Goal: Task Accomplishment & Management: Manage account settings

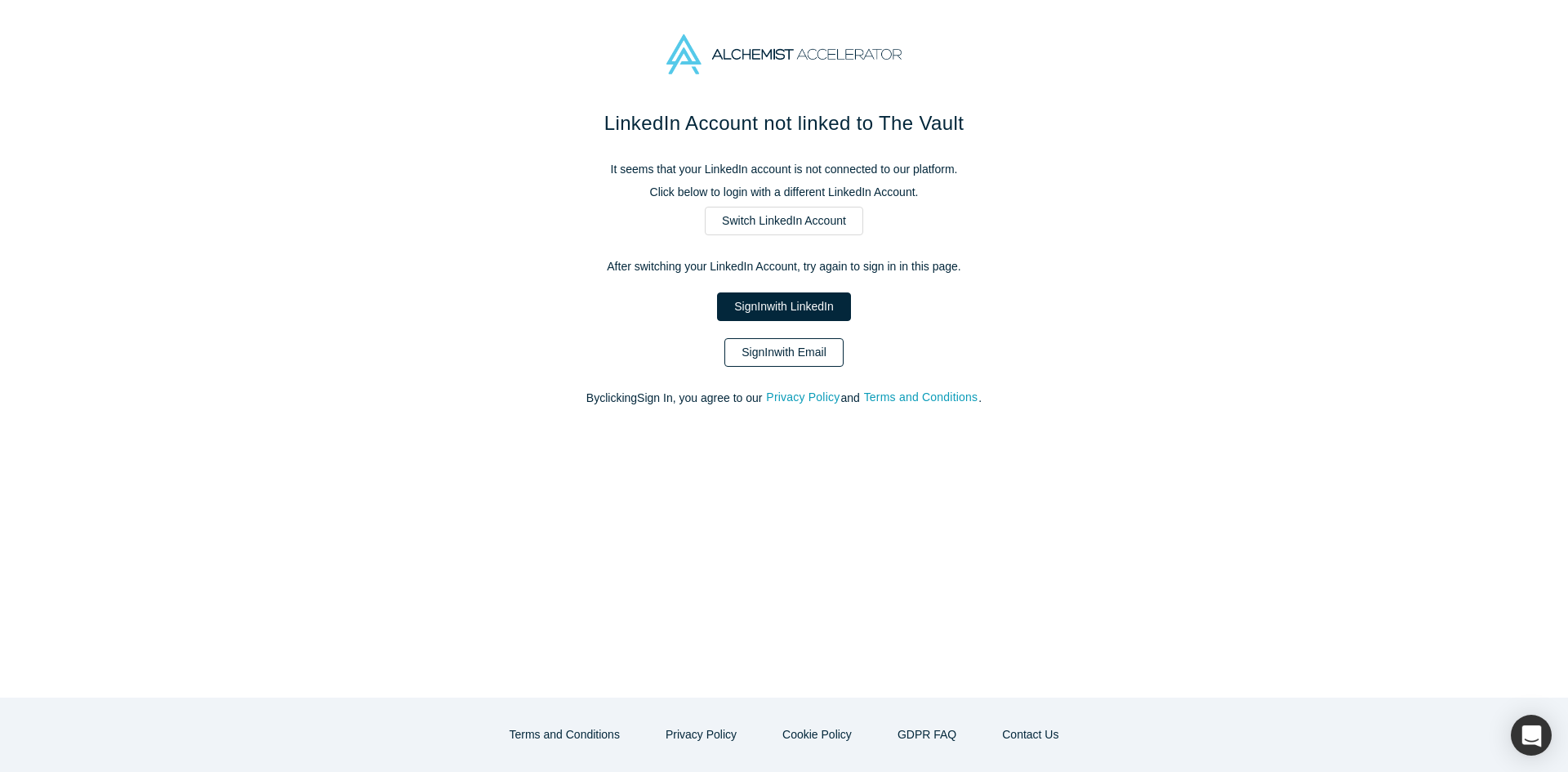
click at [763, 347] on link "Sign In with Email" at bounding box center [784, 352] width 119 height 29
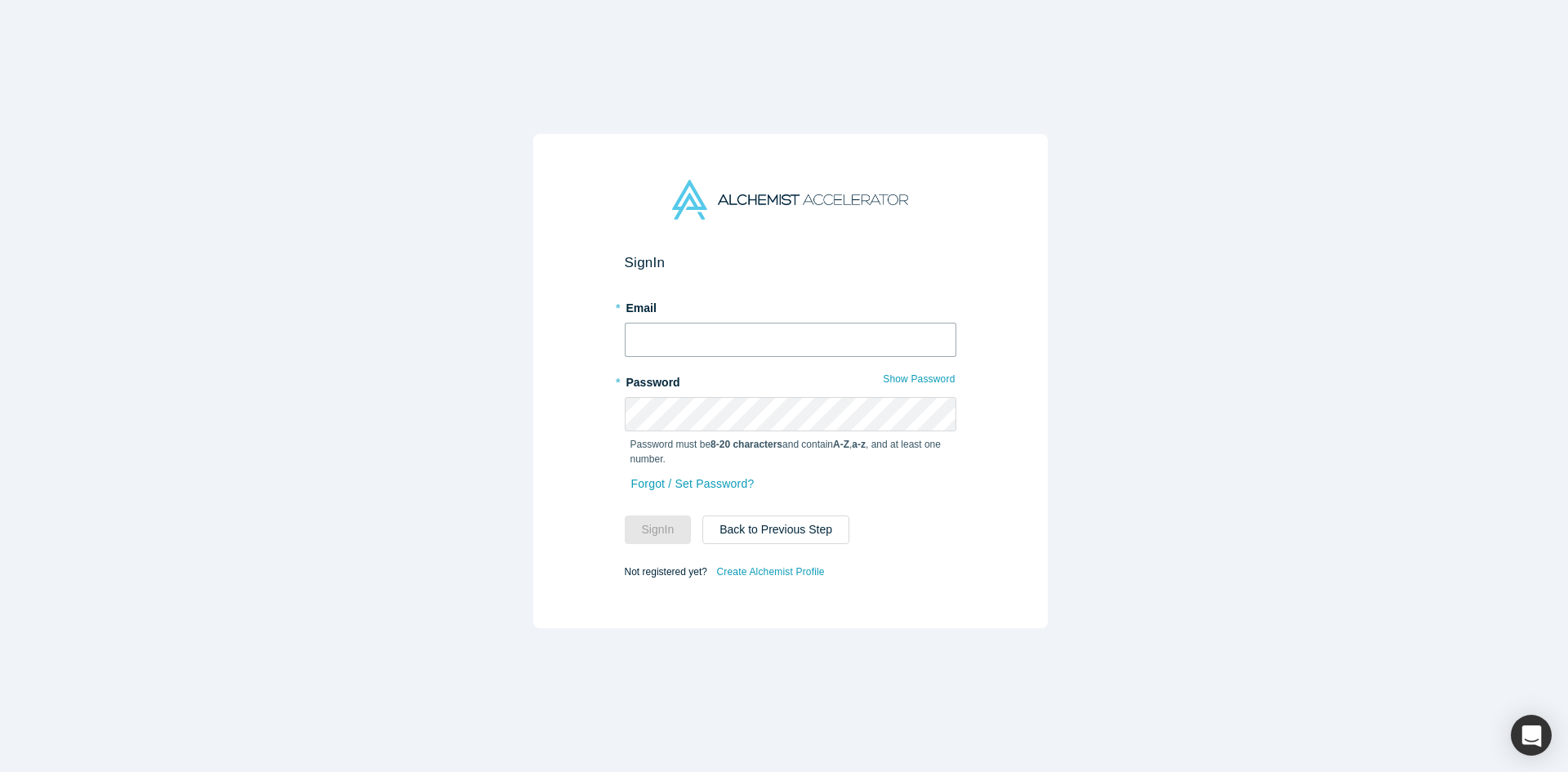
type input "[PERSON_NAME][EMAIL_ADDRESS][DOMAIN_NAME]"
click at [667, 525] on button "Sign In" at bounding box center [658, 529] width 67 height 29
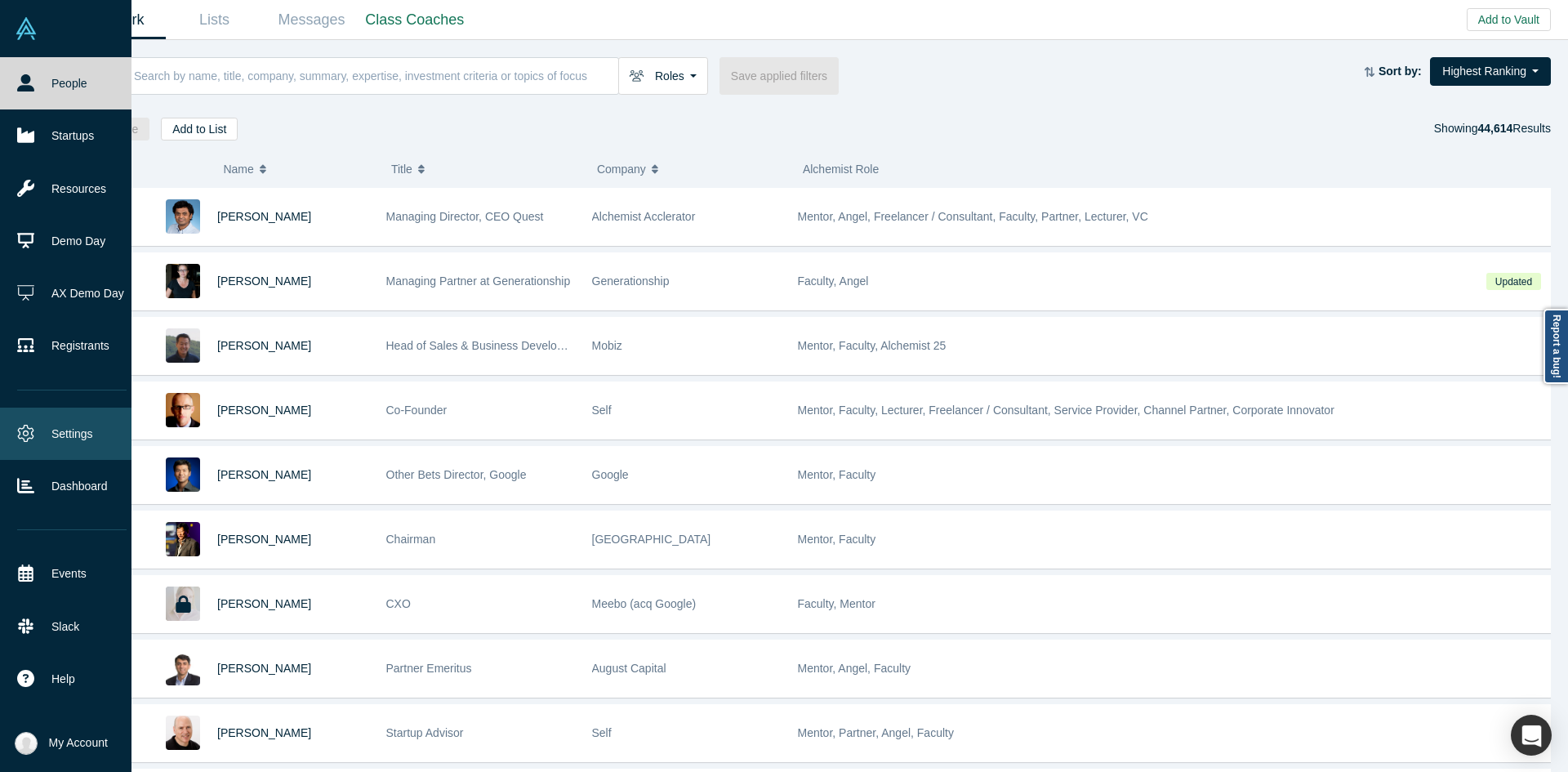
click at [60, 443] on link "Settings" at bounding box center [72, 433] width 144 height 52
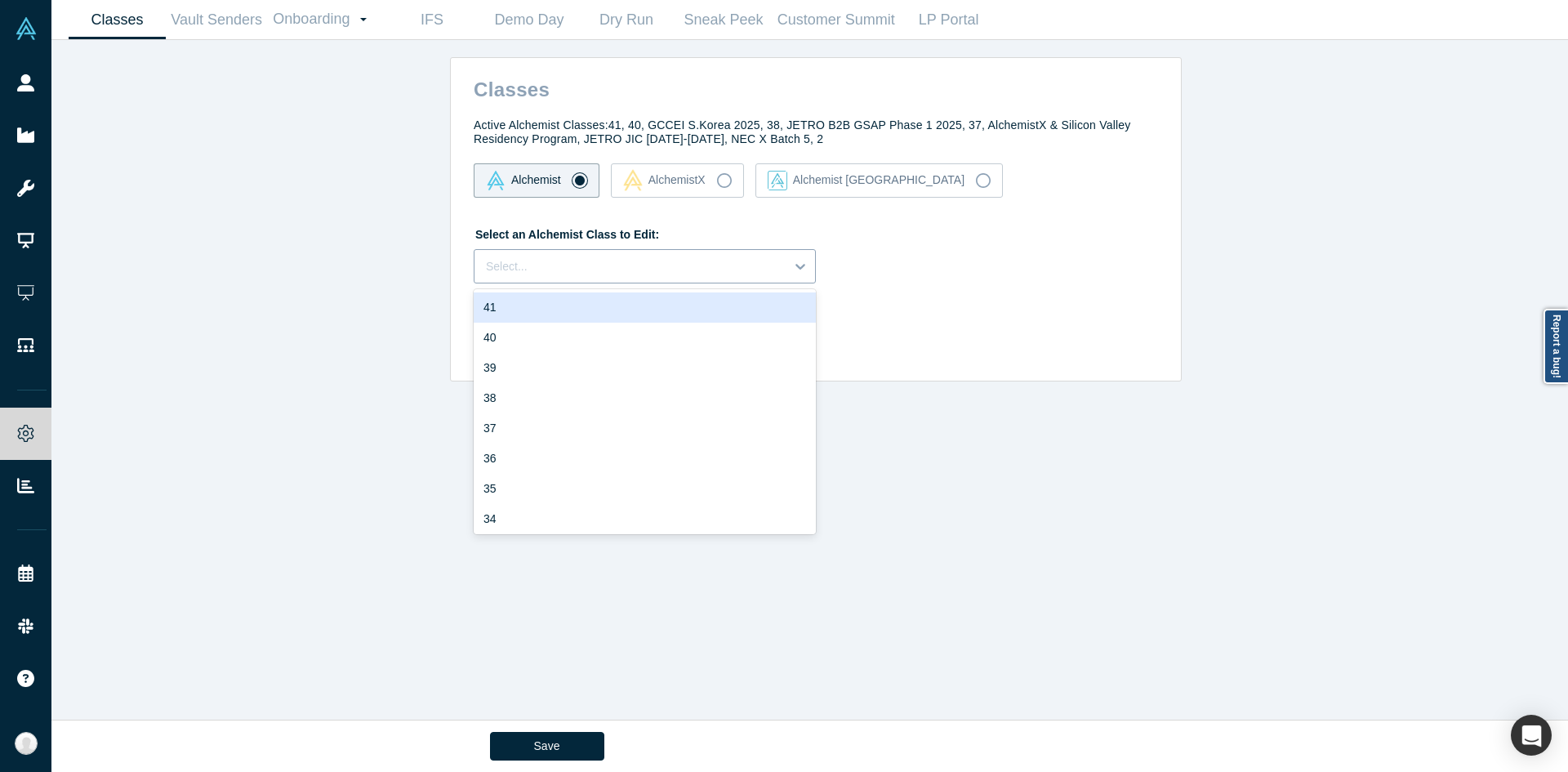
click at [516, 253] on div "Select..." at bounding box center [630, 267] width 311 height 27
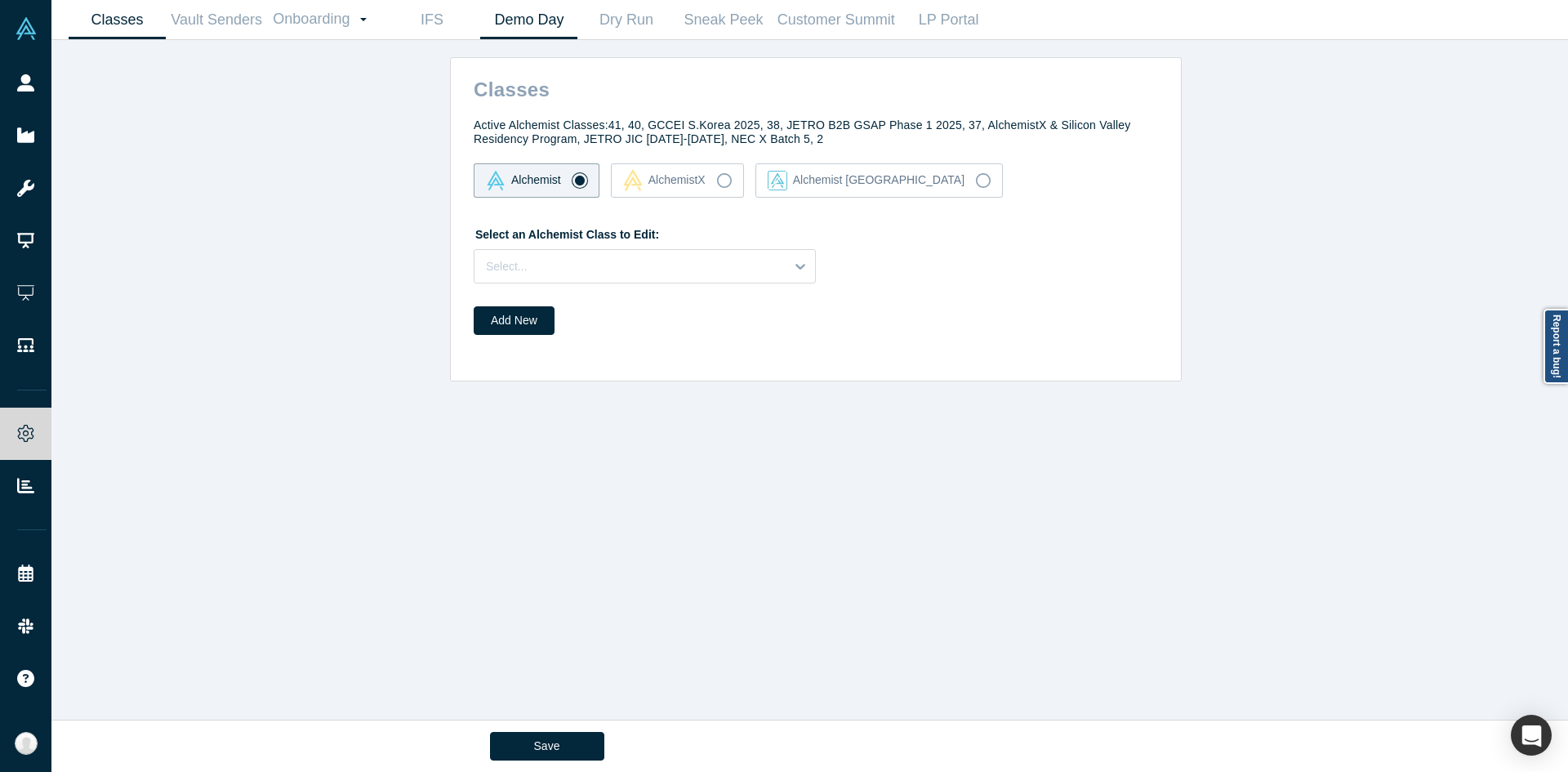
click at [542, 29] on link "Demo Day" at bounding box center [528, 20] width 97 height 38
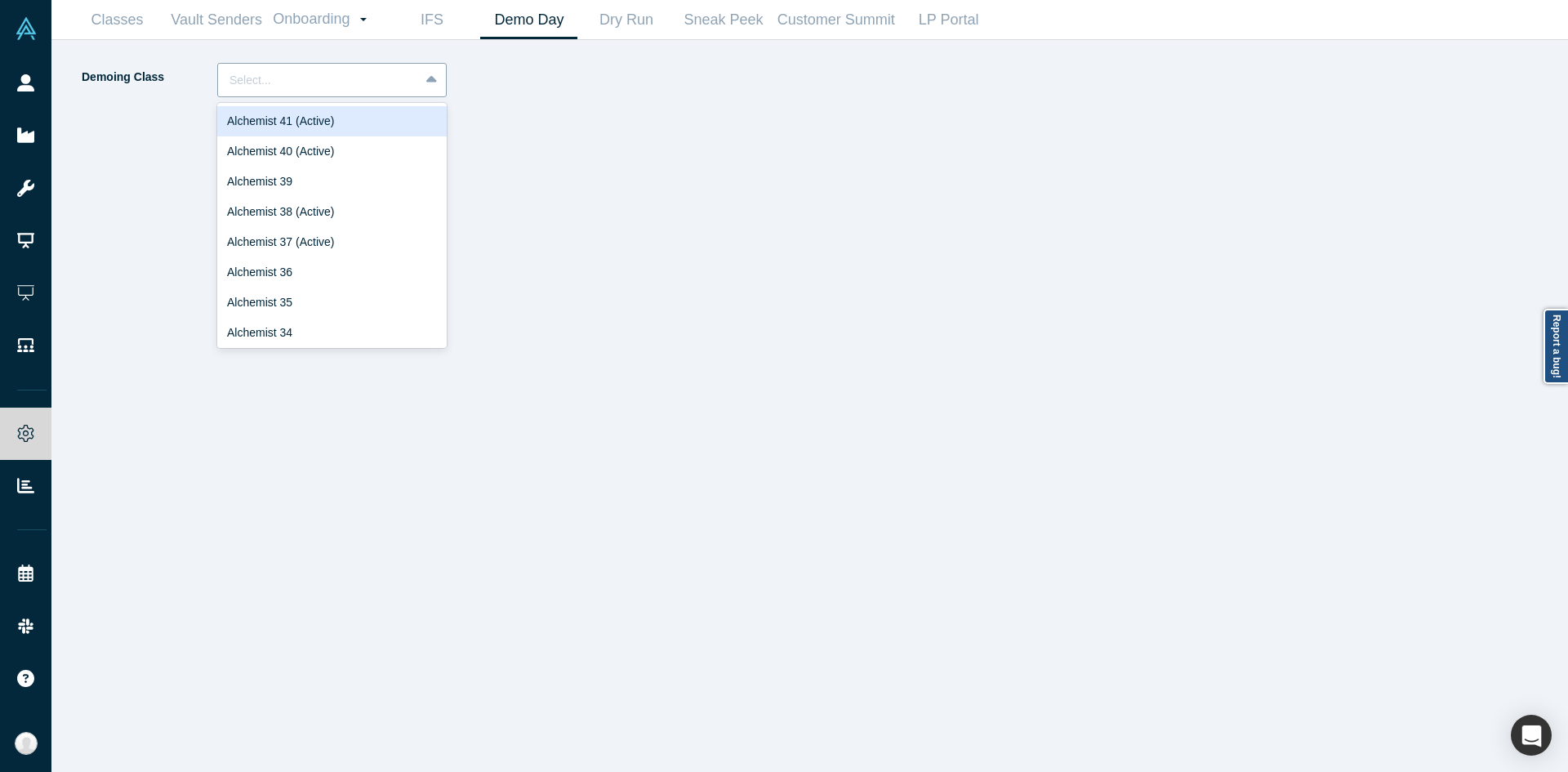
click at [374, 86] on div at bounding box center [318, 80] width 178 height 21
click at [321, 138] on div "Alchemist 40 (Active)" at bounding box center [331, 152] width 229 height 30
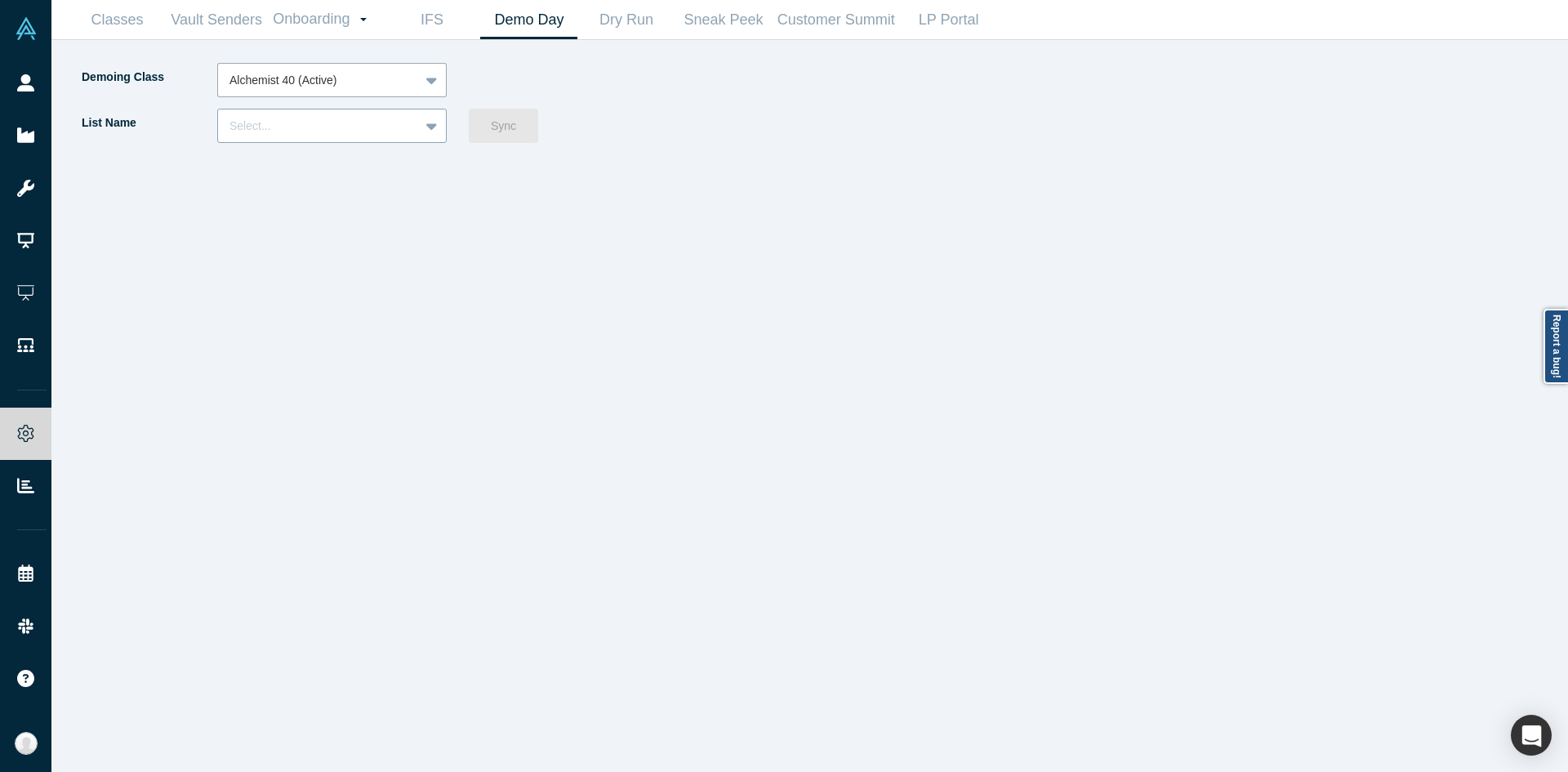
click at [322, 139] on div "Select..." at bounding box center [331, 125] width 229 height 34
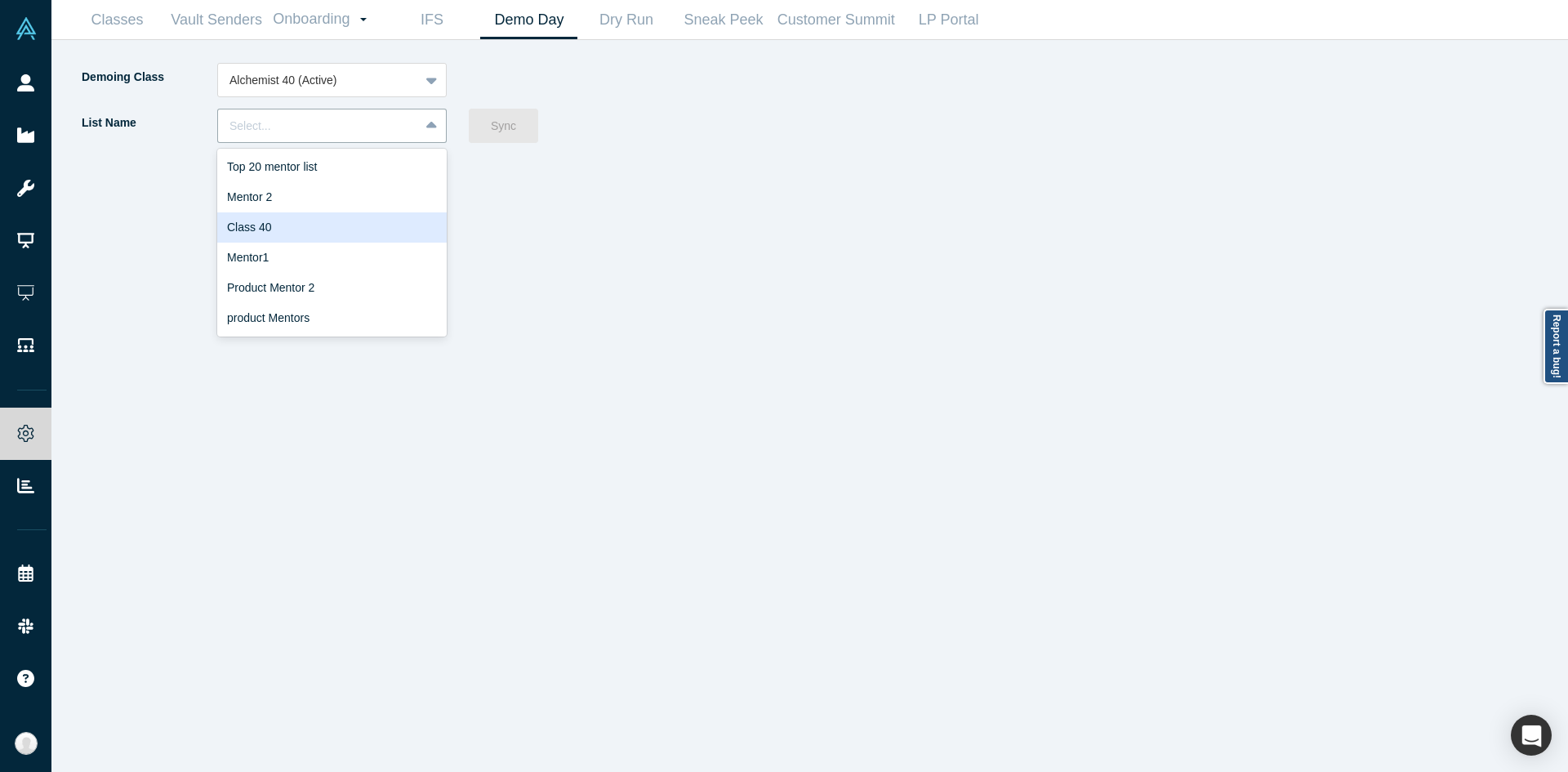
click at [306, 234] on div "Class 40" at bounding box center [331, 227] width 229 height 30
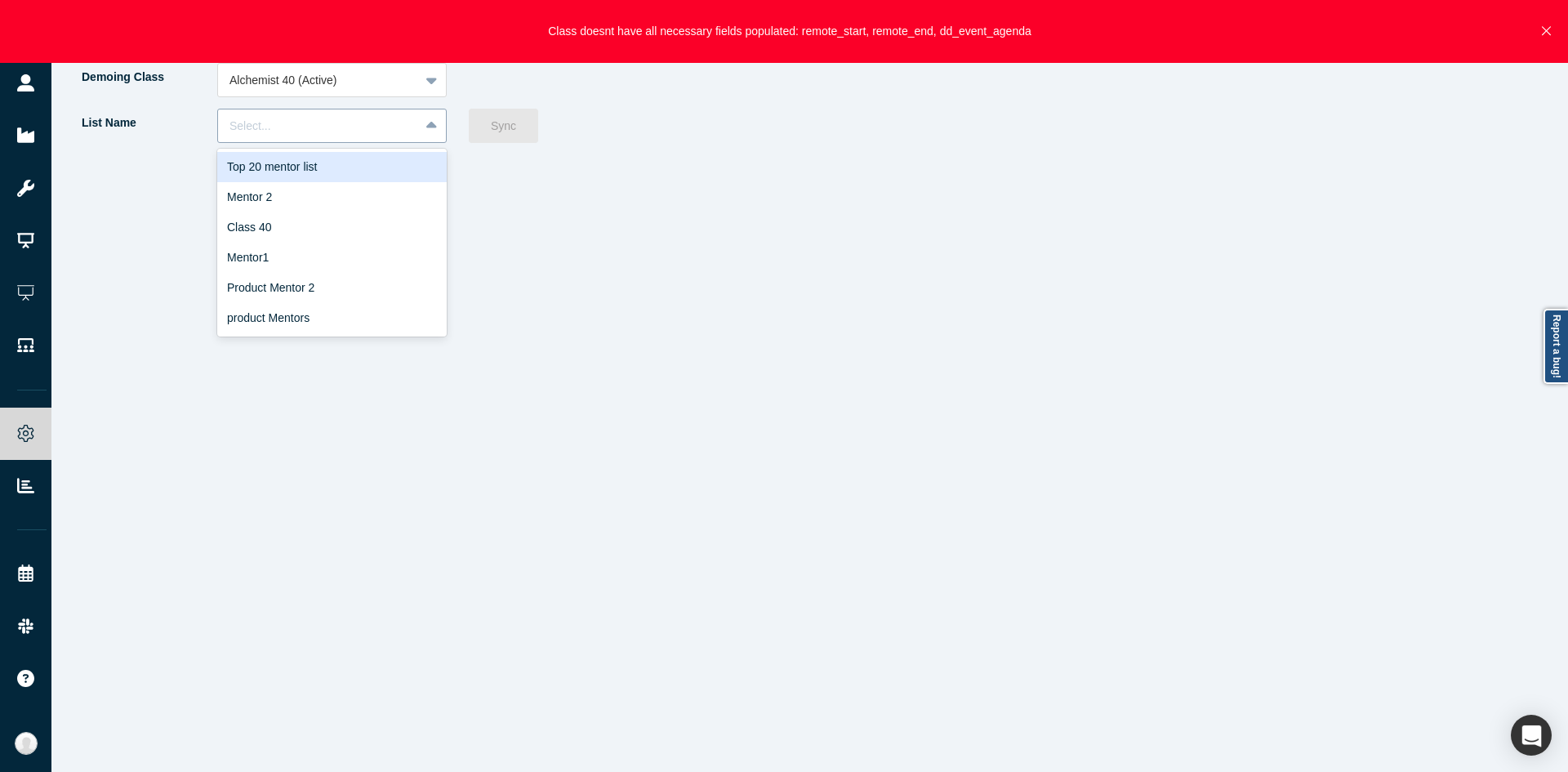
click at [371, 132] on div at bounding box center [318, 126] width 178 height 21
click at [346, 152] on div "Top 20 mentor list" at bounding box center [331, 166] width 229 height 30
click at [437, 128] on div at bounding box center [433, 125] width 27 height 29
click at [326, 210] on div "Mentor 2" at bounding box center [331, 197] width 229 height 30
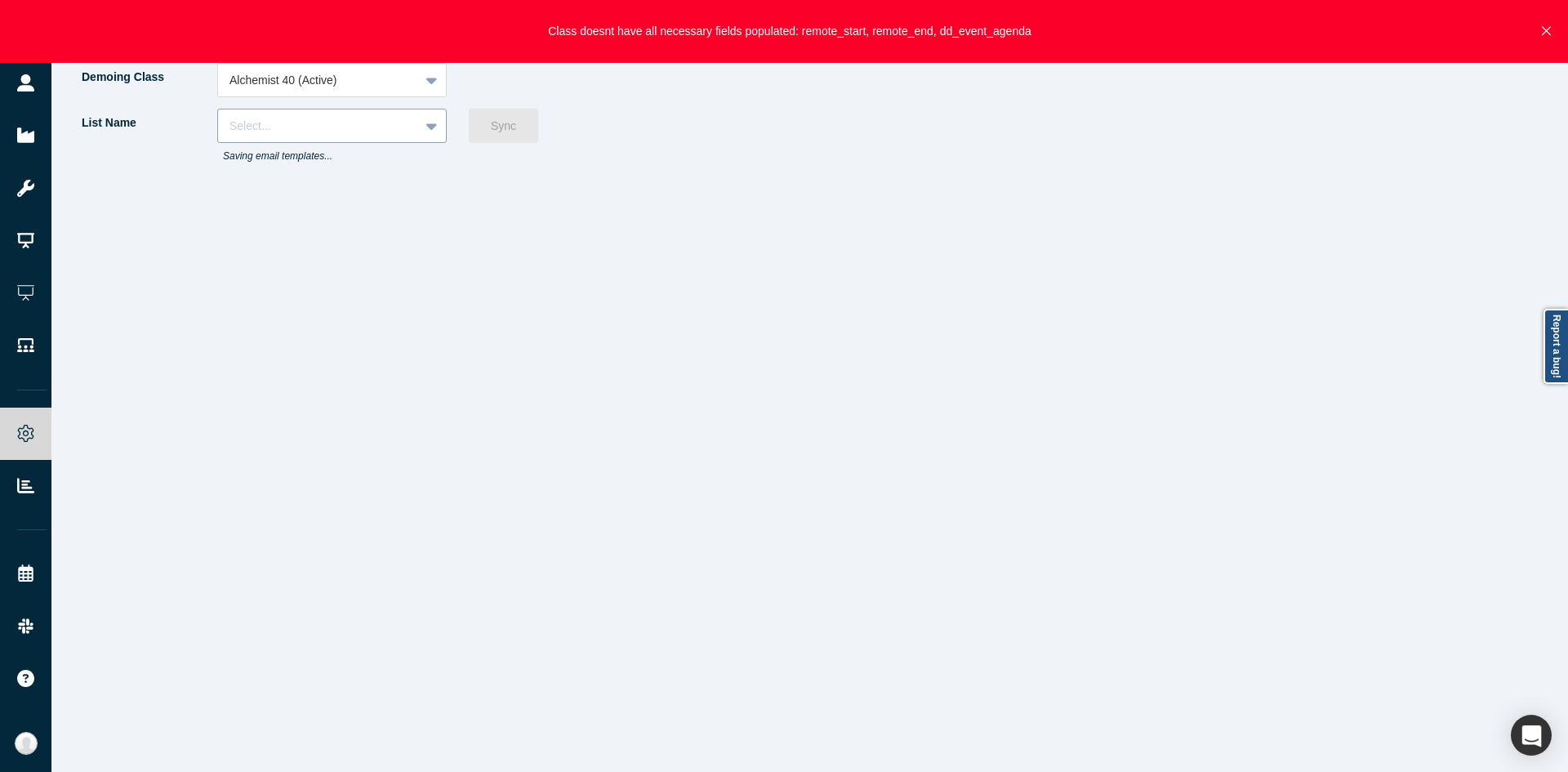
click at [376, 123] on div at bounding box center [318, 126] width 178 height 21
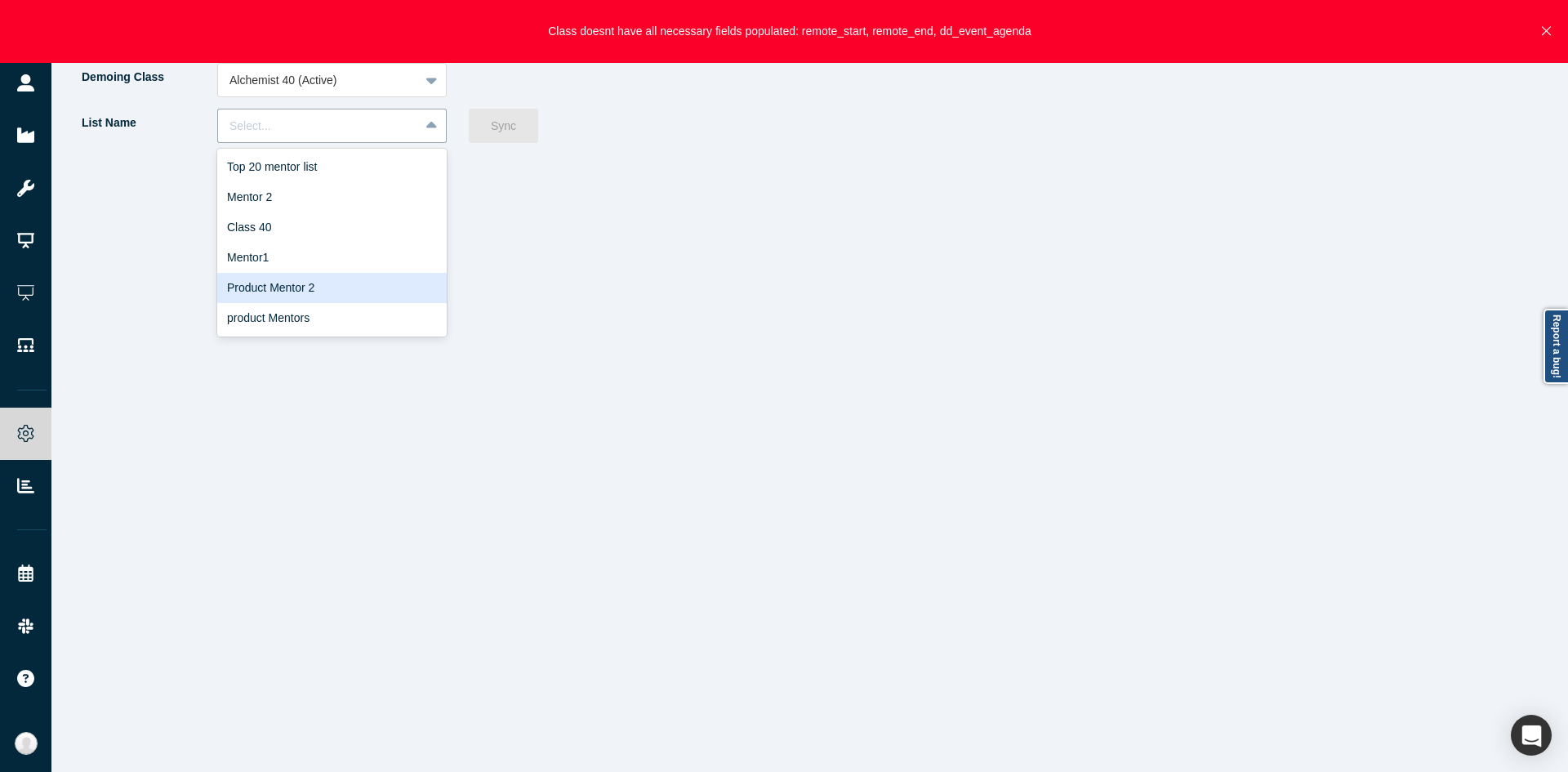
click at [306, 300] on div "Product Mentor 2" at bounding box center [331, 287] width 229 height 30
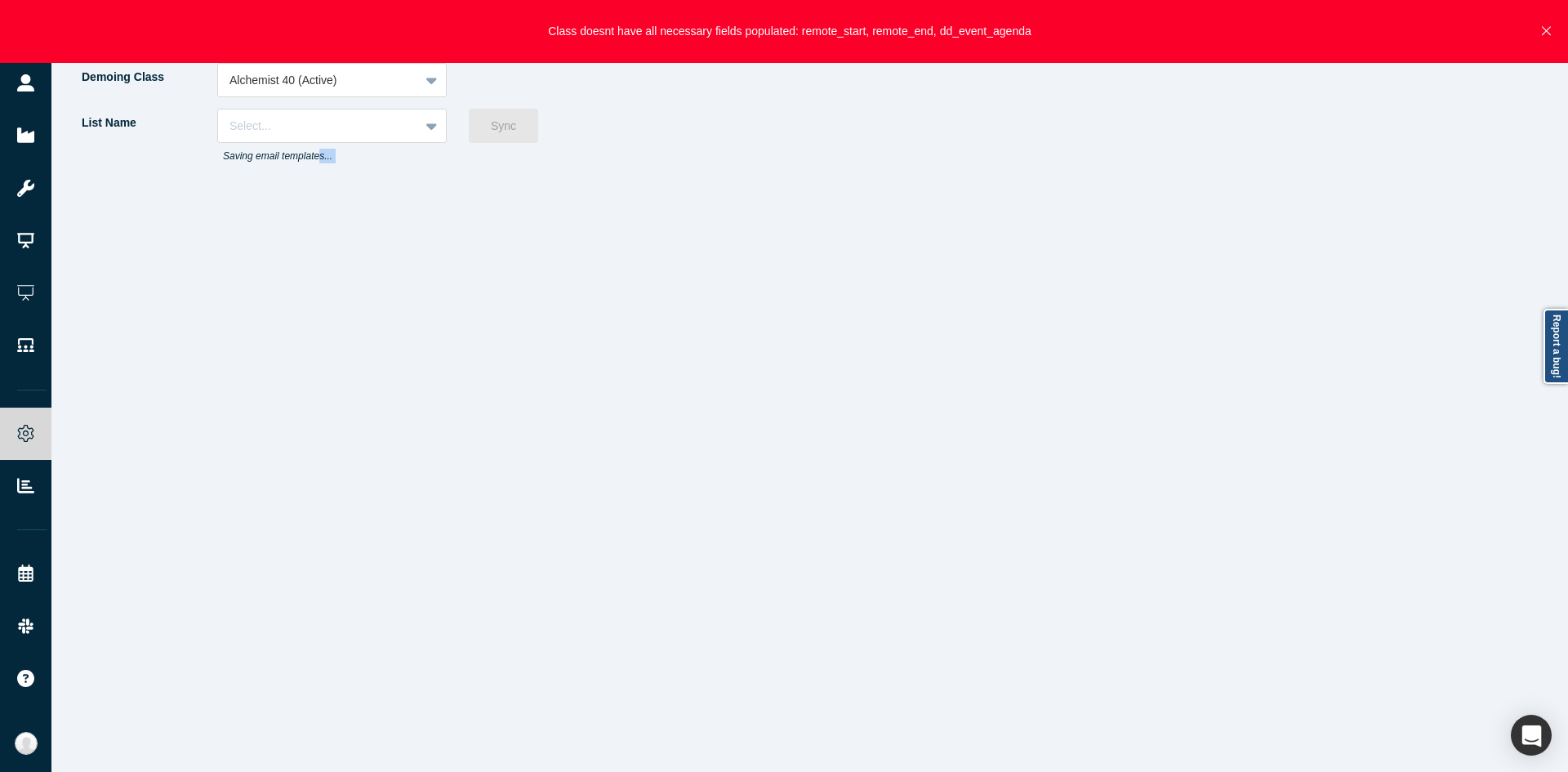
click at [487, 118] on div "List Name Select... Saving email templates... Sync" at bounding box center [446, 142] width 731 height 66
click at [1546, 29] on icon "Close" at bounding box center [1546, 31] width 9 height 15
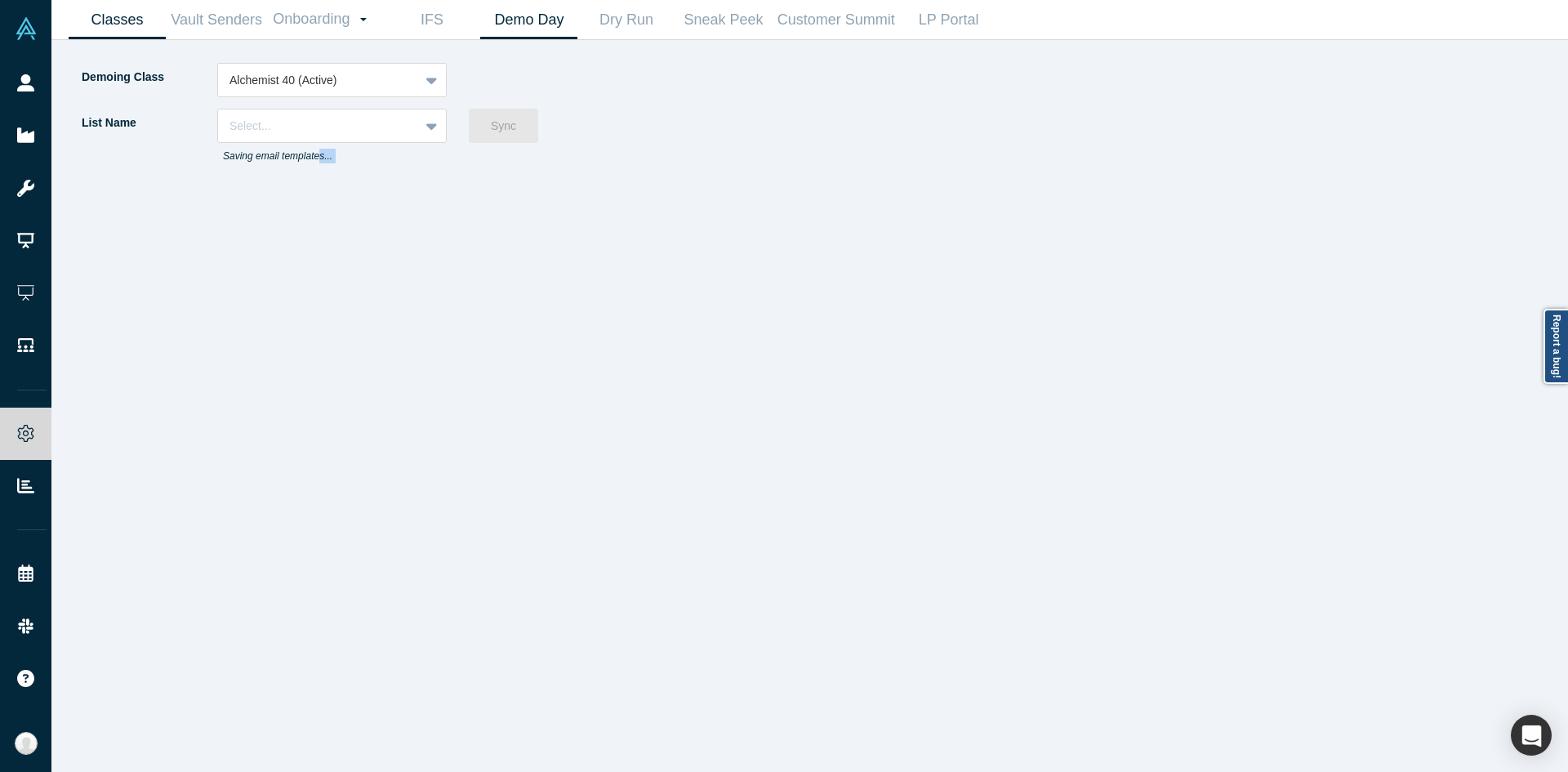
click at [105, 18] on link "Classes" at bounding box center [117, 20] width 97 height 38
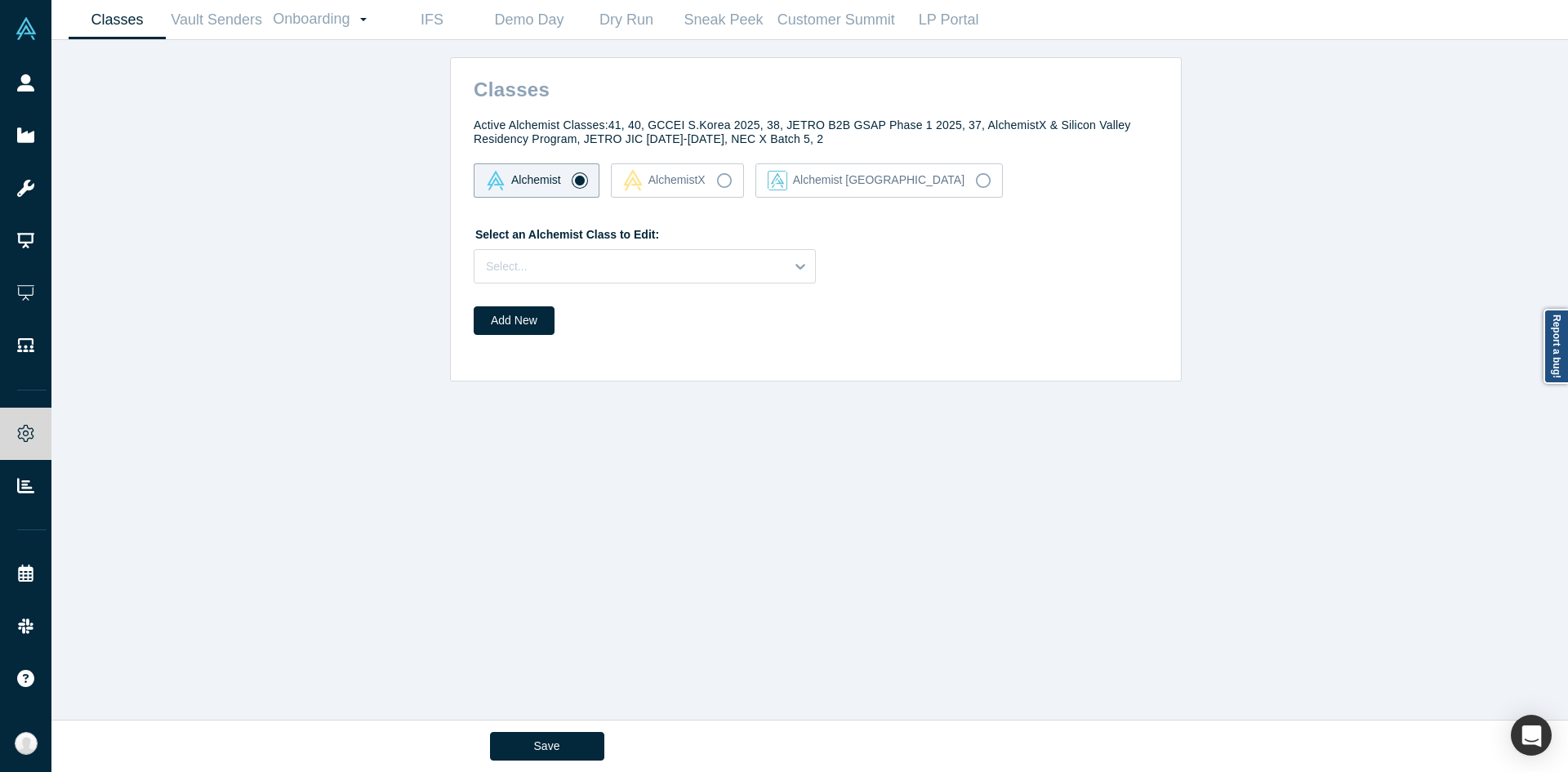
click at [585, 284] on div "Active Alchemist Classes: 41, 40, GCCEI S.Korea 2025, 38, JETRO B2B GSAP Phase …" at bounding box center [818, 226] width 725 height 239
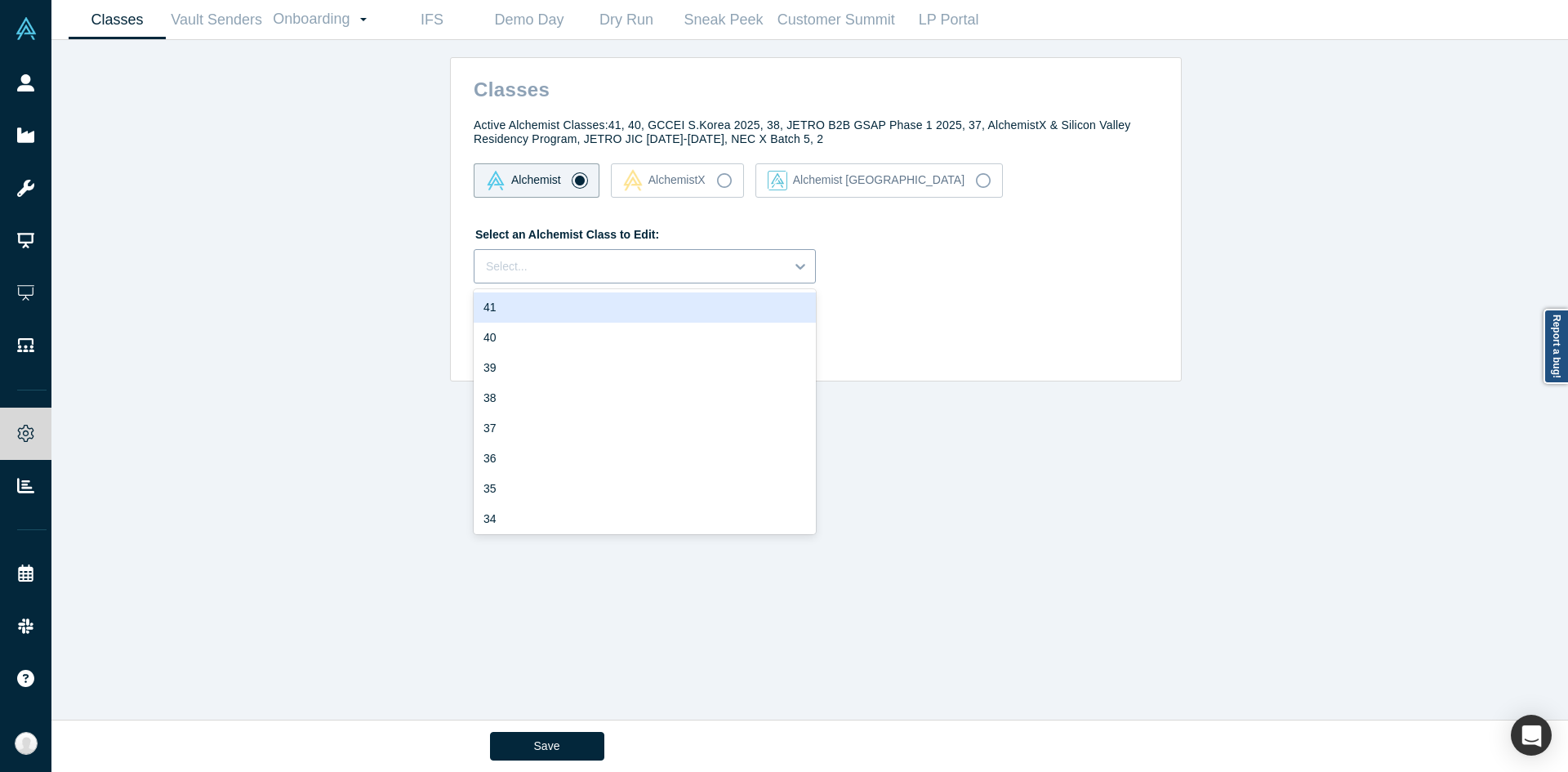
click at [594, 251] on div "Select..." at bounding box center [644, 266] width 342 height 34
click at [546, 345] on div "40" at bounding box center [644, 337] width 342 height 30
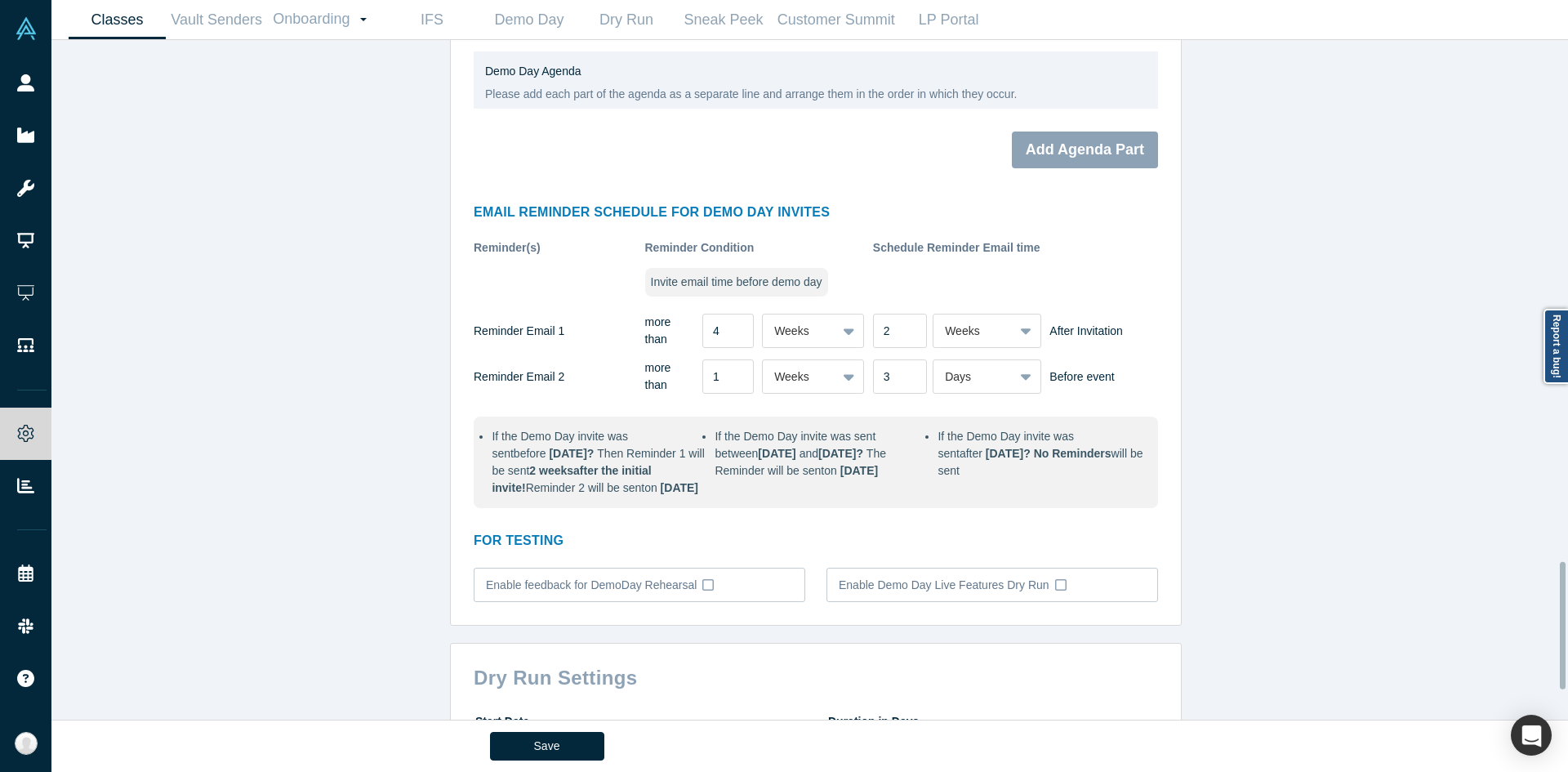
scroll to position [2778, 0]
click at [370, 441] on div "Classes Active Alchemist Classes: 41, 40, GCCEI S.Korea 2025, 38, JETRO B2B GSA…" at bounding box center [816, 385] width 1529 height 692
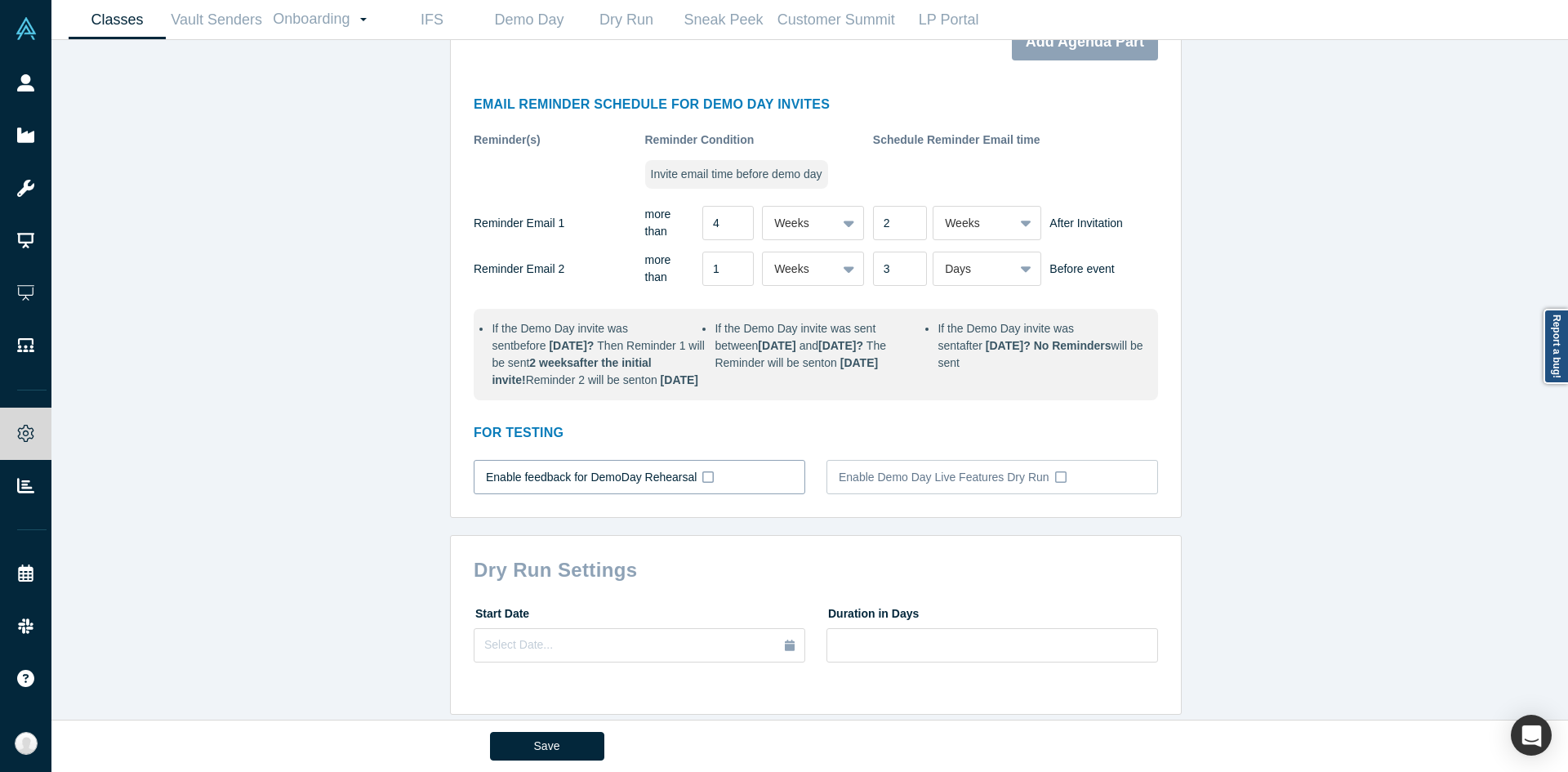
click at [704, 460] on label "Enable feedback for DemoDay Rehearsal" at bounding box center [639, 476] width 331 height 34
click at [0, 0] on input "Enable feedback for DemoDay Rehearsal" at bounding box center [0, 0] width 0 height 0
click at [704, 460] on label "Enable feedback for DemoDay Rehearsal" at bounding box center [639, 476] width 331 height 34
click at [0, 0] on input "Enable feedback for DemoDay Rehearsal" at bounding box center [0, 0] width 0 height 0
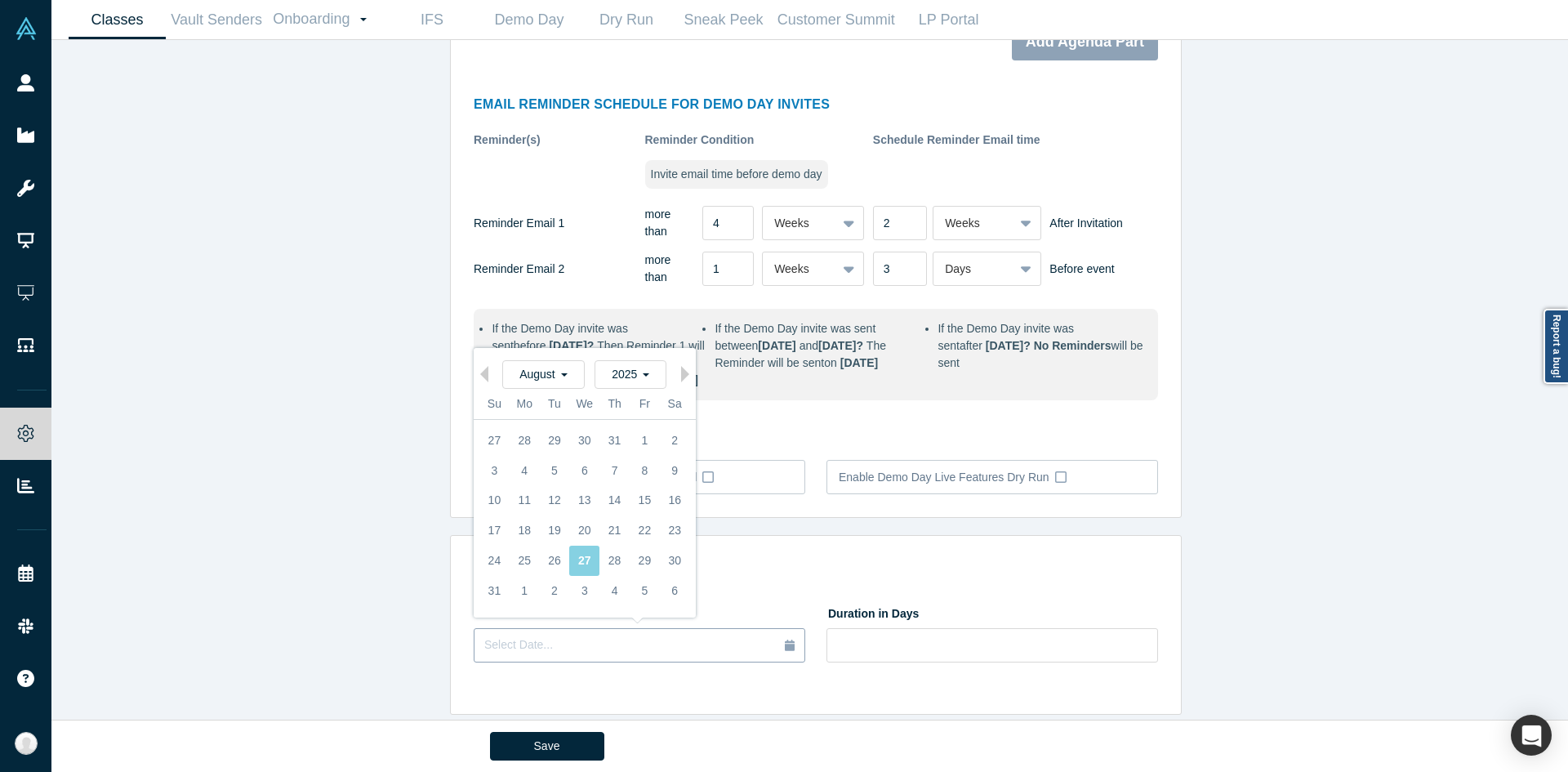
click at [703, 636] on div "Select Date..." at bounding box center [639, 645] width 311 height 18
click at [637, 576] on div "5" at bounding box center [644, 591] width 30 height 30
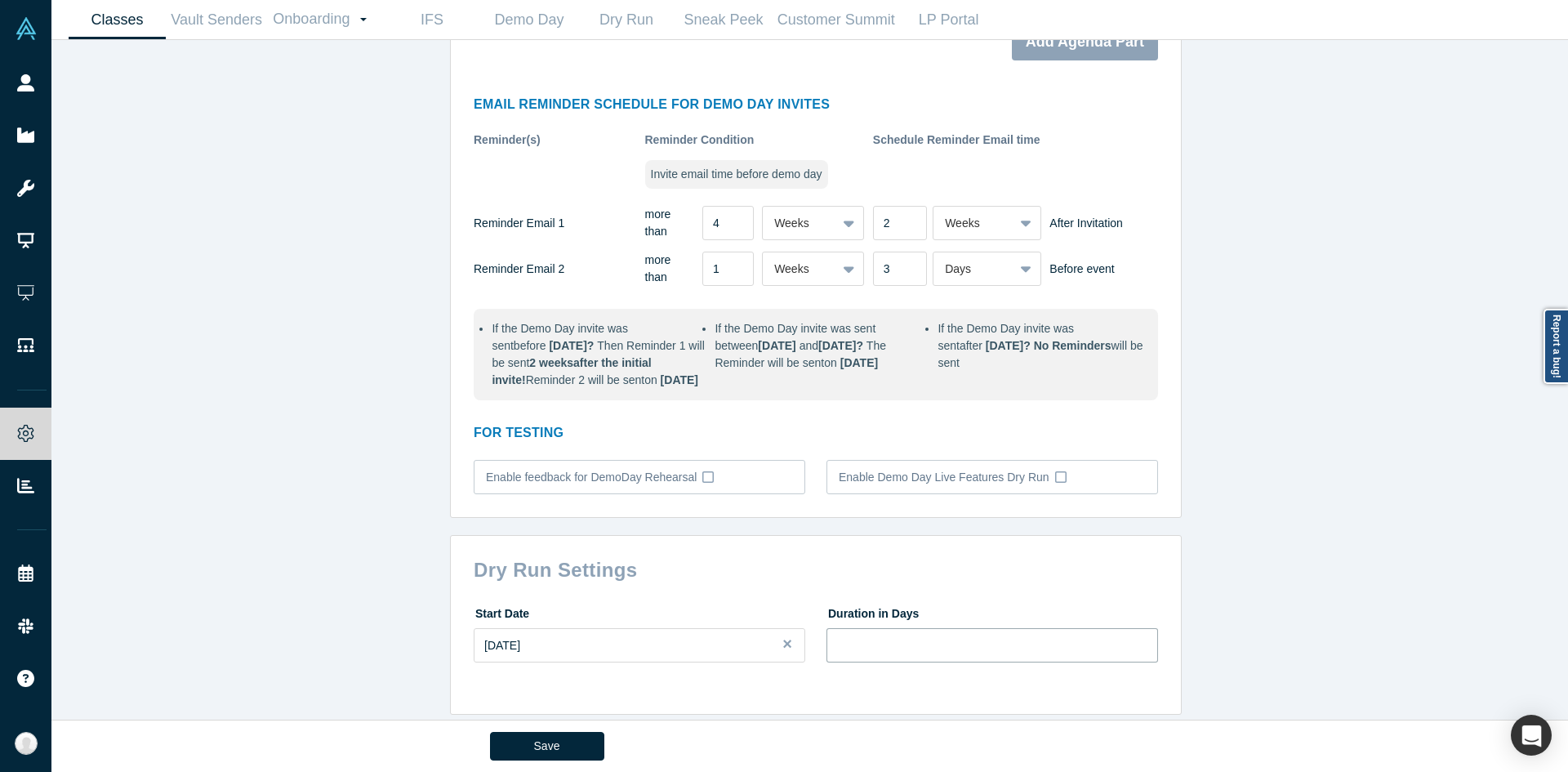
click at [890, 632] on input "number" at bounding box center [992, 644] width 331 height 34
click at [553, 733] on button "Save" at bounding box center [548, 745] width 114 height 29
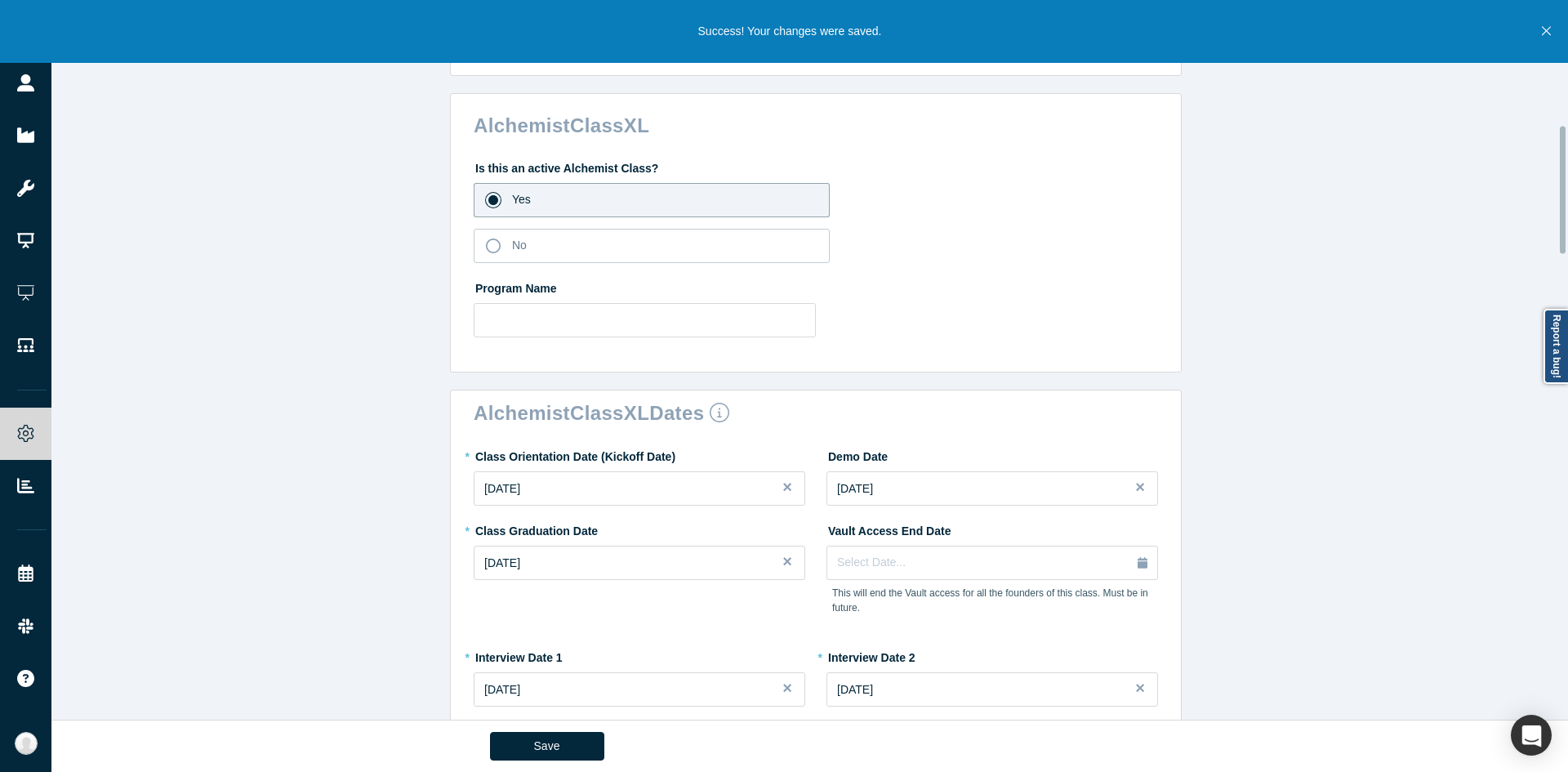
scroll to position [141, 0]
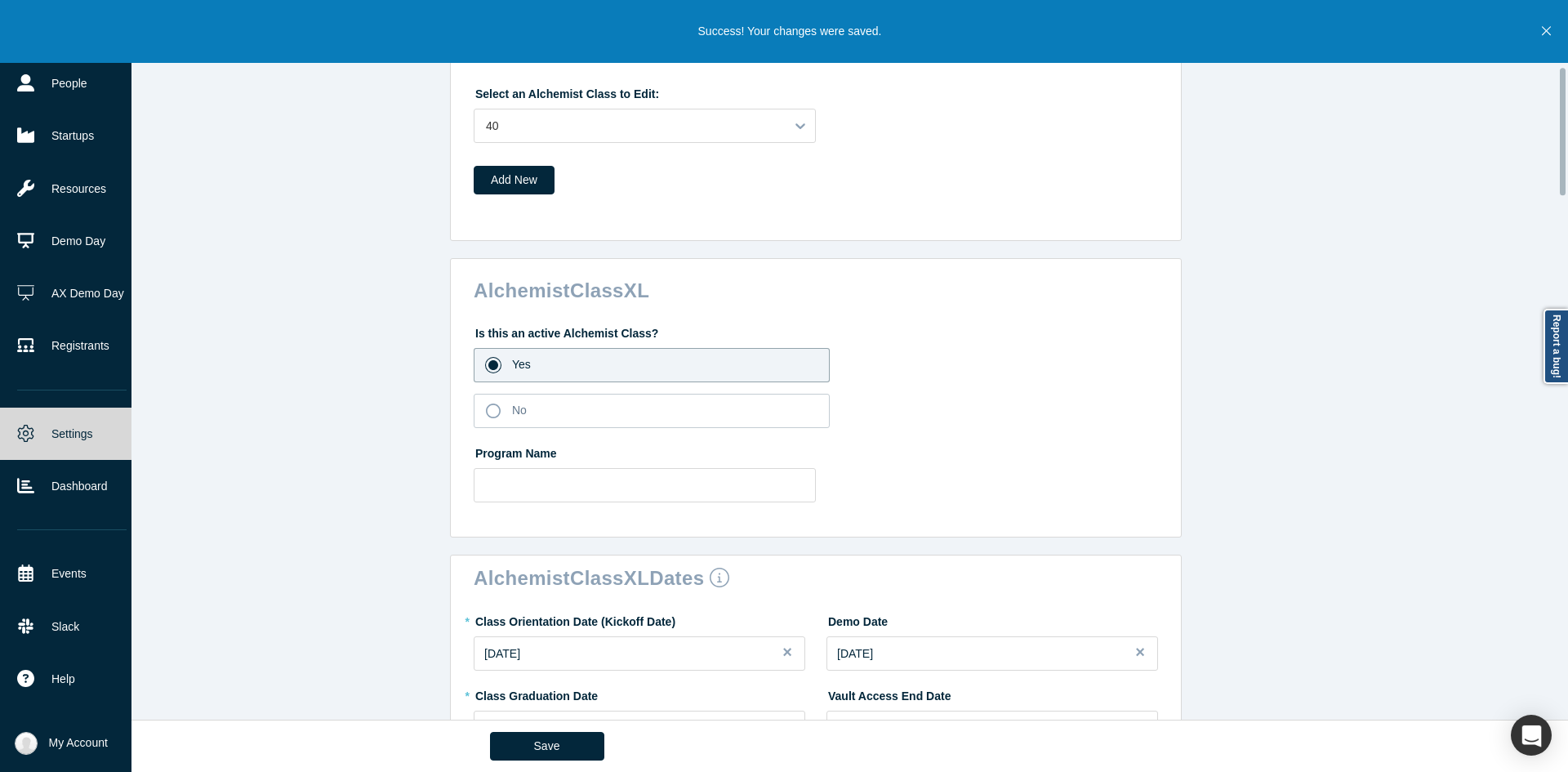
click at [31, 414] on link "Settings" at bounding box center [72, 433] width 144 height 52
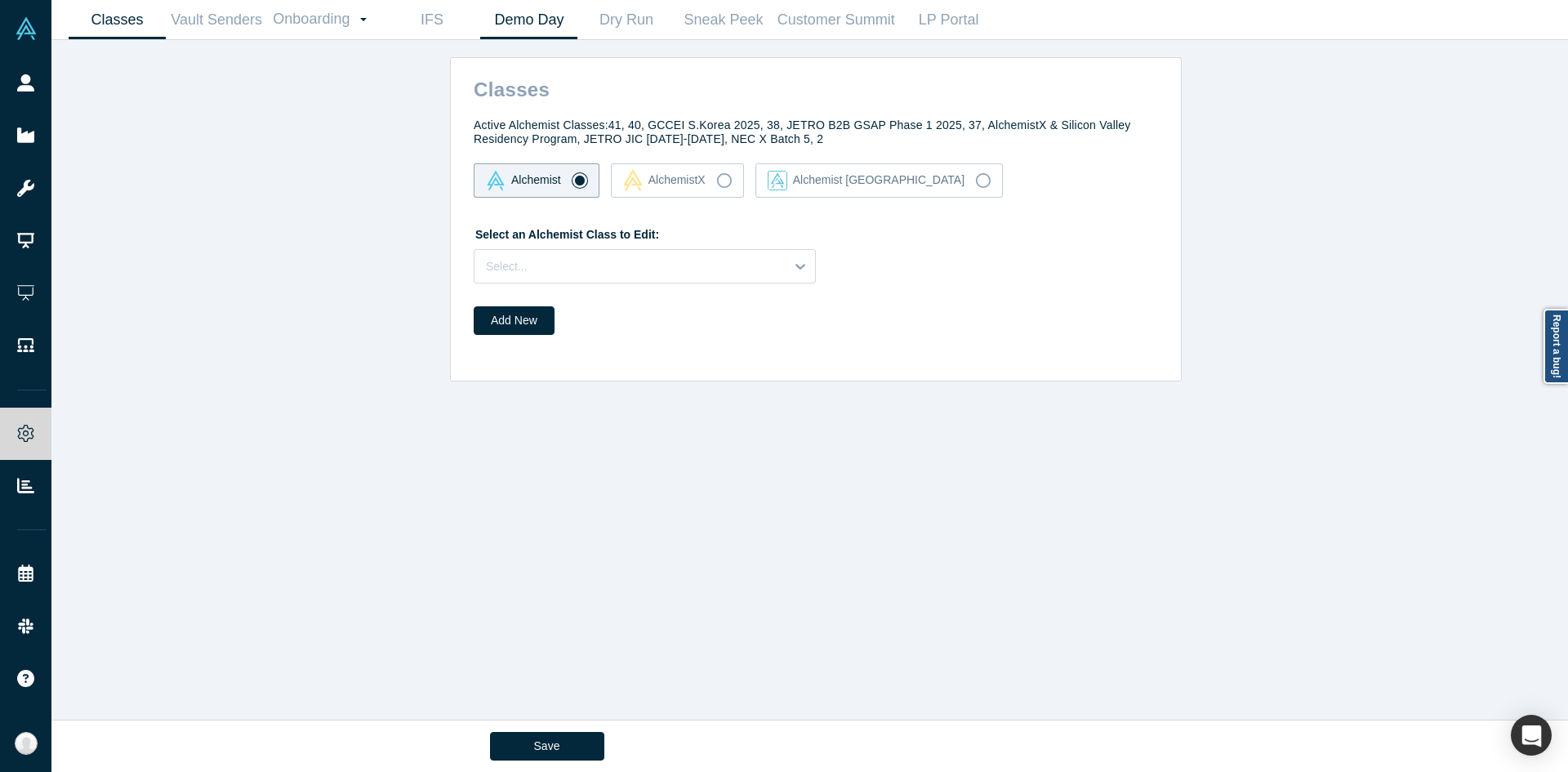
click at [539, 29] on link "Demo Day" at bounding box center [528, 20] width 97 height 38
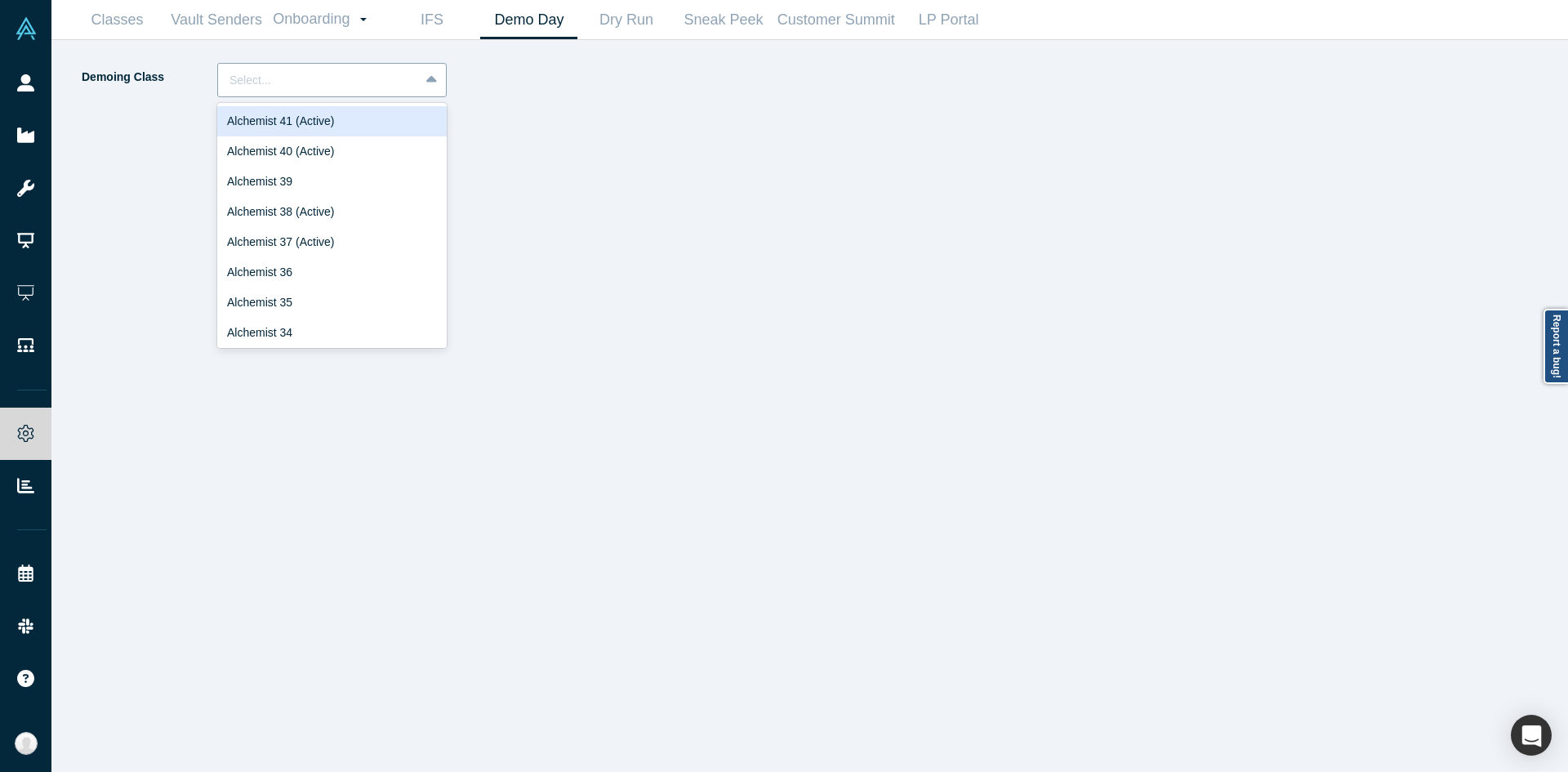
click at [321, 91] on div "Select..." at bounding box center [318, 80] width 201 height 27
click at [303, 149] on div "Alchemist 40 (Active)" at bounding box center [331, 152] width 229 height 30
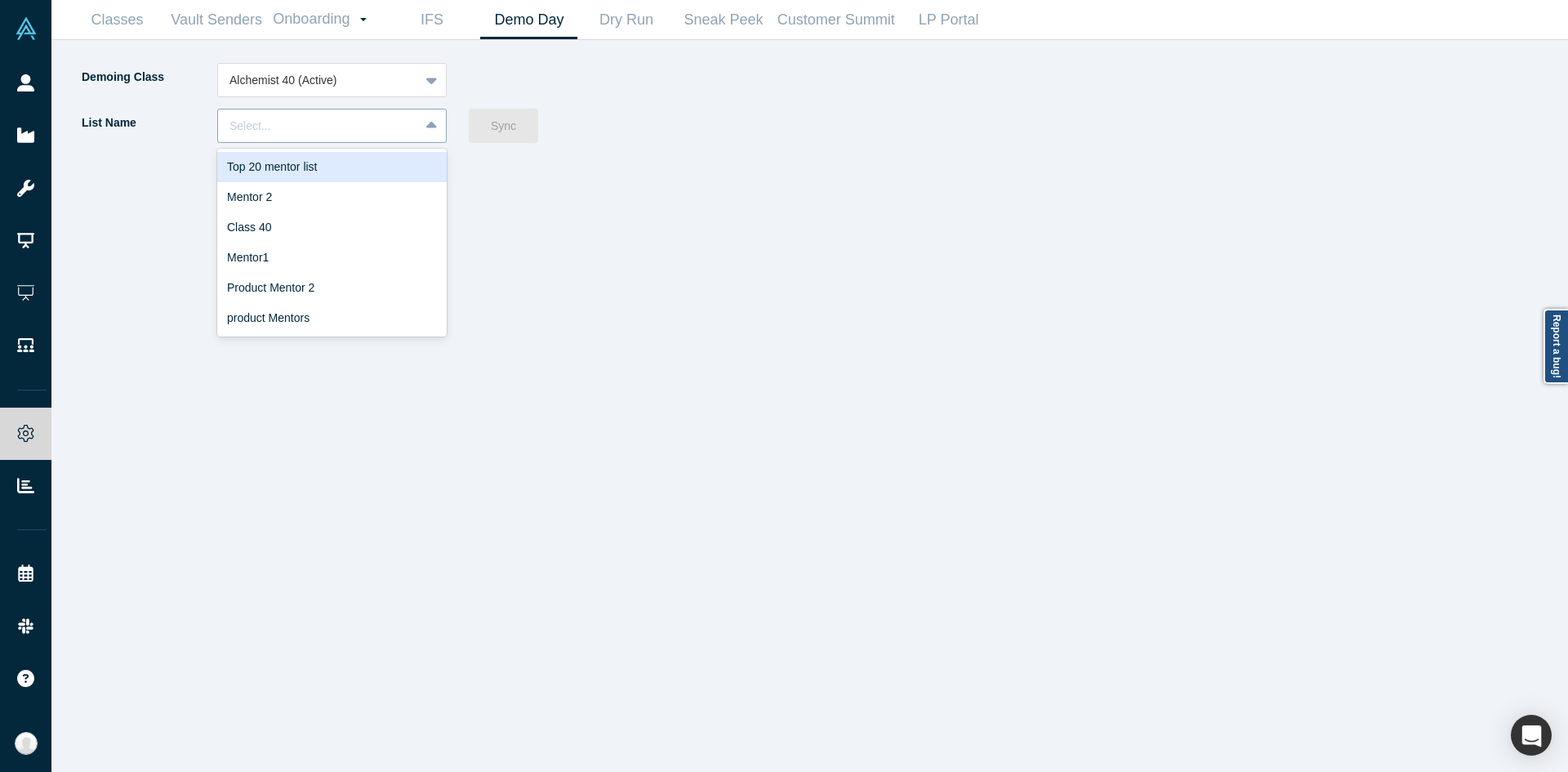
click at [306, 133] on div at bounding box center [318, 126] width 178 height 21
click at [305, 226] on div "Class 40" at bounding box center [331, 227] width 229 height 30
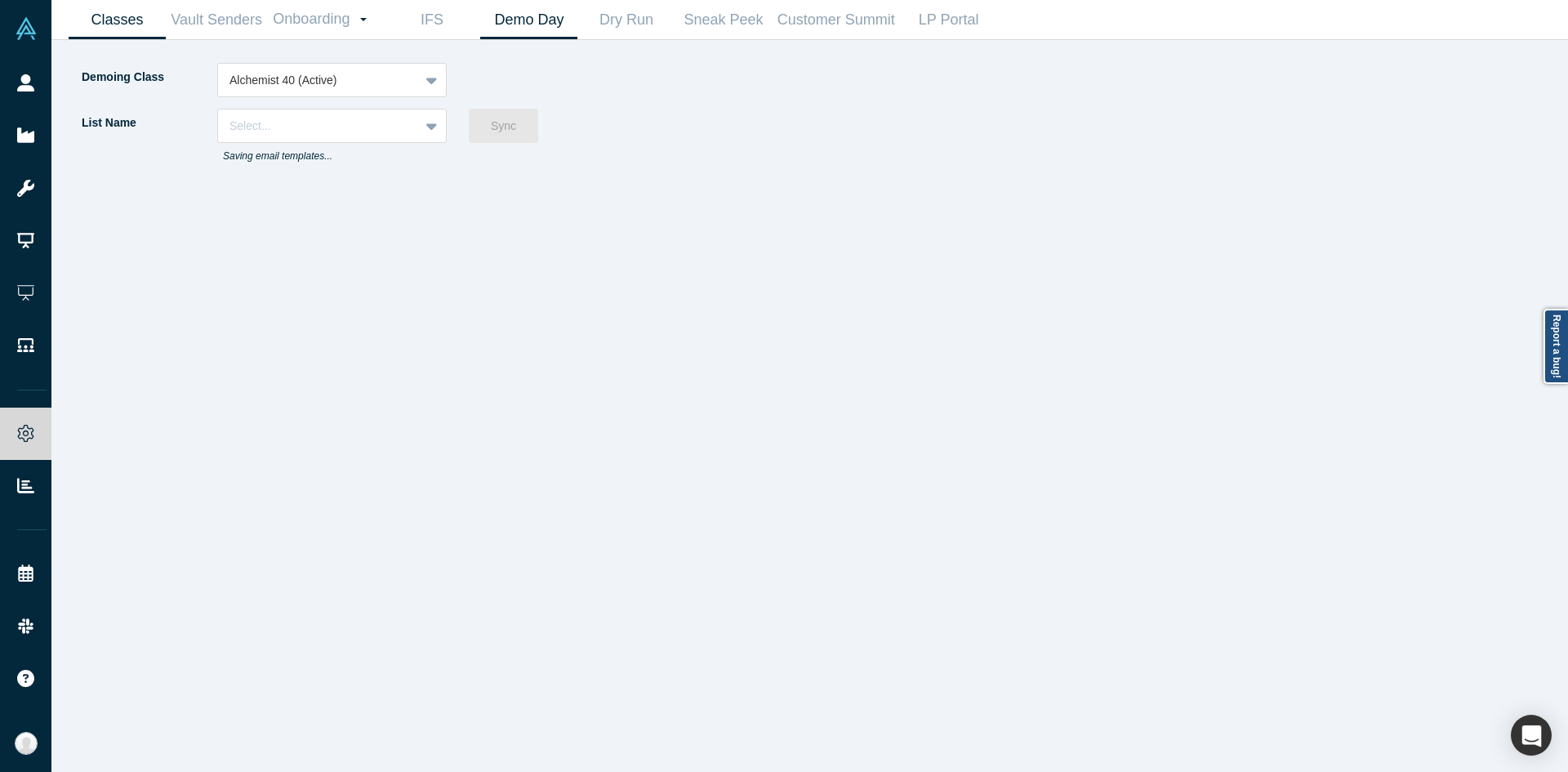
click at [154, 12] on link "Classes" at bounding box center [117, 20] width 97 height 38
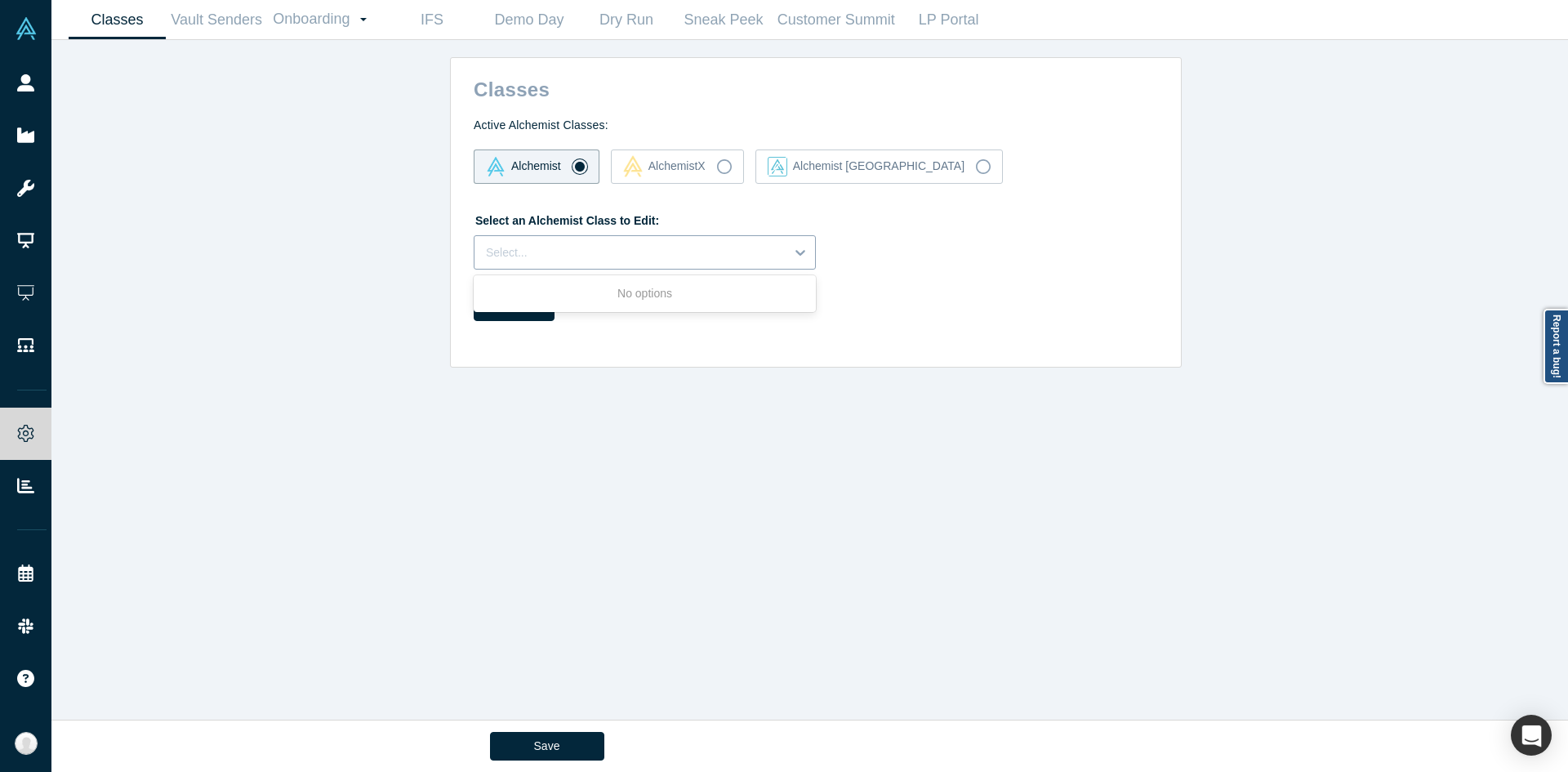
click at [547, 263] on div "Select..." at bounding box center [630, 253] width 311 height 27
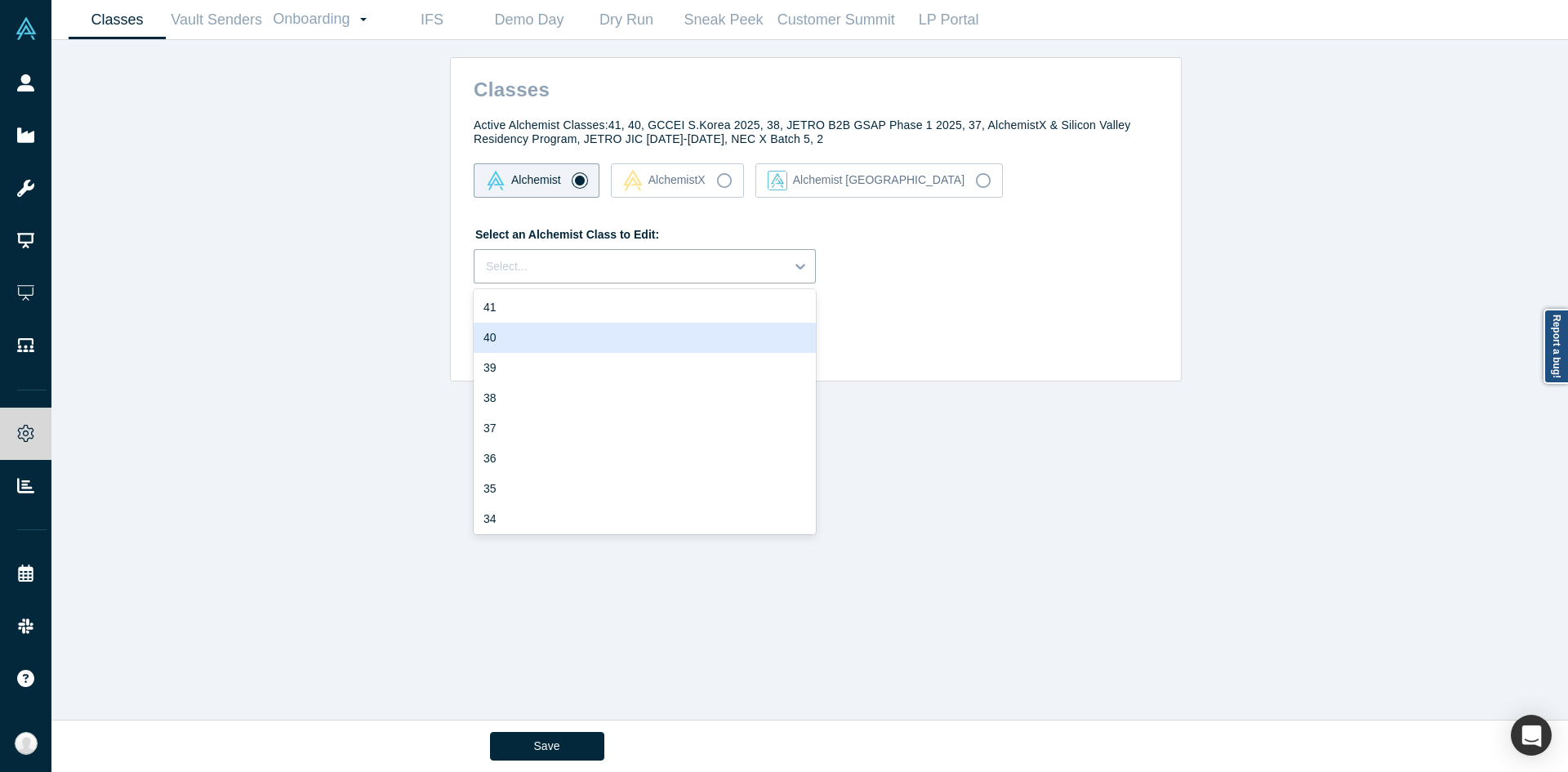
click at [538, 340] on div "40" at bounding box center [644, 337] width 342 height 30
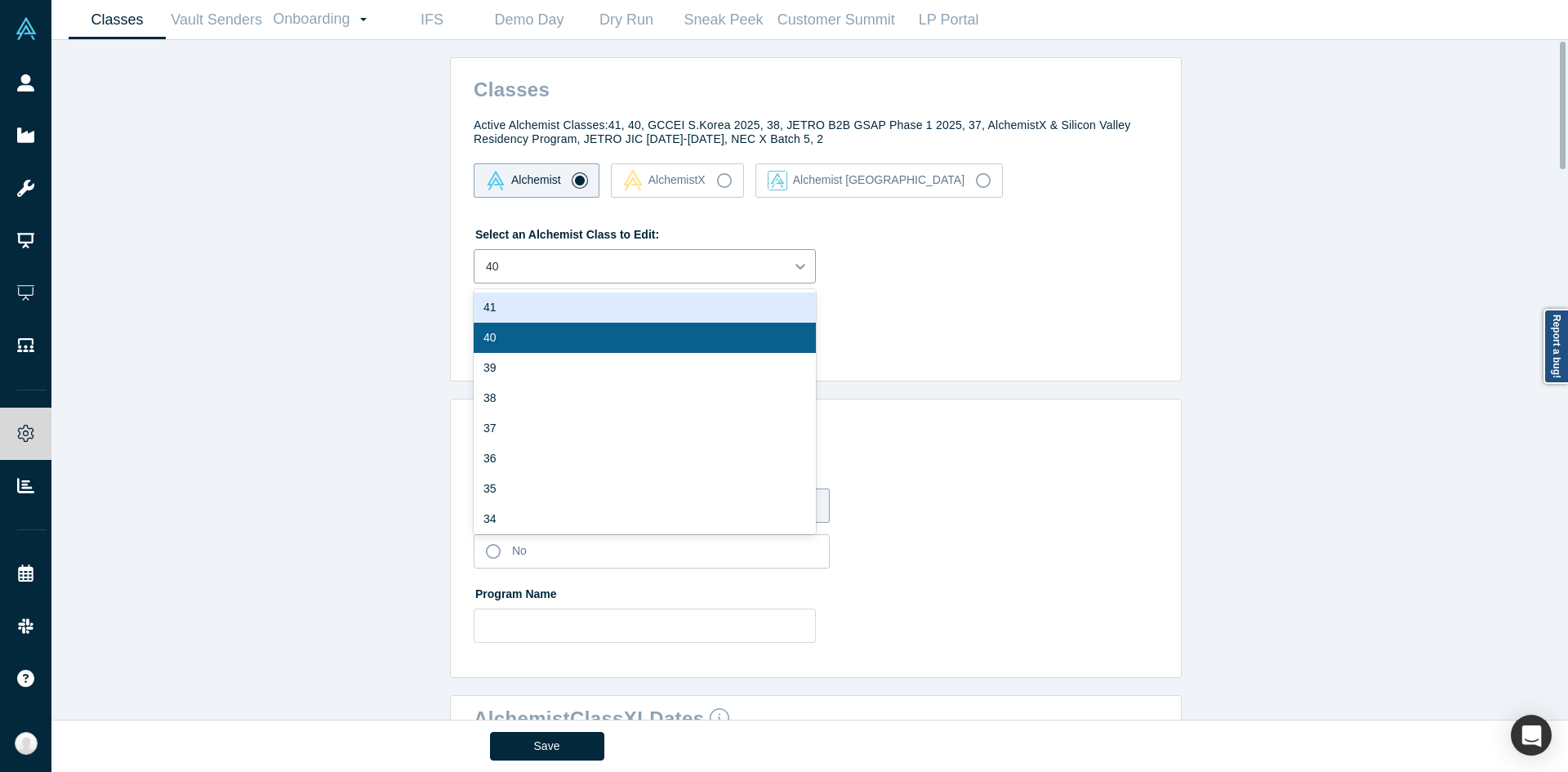
click at [615, 277] on div "40" at bounding box center [630, 267] width 311 height 27
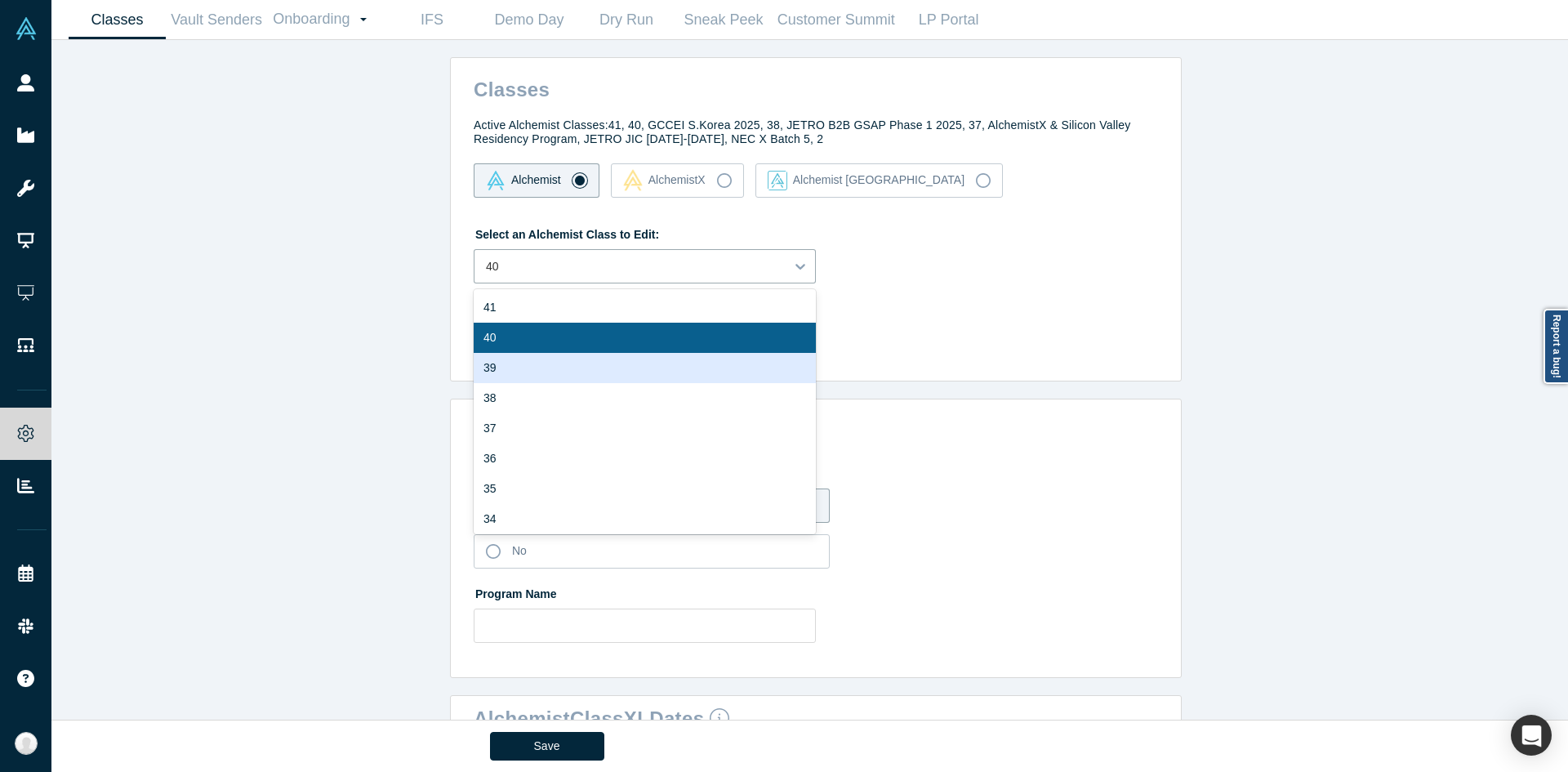
click at [530, 362] on div "39" at bounding box center [644, 368] width 342 height 30
type input "[URL][DOMAIN_NAME]"
type input "5"
type input "3"
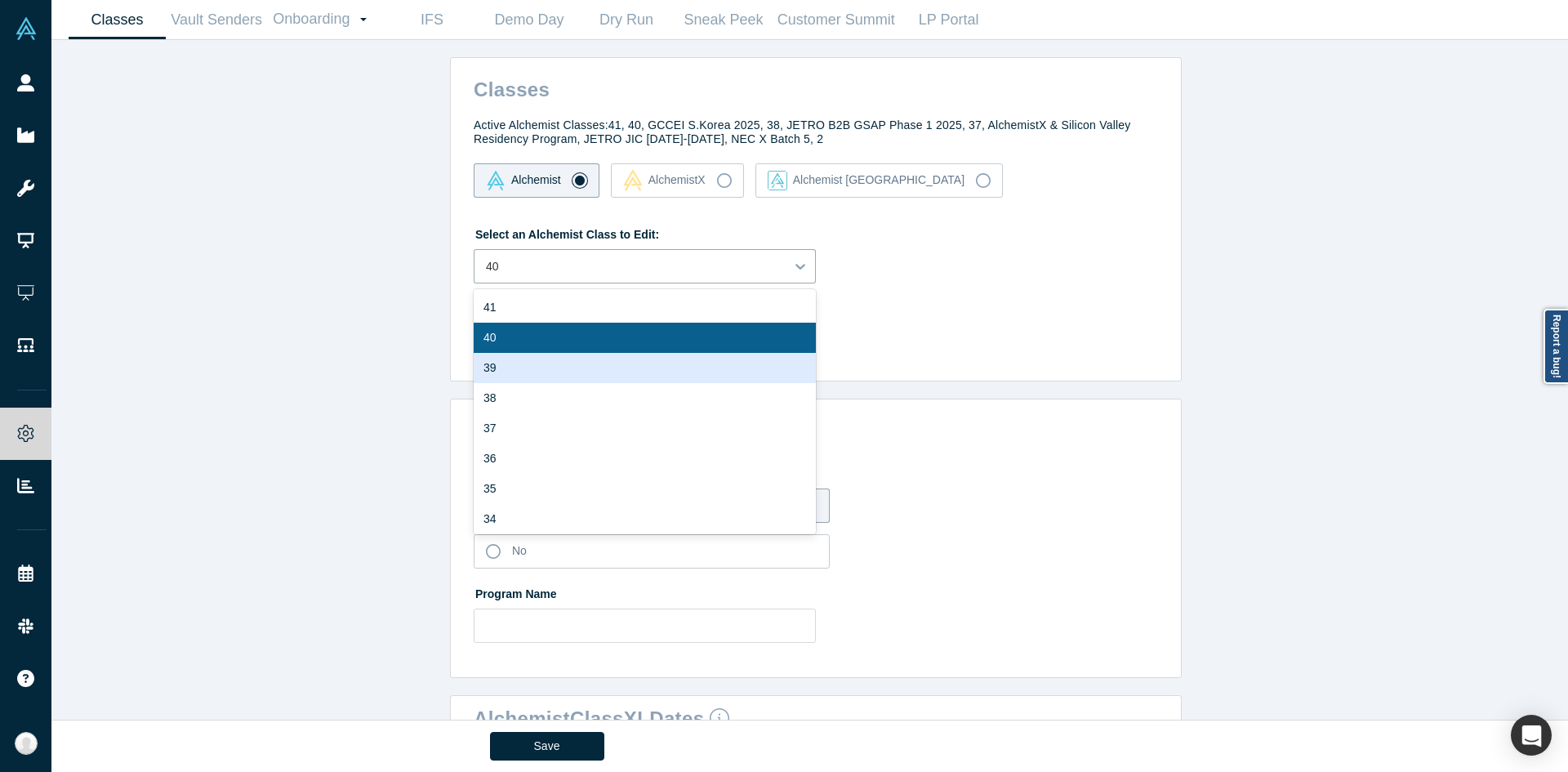
type input "2"
type input "13"
type input "11"
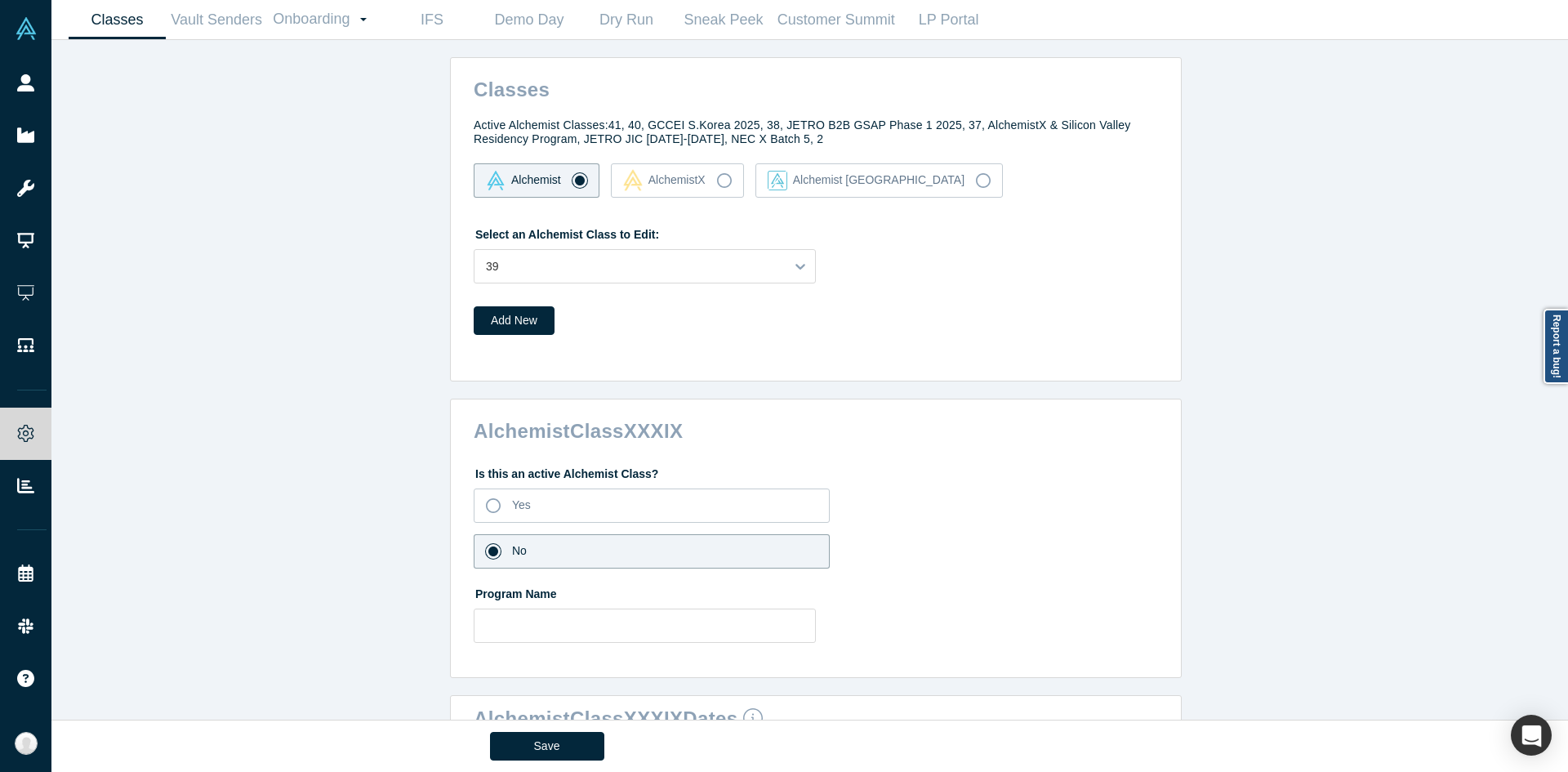
click at [393, 528] on div "Classes Active Alchemist Classes: 41, 40, GCCEI S.Korea 2025, 38, JETRO B2B GSA…" at bounding box center [816, 385] width 1529 height 692
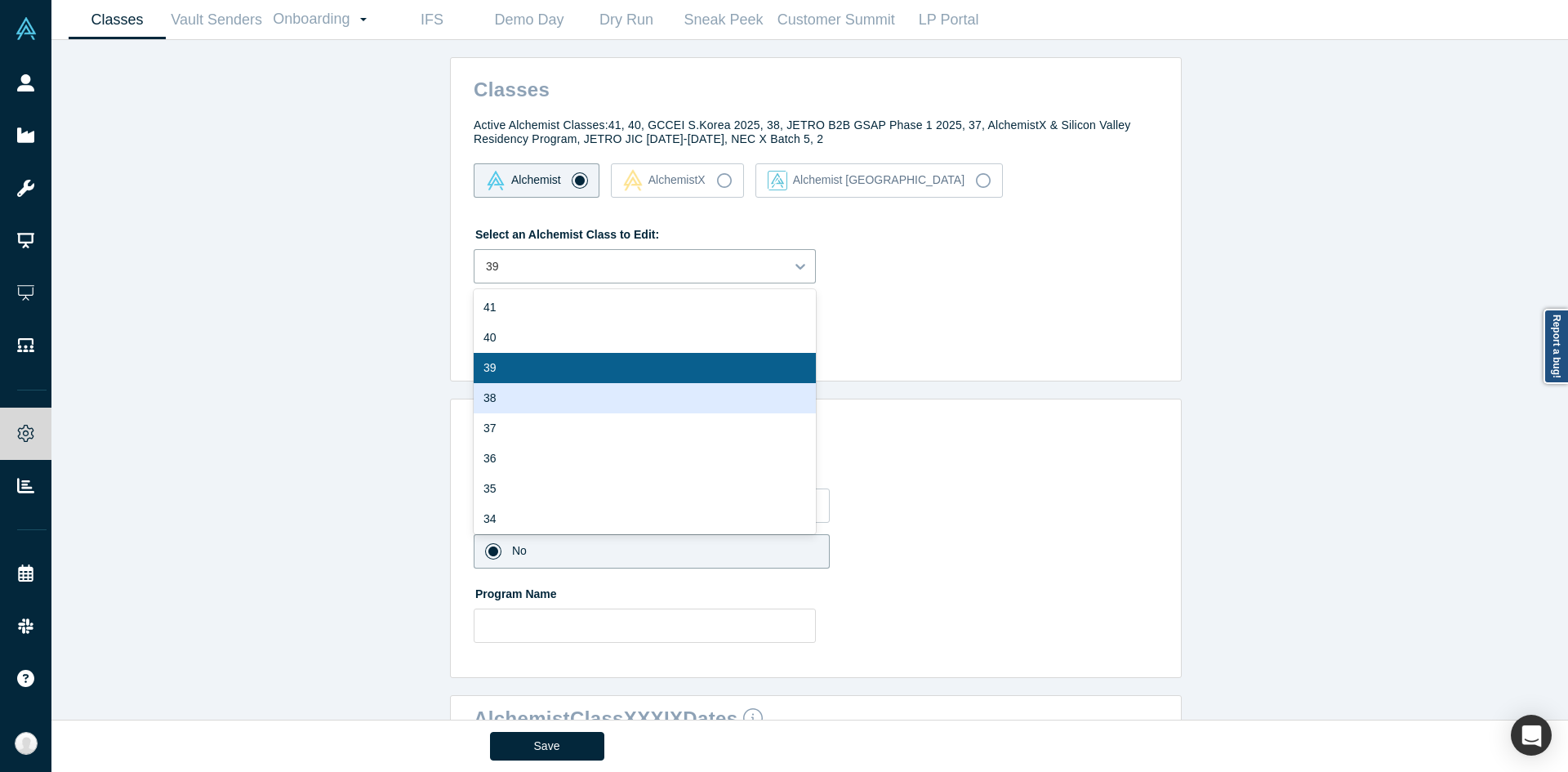
drag, startPoint x: 624, startPoint y: 269, endPoint x: 535, endPoint y: 396, distance: 155.1
click at [535, 283] on div "42 results available. Use Up and Down to choose options, press Enter to select …" at bounding box center [644, 266] width 342 height 34
click at [535, 396] on div "38" at bounding box center [644, 398] width 342 height 30
type input "[URL][DOMAIN_NAME]"
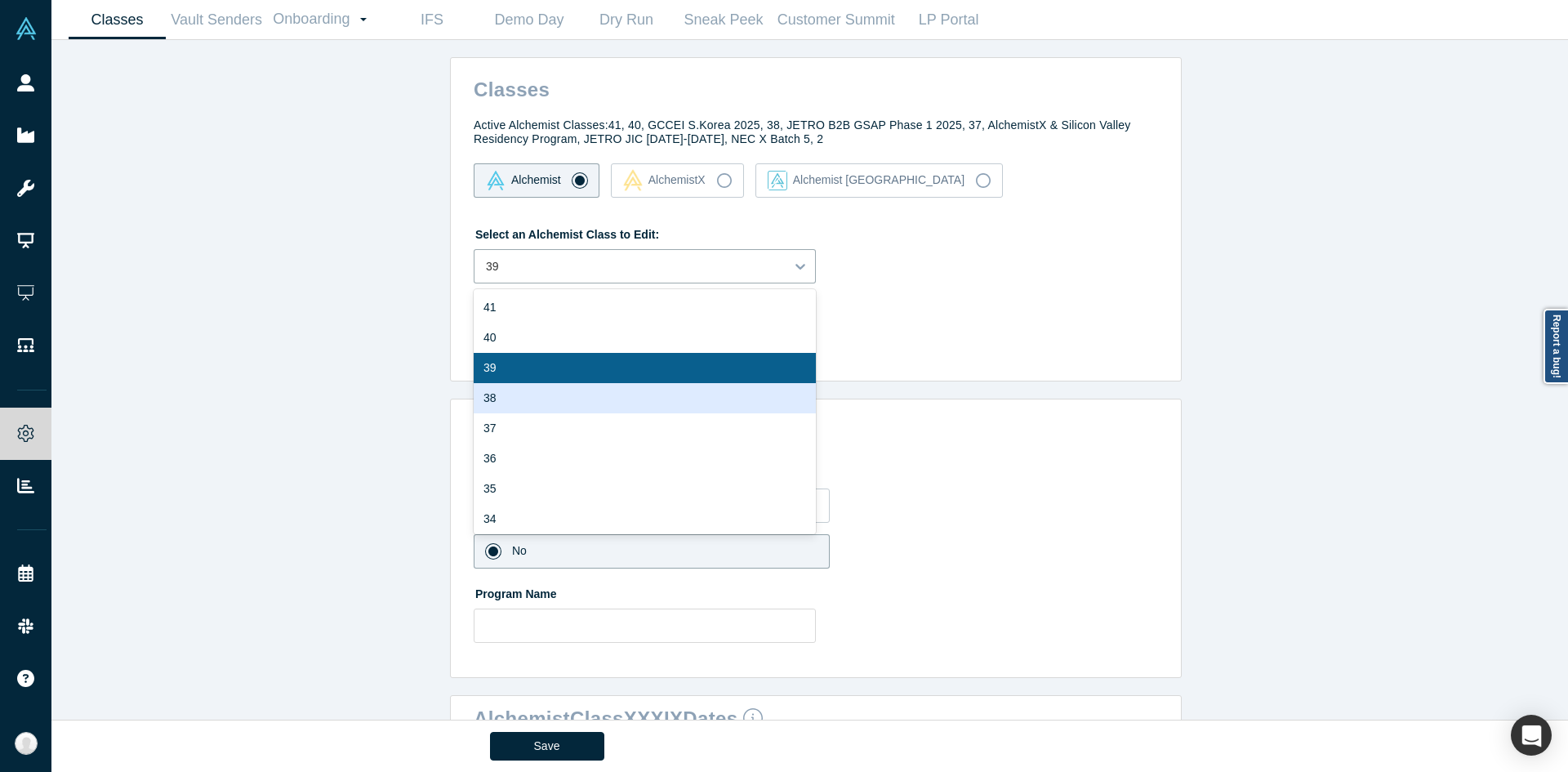
type input "4"
type input "1"
type input "4"
type input "10"
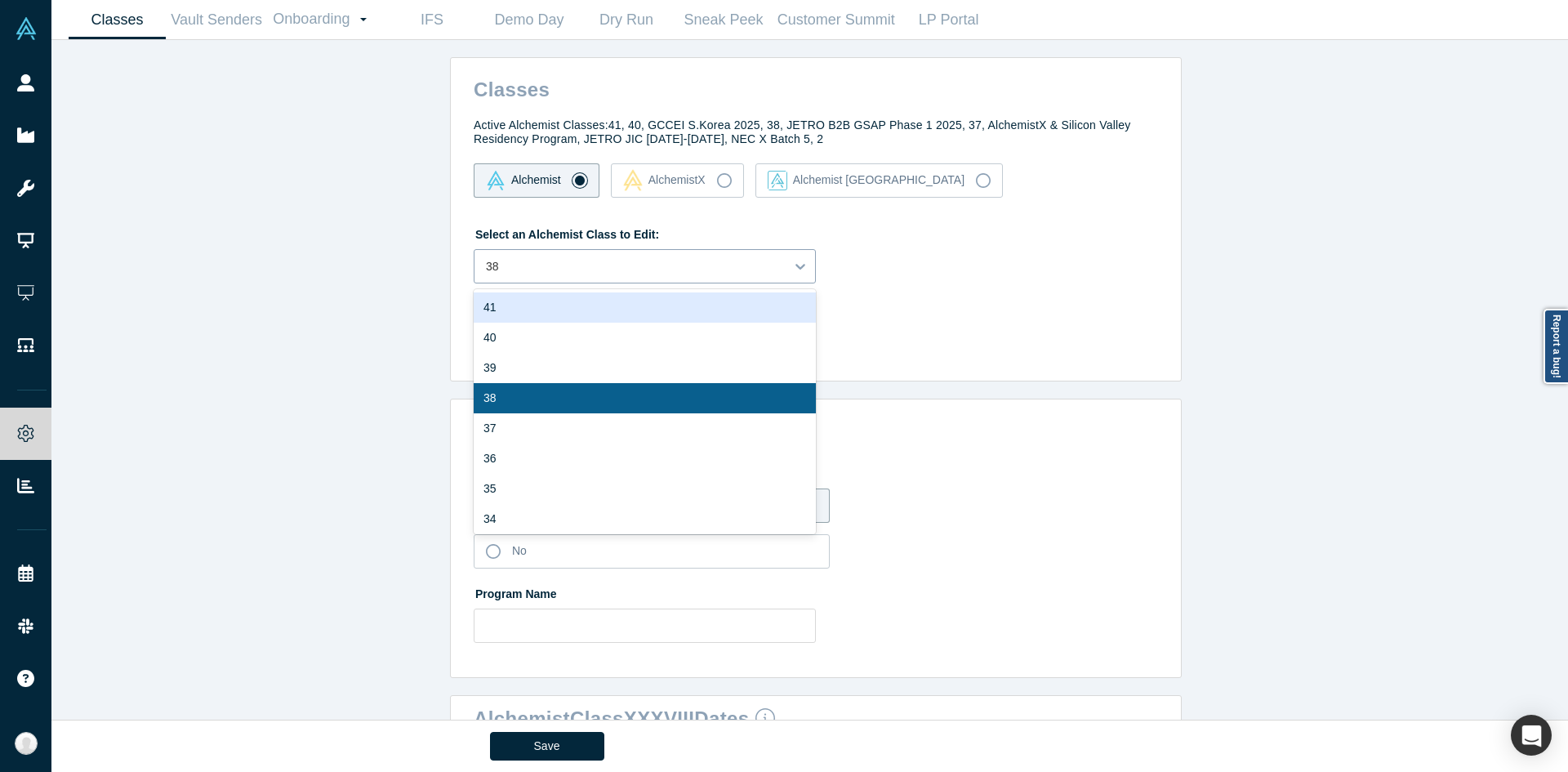
click at [625, 273] on div at bounding box center [630, 267] width 287 height 21
click at [554, 348] on div "40" at bounding box center [644, 337] width 342 height 30
type input "4"
type input "2"
type input "3"
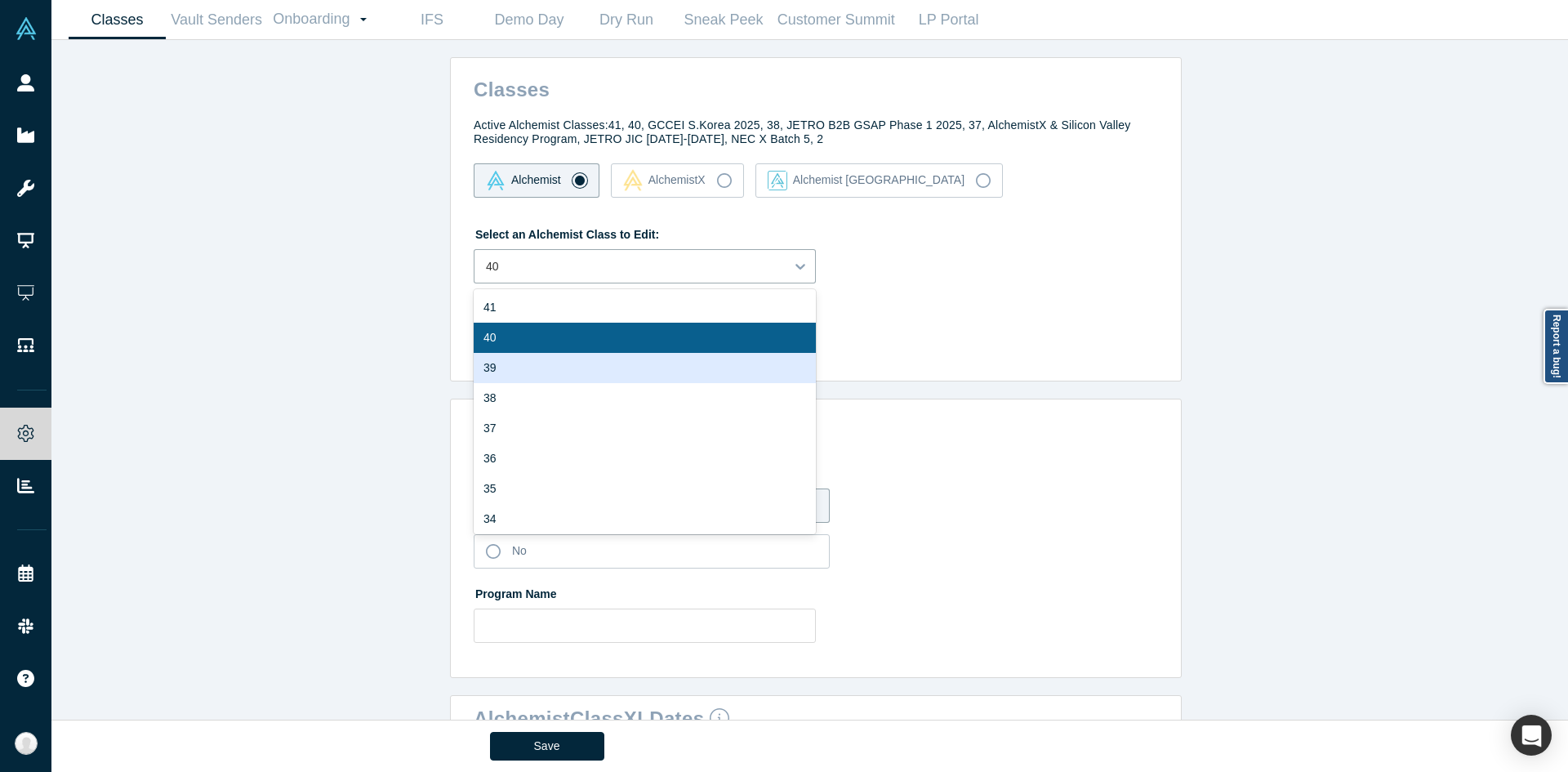
drag, startPoint x: 568, startPoint y: 257, endPoint x: 496, endPoint y: 368, distance: 132.3
click at [496, 283] on div "option 40, selected. 42 results available. Use Up and Down to choose options, p…" at bounding box center [644, 266] width 342 height 34
click at [496, 368] on div "39" at bounding box center [644, 368] width 342 height 30
type input "[URL][DOMAIN_NAME]"
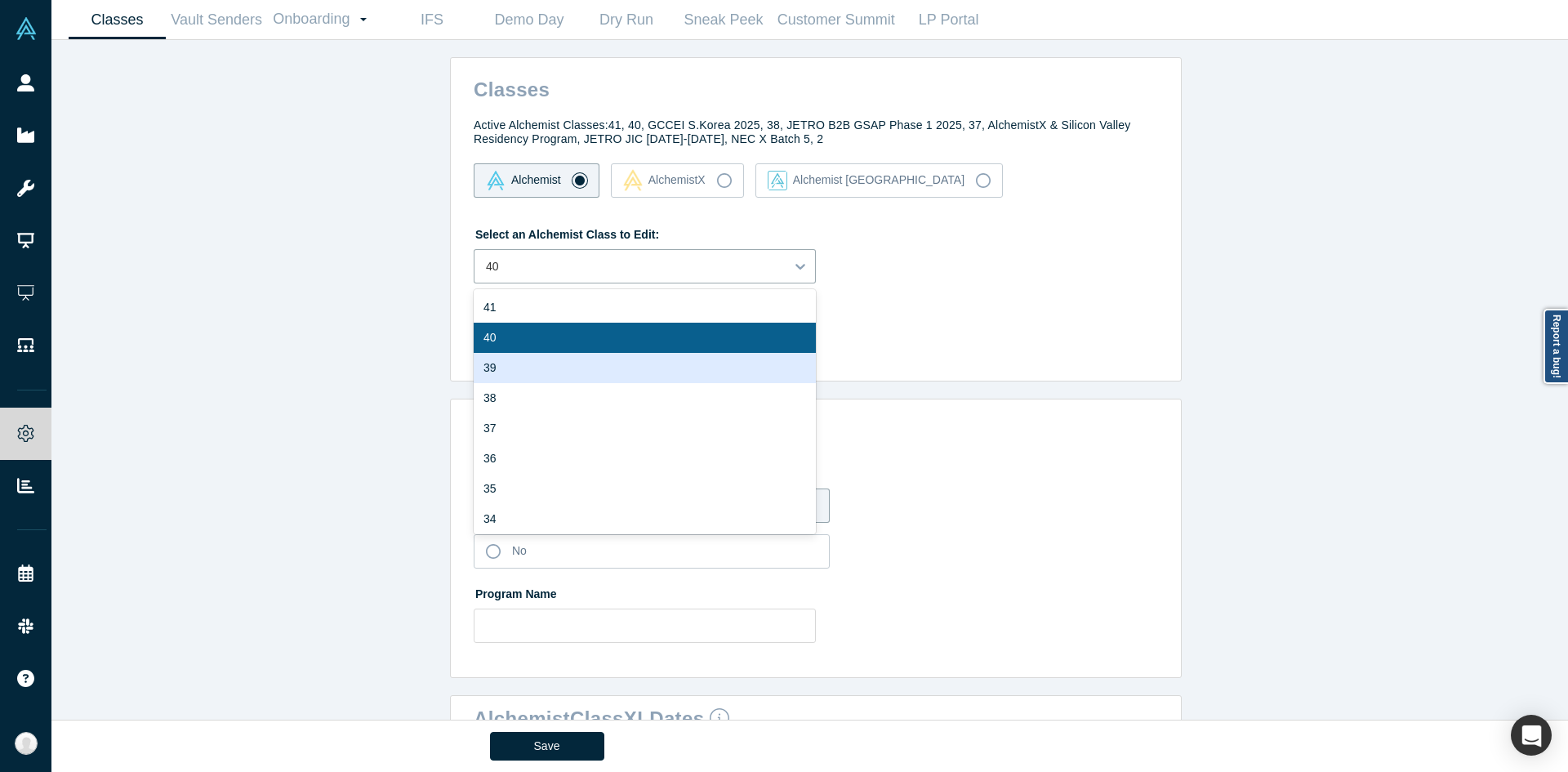
type input "5"
type input "3"
type input "2"
type input "13"
type input "11"
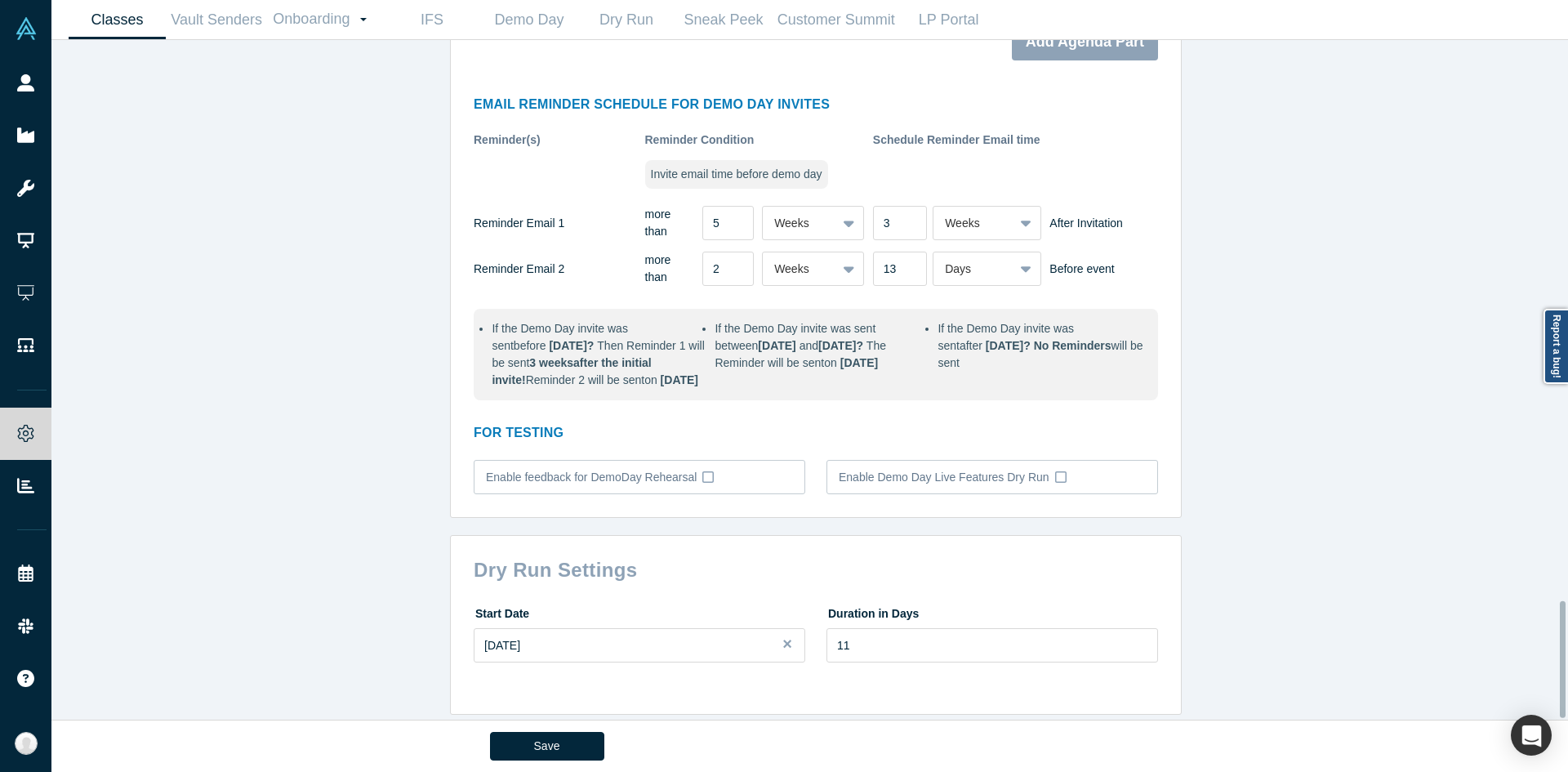
scroll to position [3270, 0]
click at [1206, 185] on div "Classes Active Alchemist Classes: 41, 40, GCCEI S.Korea 2025, 38, JETRO B2B GSA…" at bounding box center [816, 385] width 1529 height 692
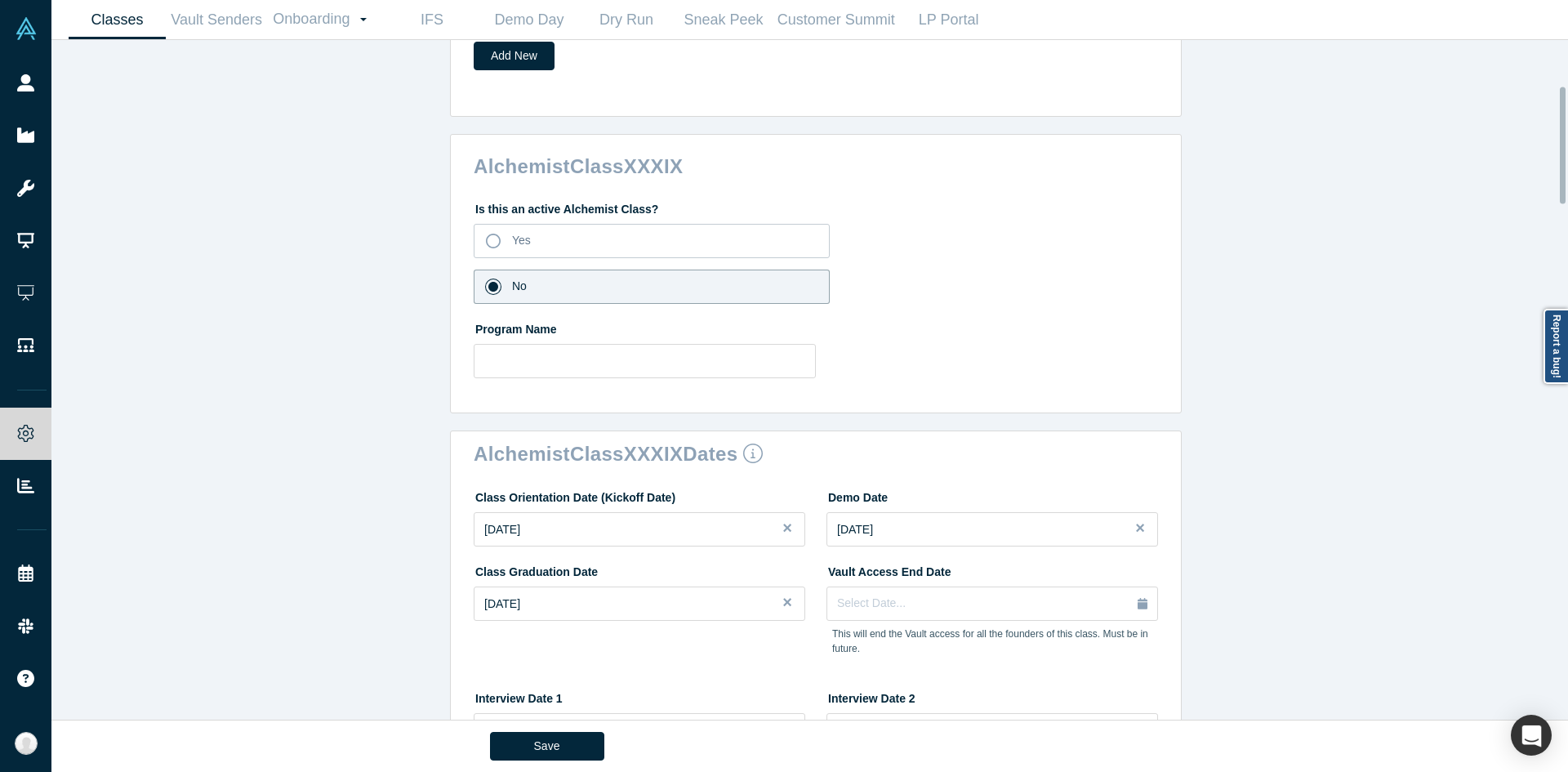
scroll to position [0, 0]
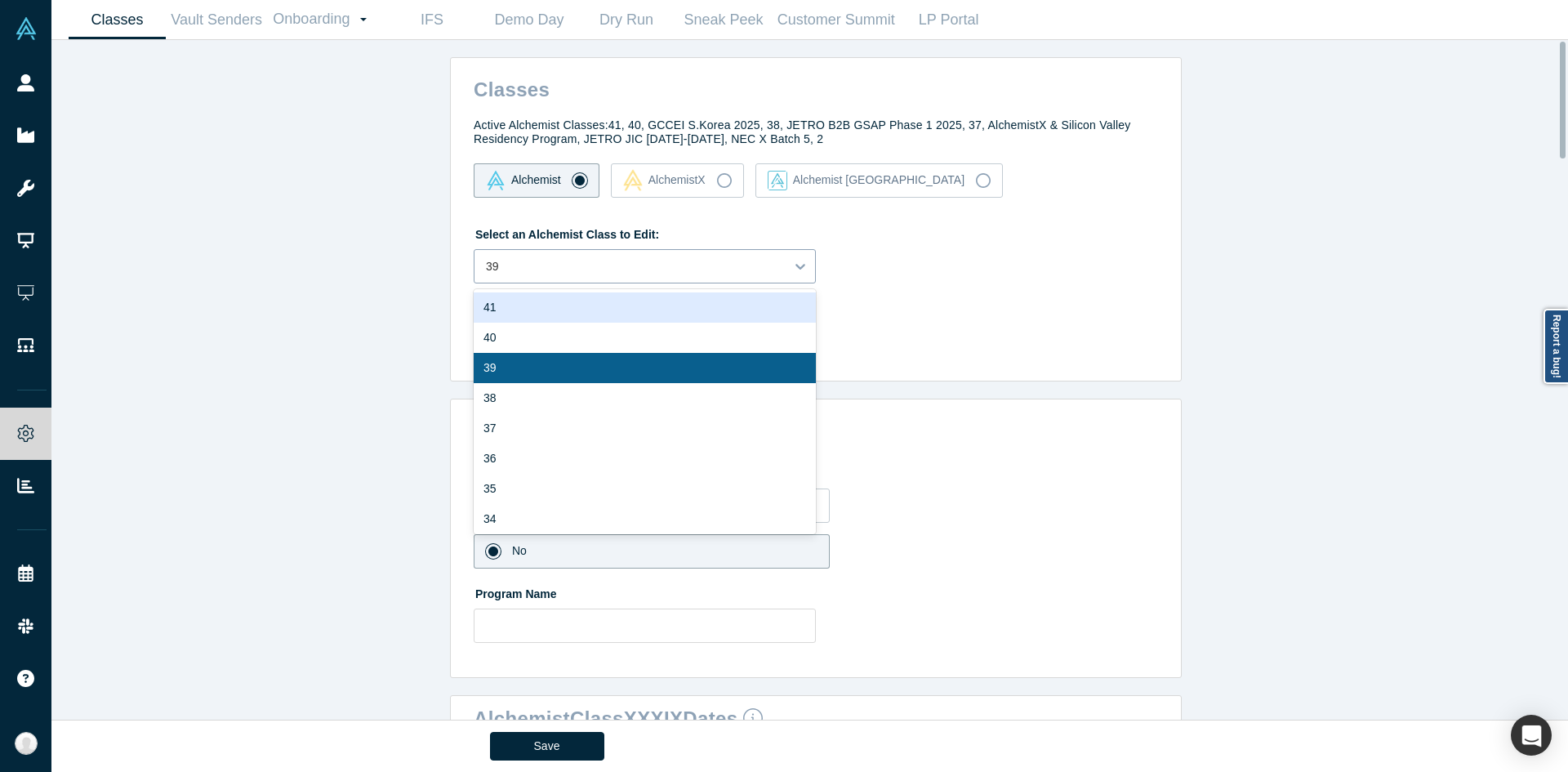
click at [755, 268] on div at bounding box center [630, 267] width 287 height 21
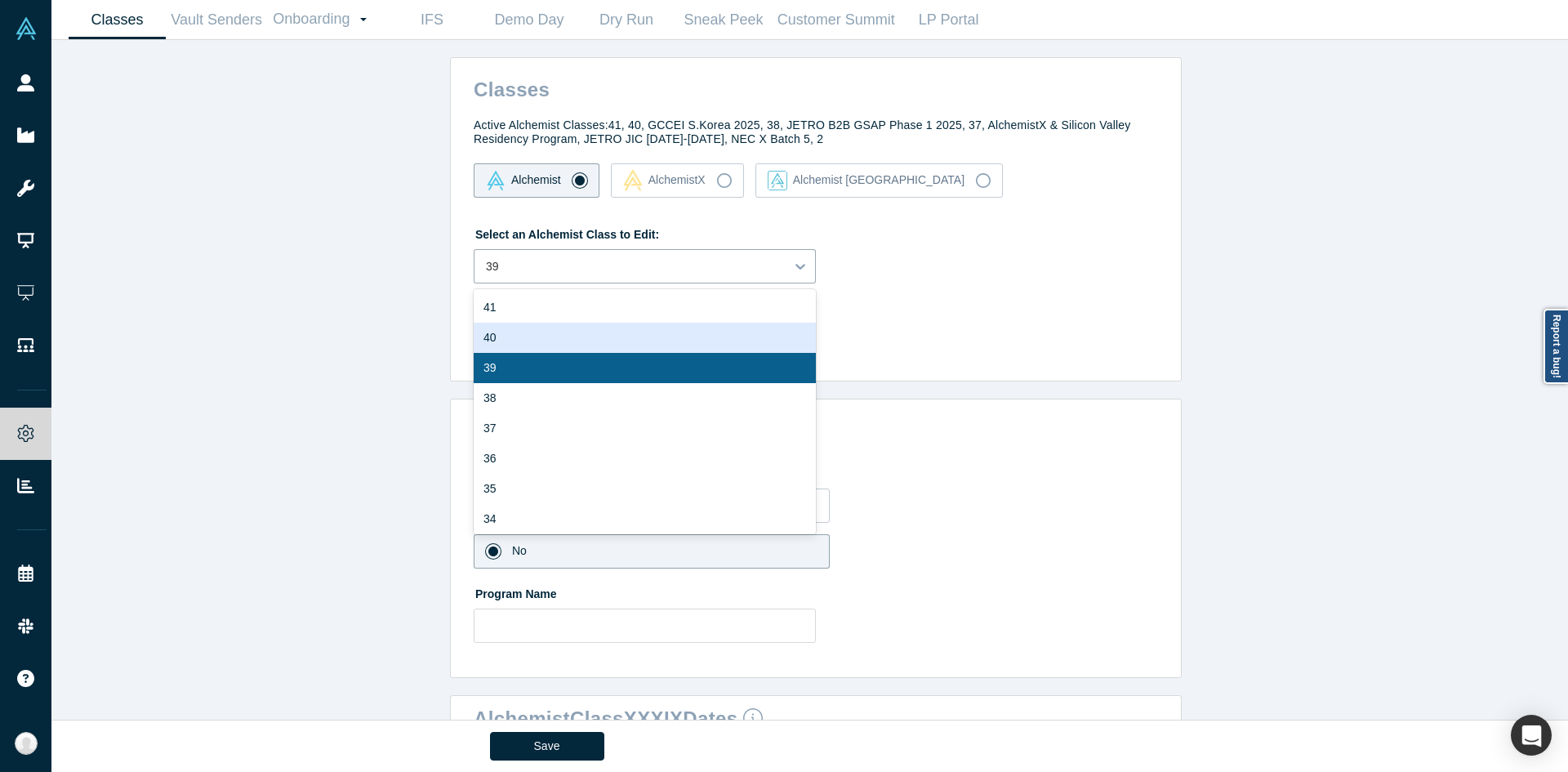
click at [613, 332] on div "40" at bounding box center [644, 337] width 342 height 30
type input "4"
type input "2"
type input "1"
type input "3"
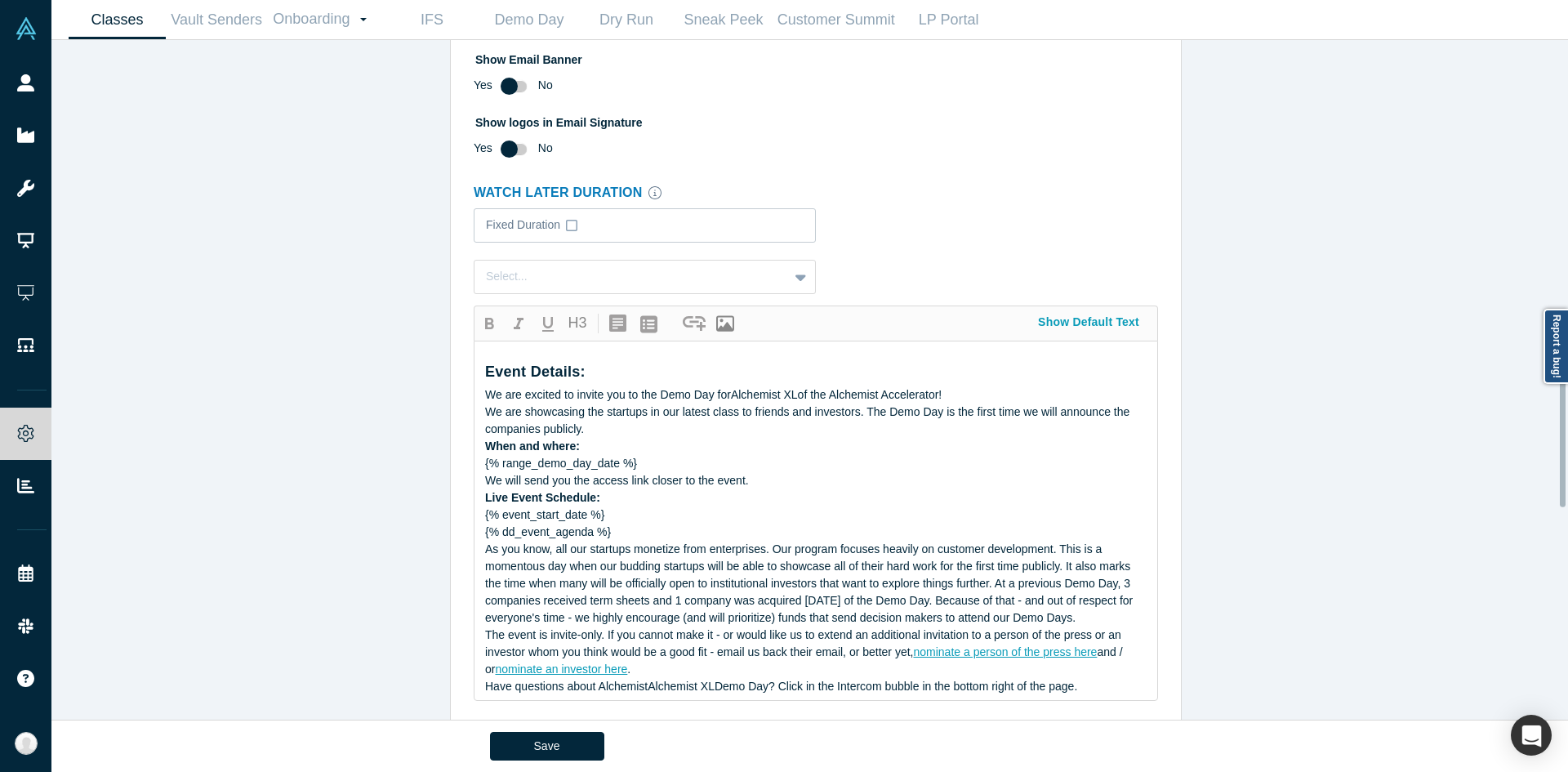
scroll to position [1807, 0]
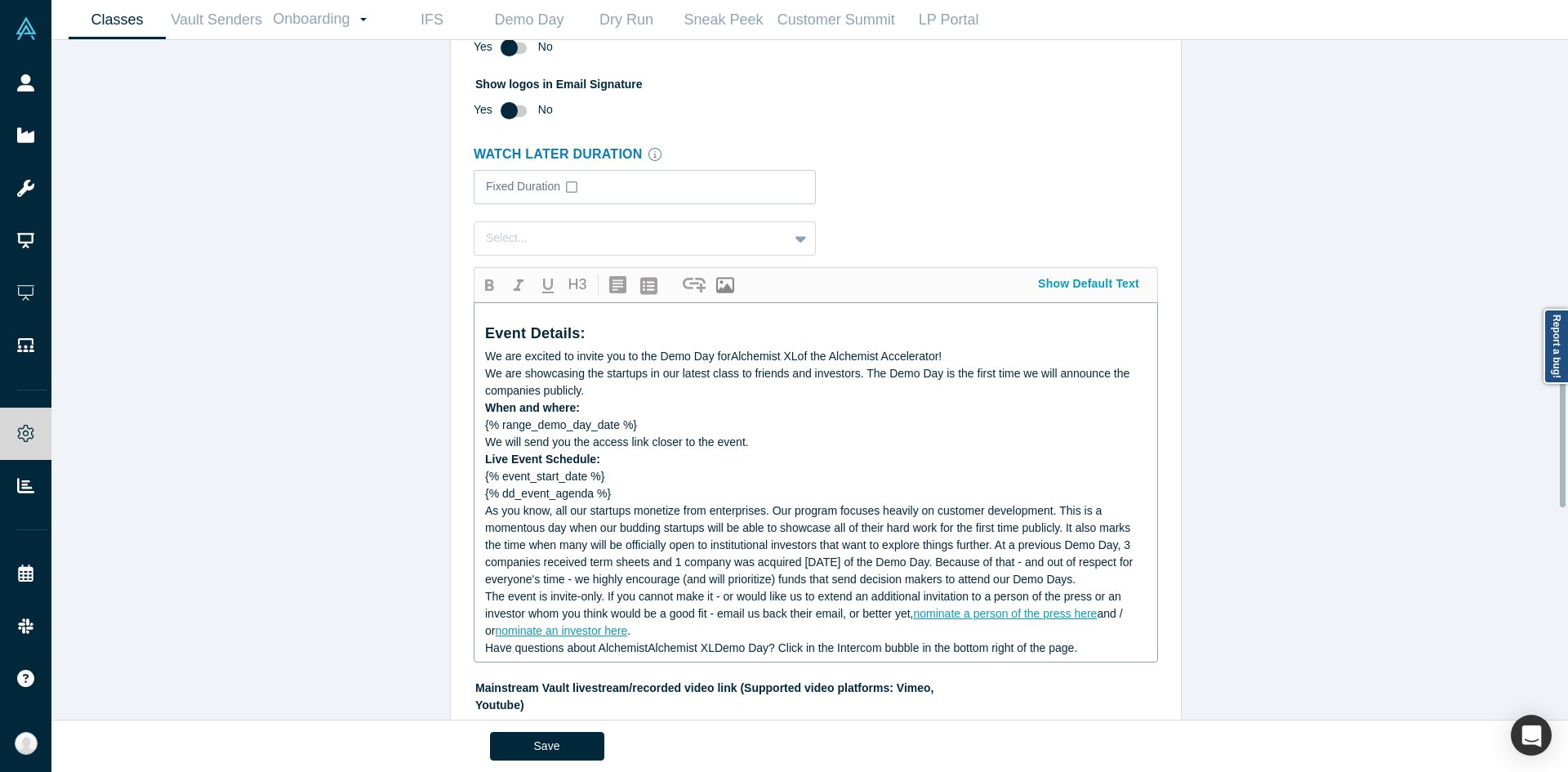
click at [542, 438] on span "We will send you the access link closer to the event." at bounding box center [617, 442] width 263 height 13
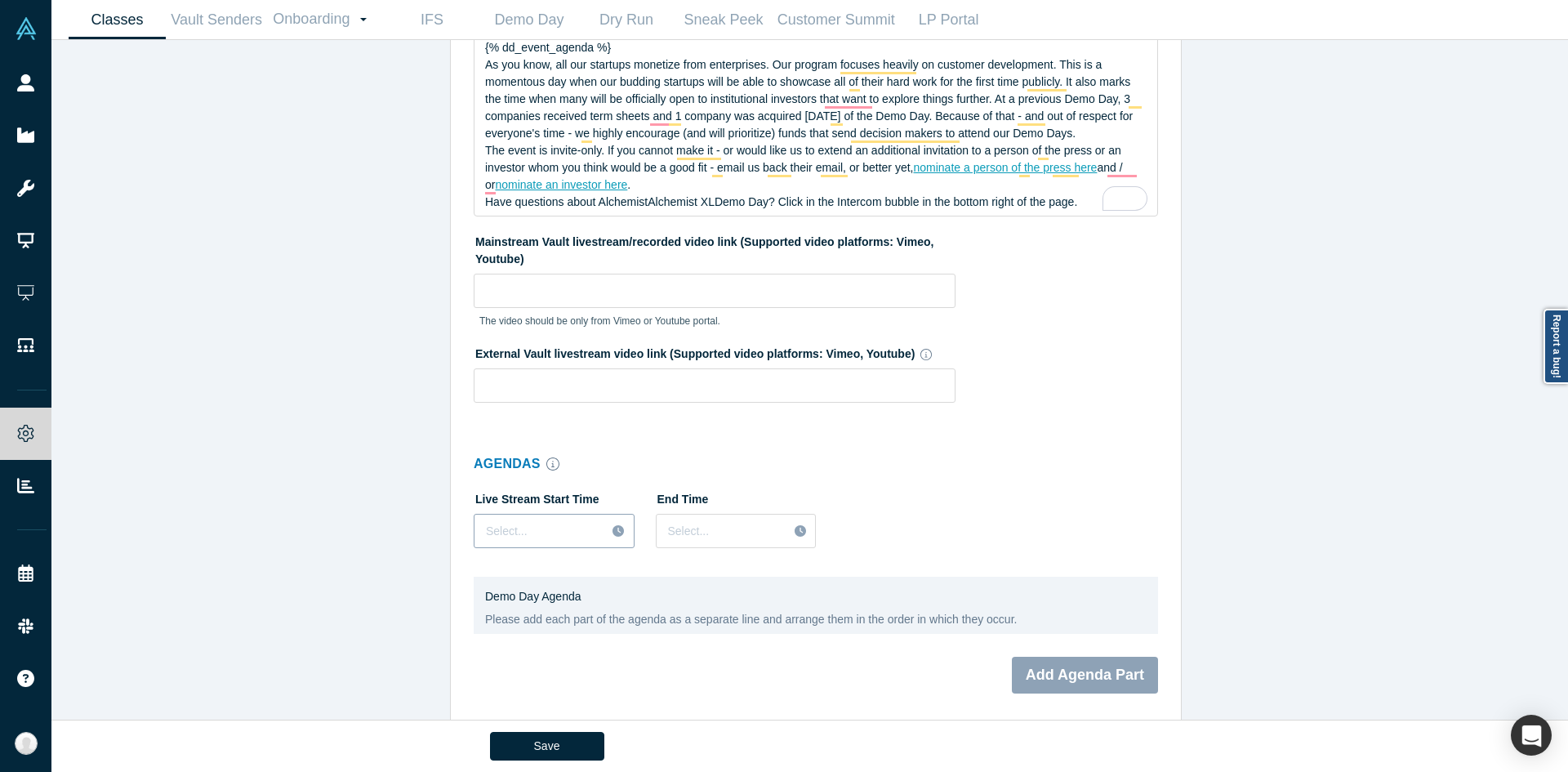
scroll to position [2378, 0]
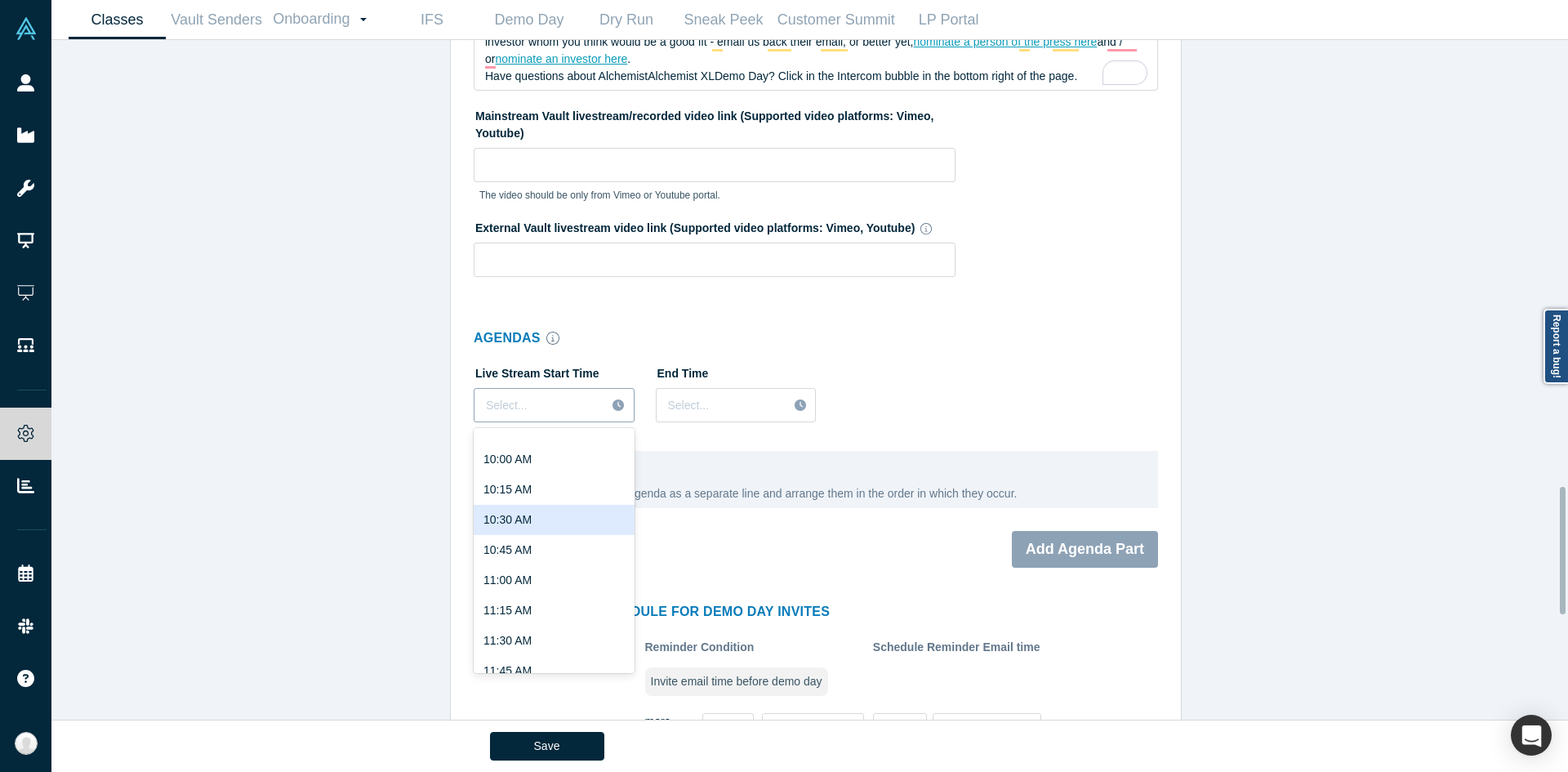
click at [582, 422] on div "97 results available. Use Up and Down to choose options, press Enter to select …" at bounding box center [554, 404] width 161 height 34
click at [571, 486] on div "10:15 AM" at bounding box center [554, 490] width 161 height 30
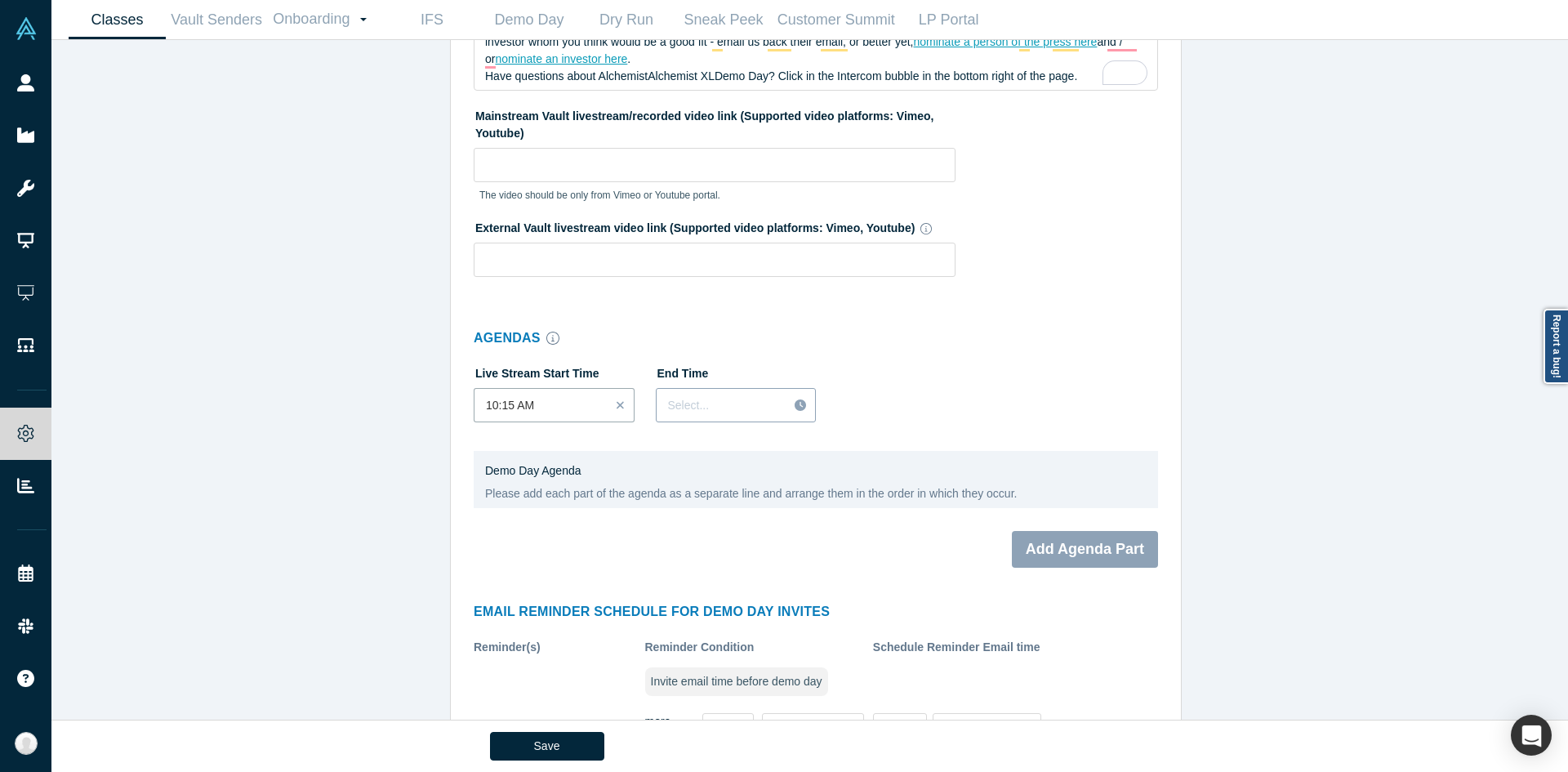
click at [765, 398] on div at bounding box center [722, 405] width 108 height 21
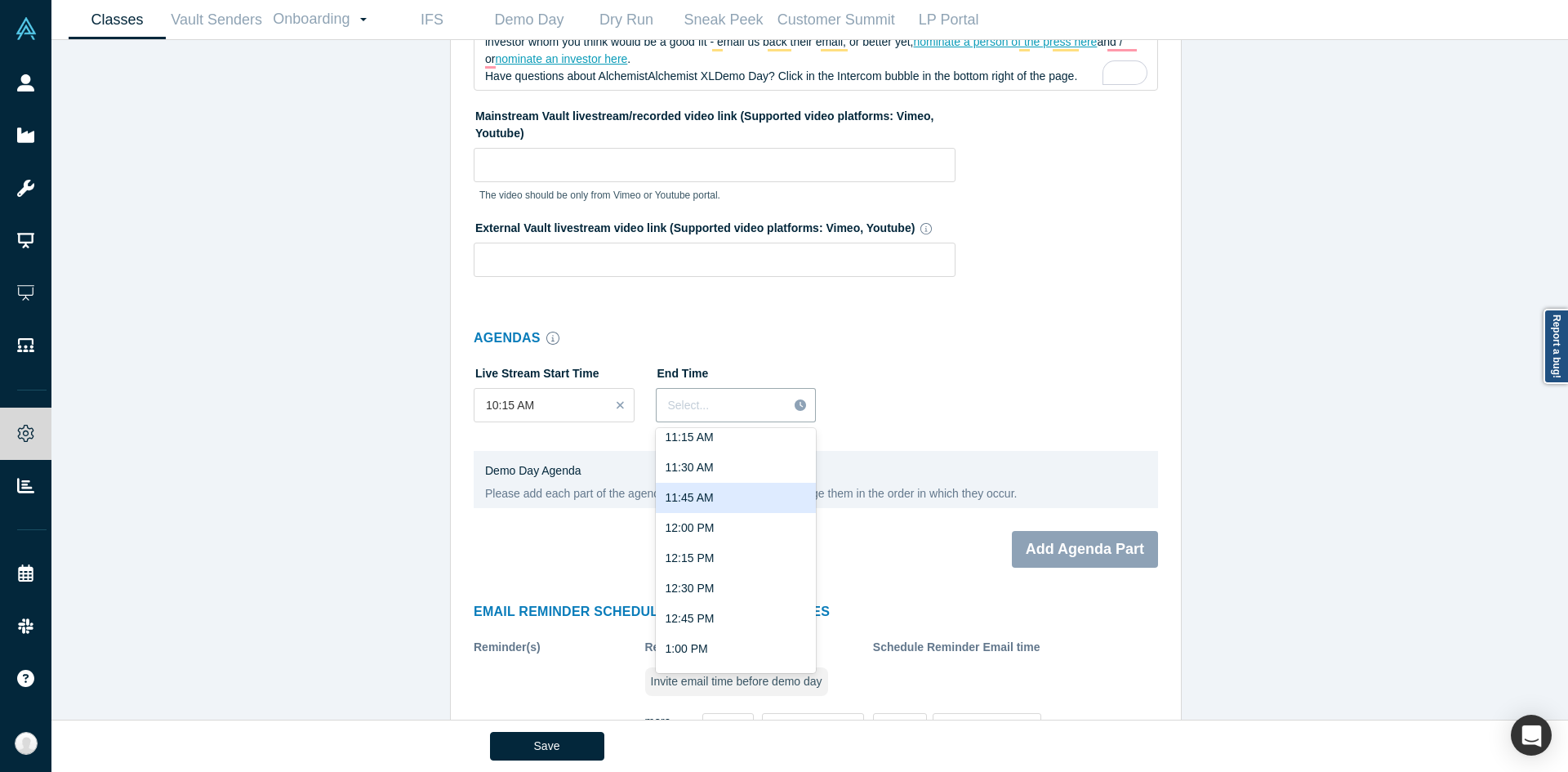
scroll to position [176, 0]
click at [688, 641] on div "1:00 PM" at bounding box center [736, 646] width 161 height 30
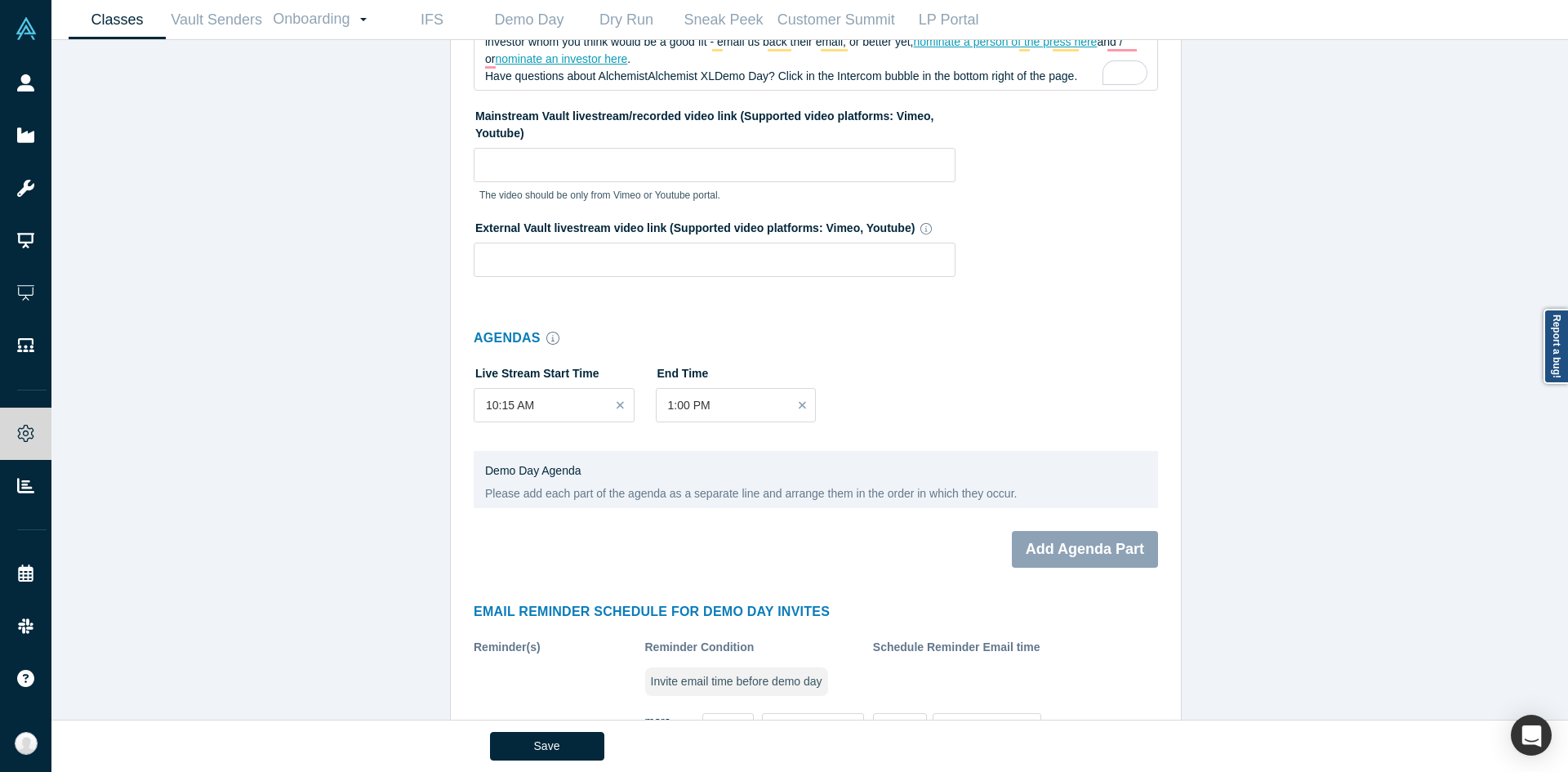
click at [379, 472] on div "Classes Active Alchemist Classes: 41, 40, GCCEI S.Korea 2025, 38, JETRO B2B GSA…" at bounding box center [816, 385] width 1529 height 692
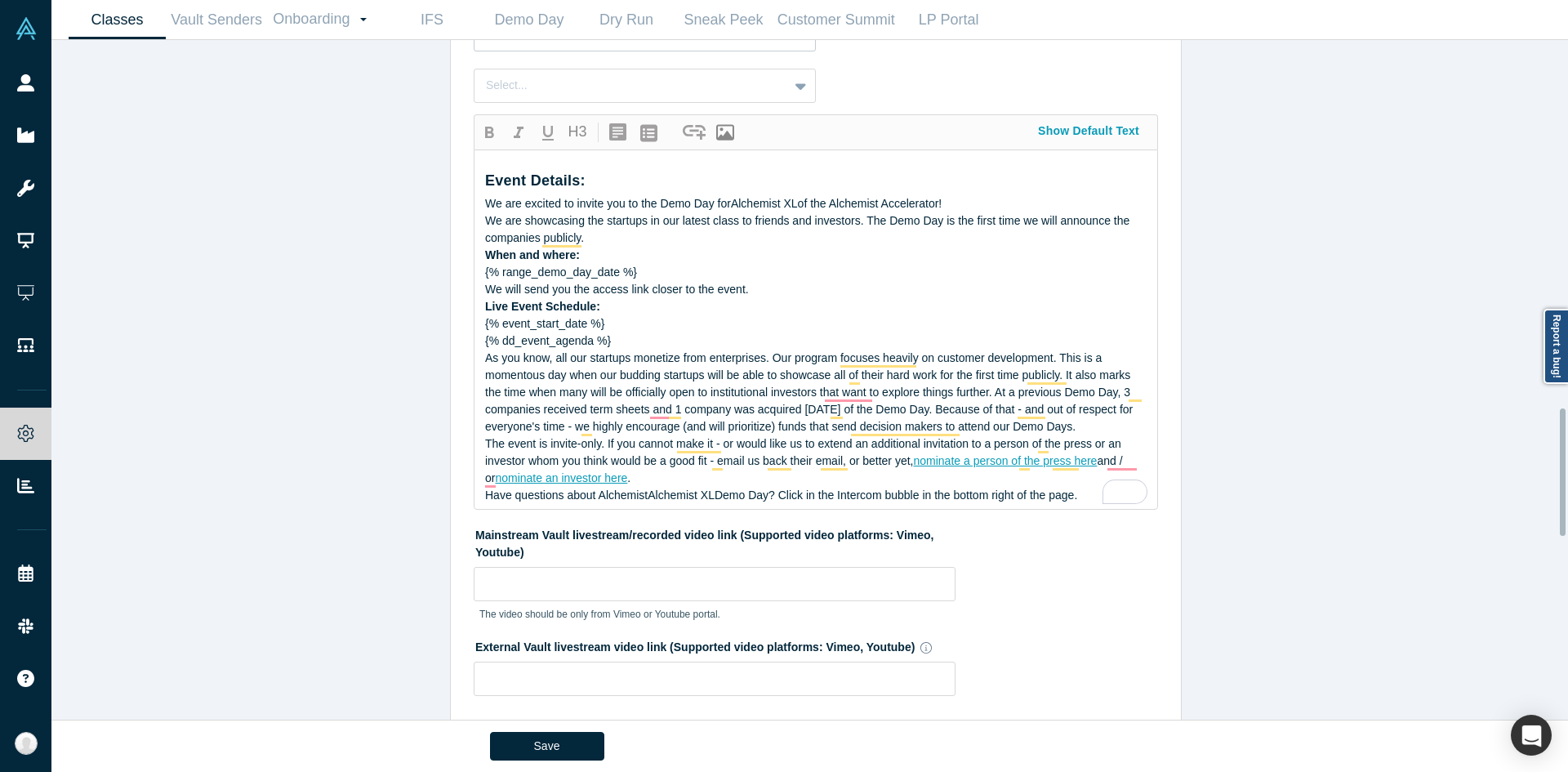
scroll to position [1958, 0]
click at [592, 336] on span "{% event_start_date %} {% dd_event_agenda %}" at bounding box center [548, 334] width 126 height 30
click at [579, 325] on span "{% event_start_date %} {% dd_event_agenda %}" at bounding box center [548, 334] width 126 height 30
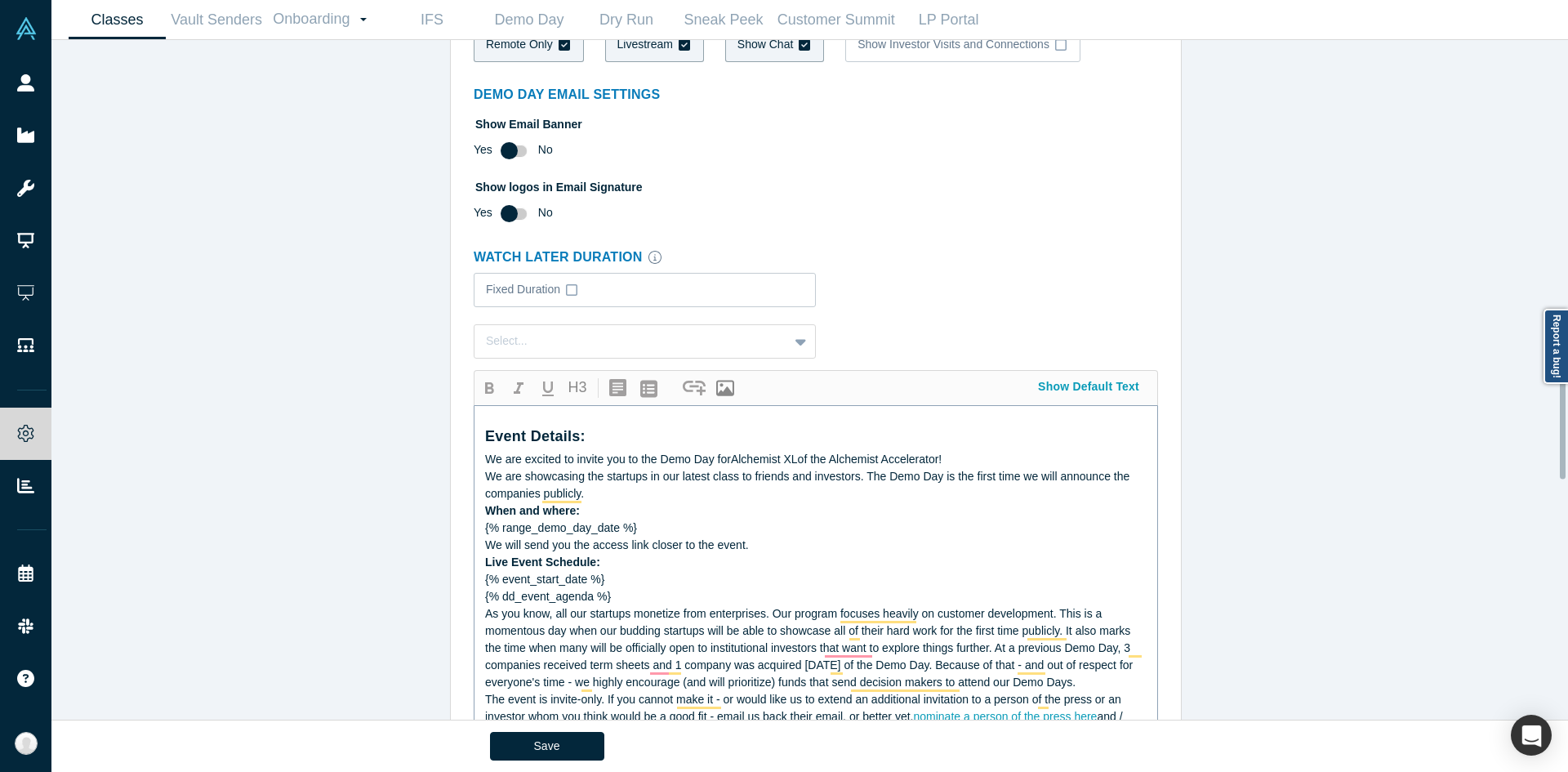
scroll to position [1656, 0]
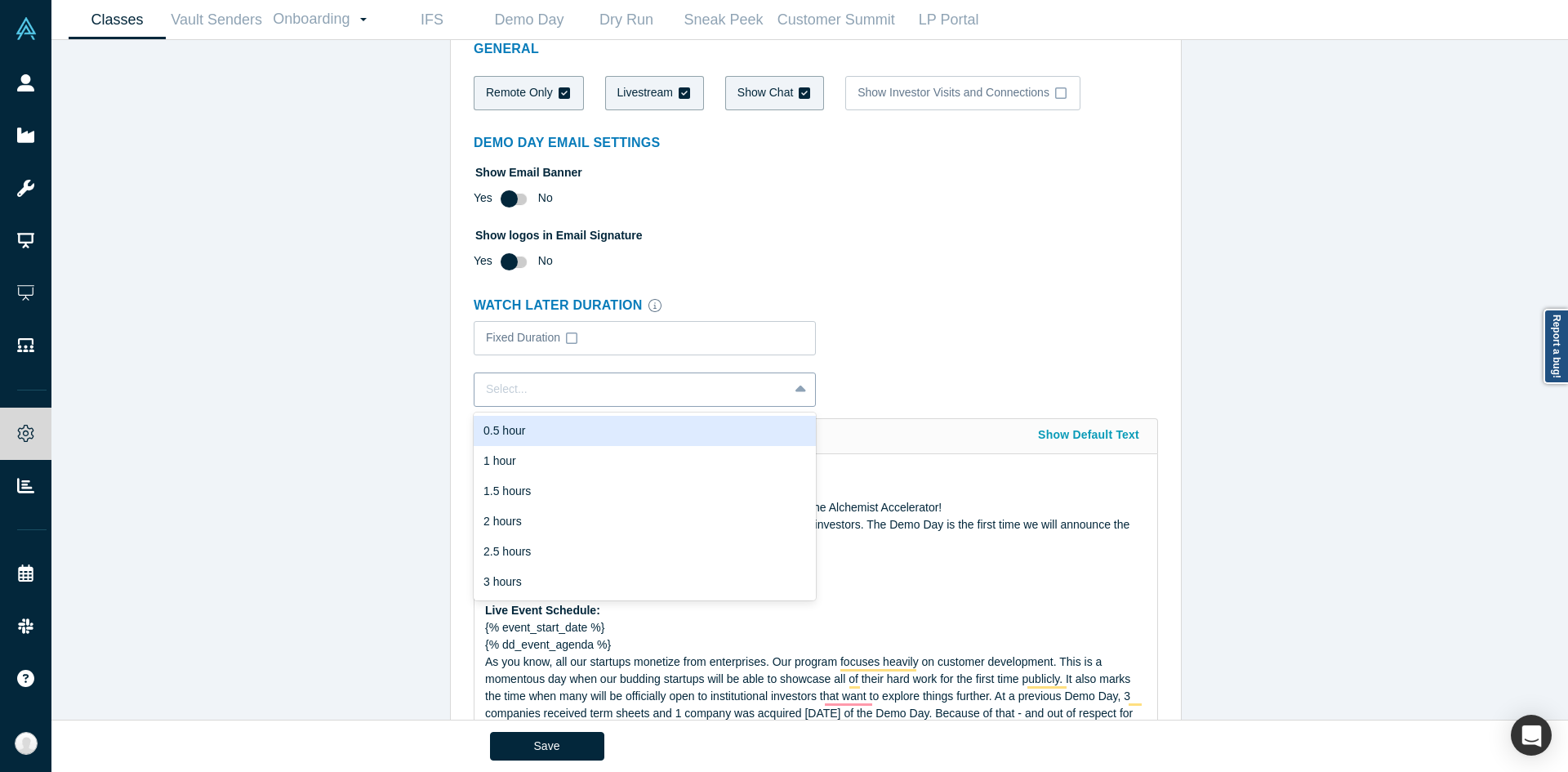
click at [505, 393] on div "Select..." at bounding box center [631, 388] width 291 height 17
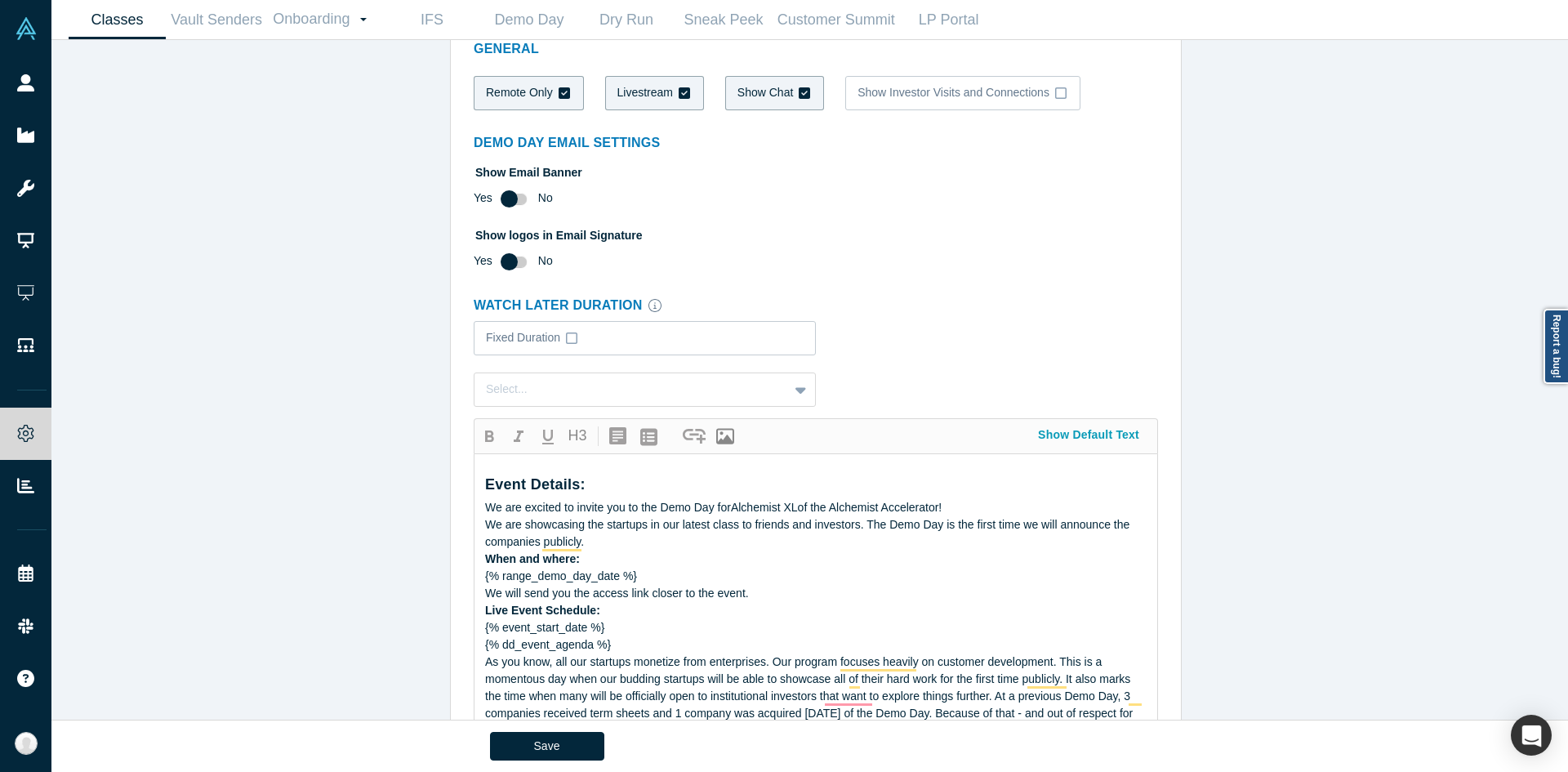
click at [409, 413] on div "Classes Active Alchemist Classes: 41, 40, GCCEI S.Korea 2025, 38, JETRO B2B GSA…" at bounding box center [816, 385] width 1529 height 692
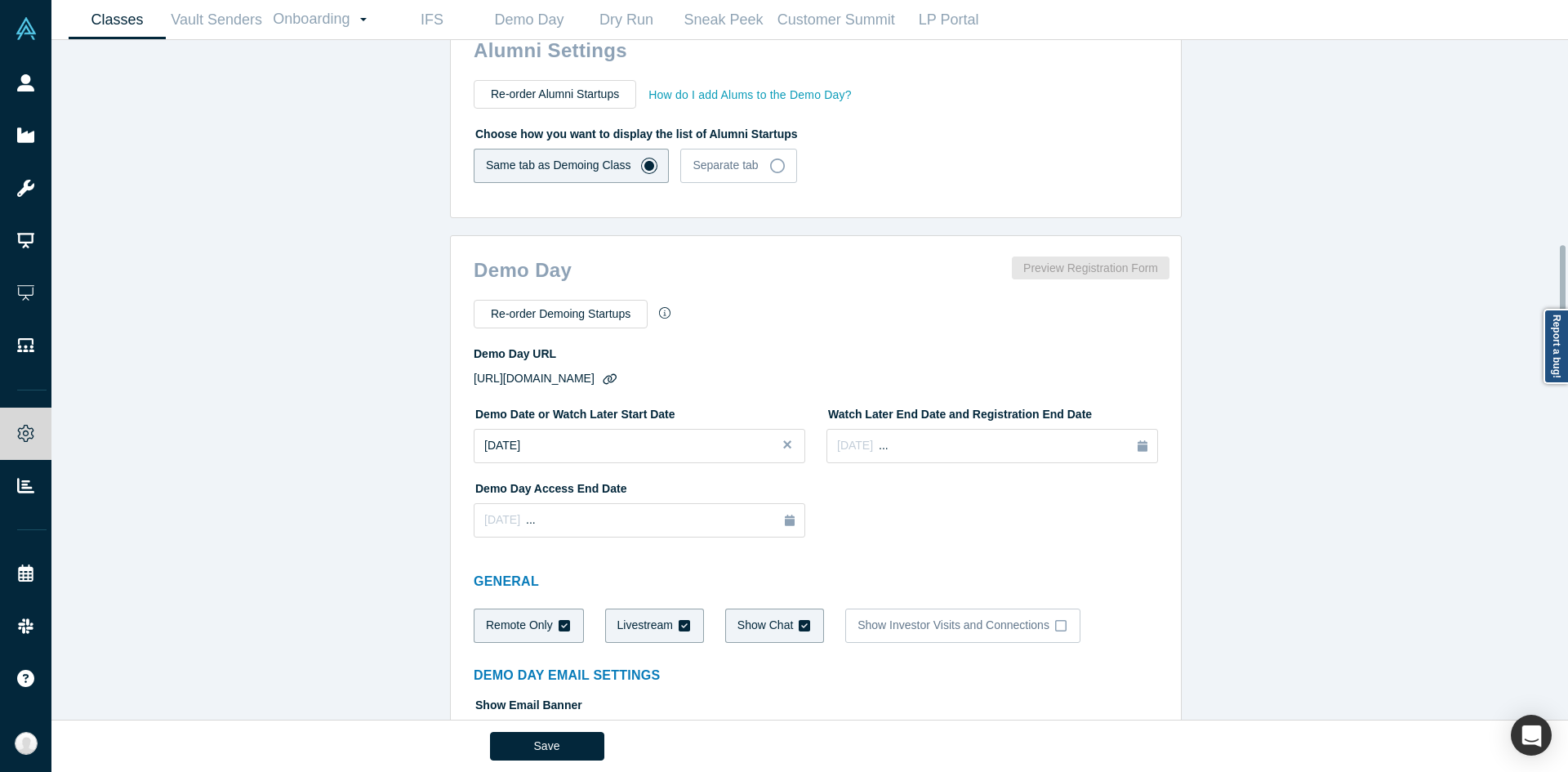
scroll to position [1124, 0]
click at [895, 432] on button "[DATE] ..." at bounding box center [992, 445] width 331 height 34
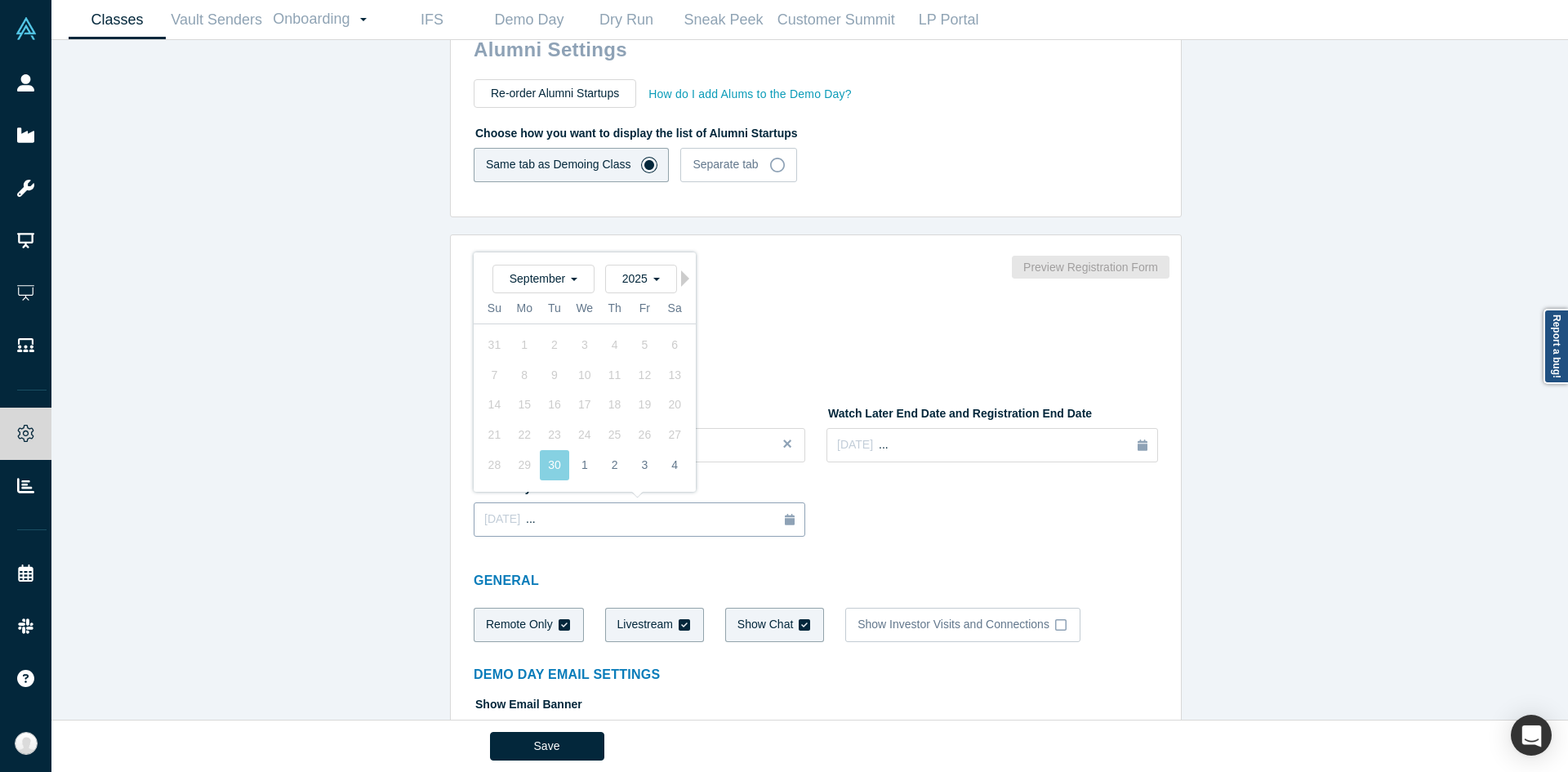
click at [477, 512] on button "[DATE] ..." at bounding box center [639, 519] width 331 height 34
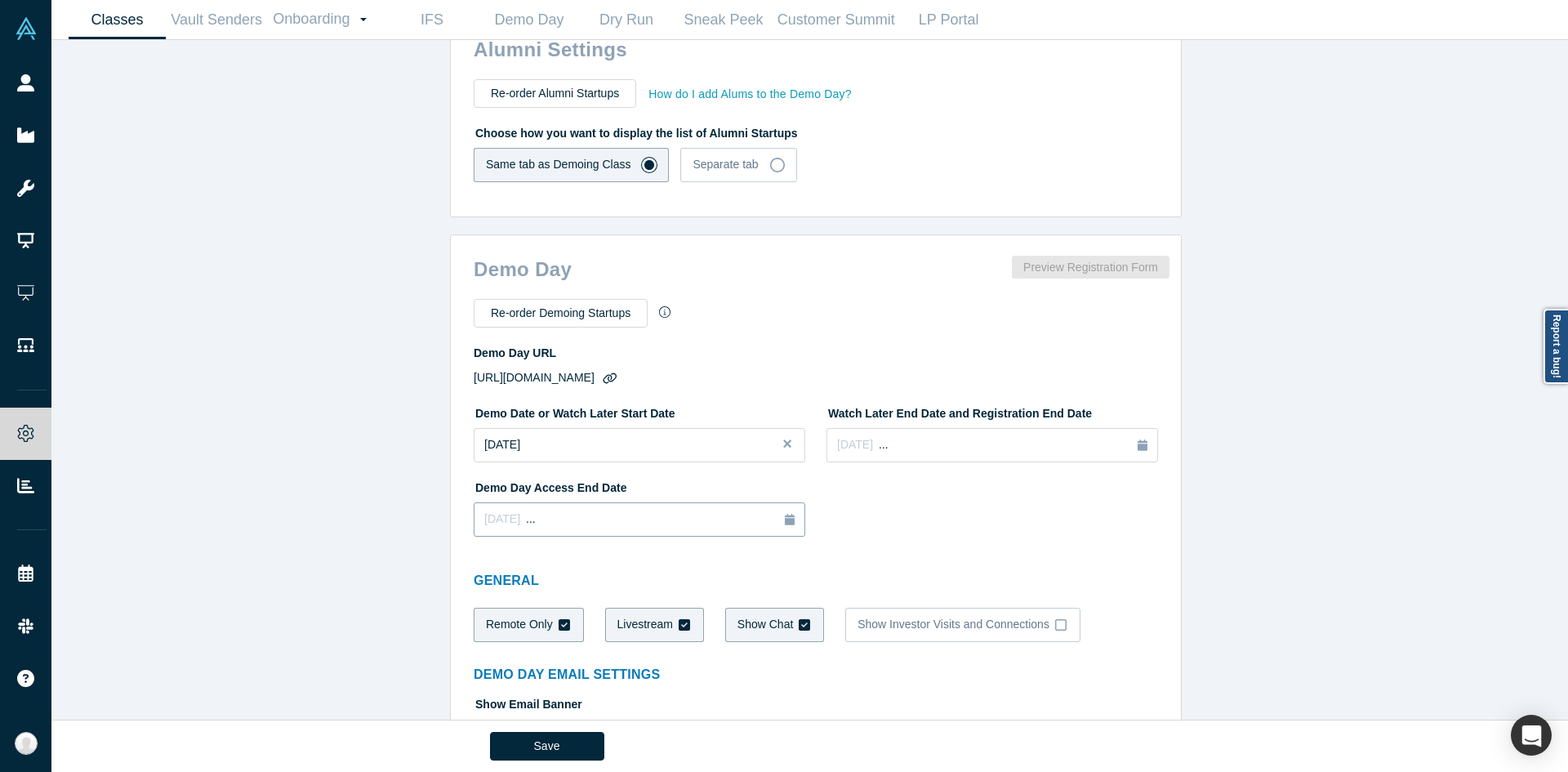
click at [477, 512] on button "[DATE] ..." at bounding box center [639, 519] width 331 height 34
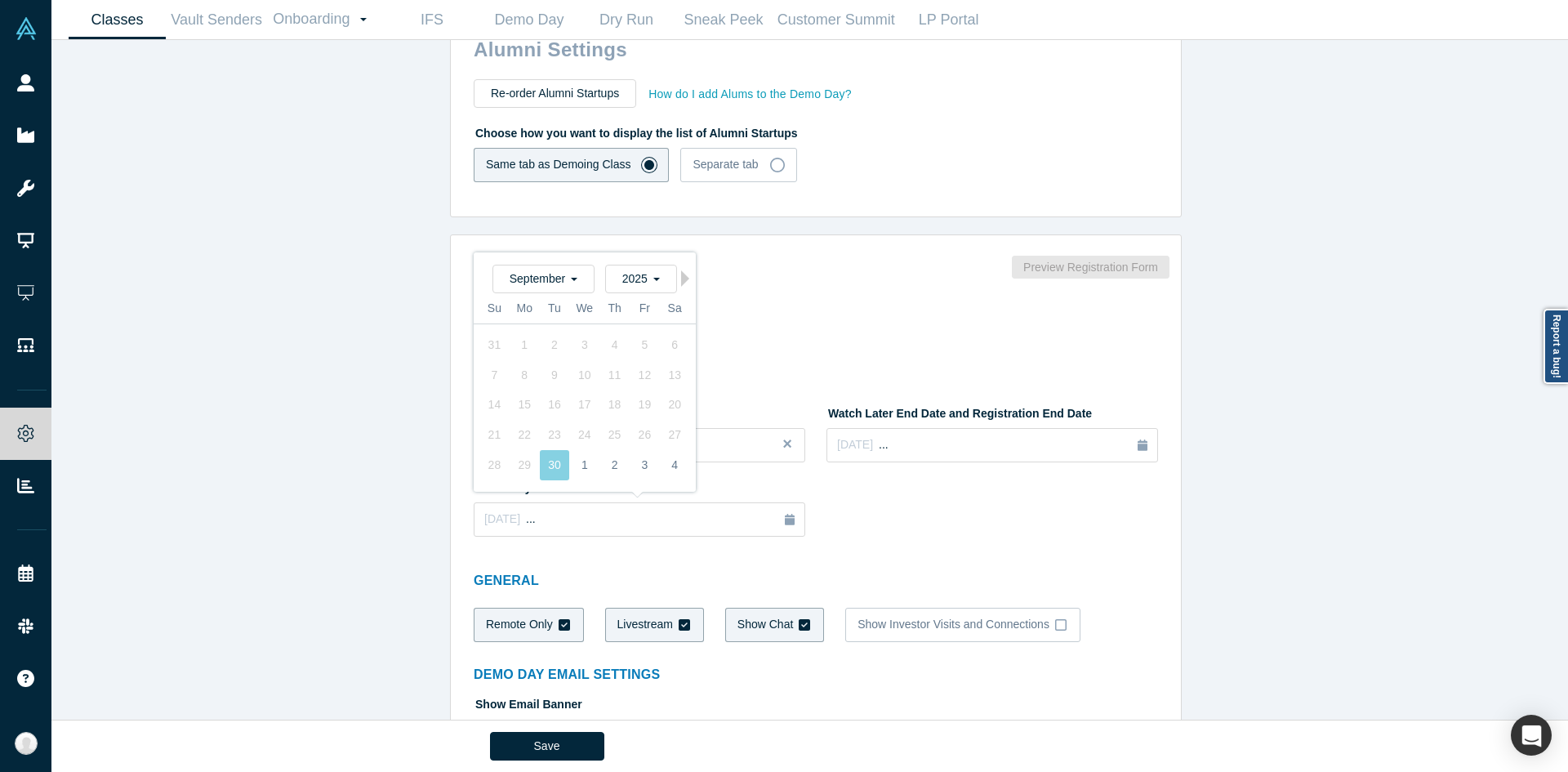
click at [327, 501] on div "Classes Active Alchemist Classes: 41, 40, GCCEI S.Korea 2025, 38, JETRO B2B GSA…" at bounding box center [816, 385] width 1529 height 692
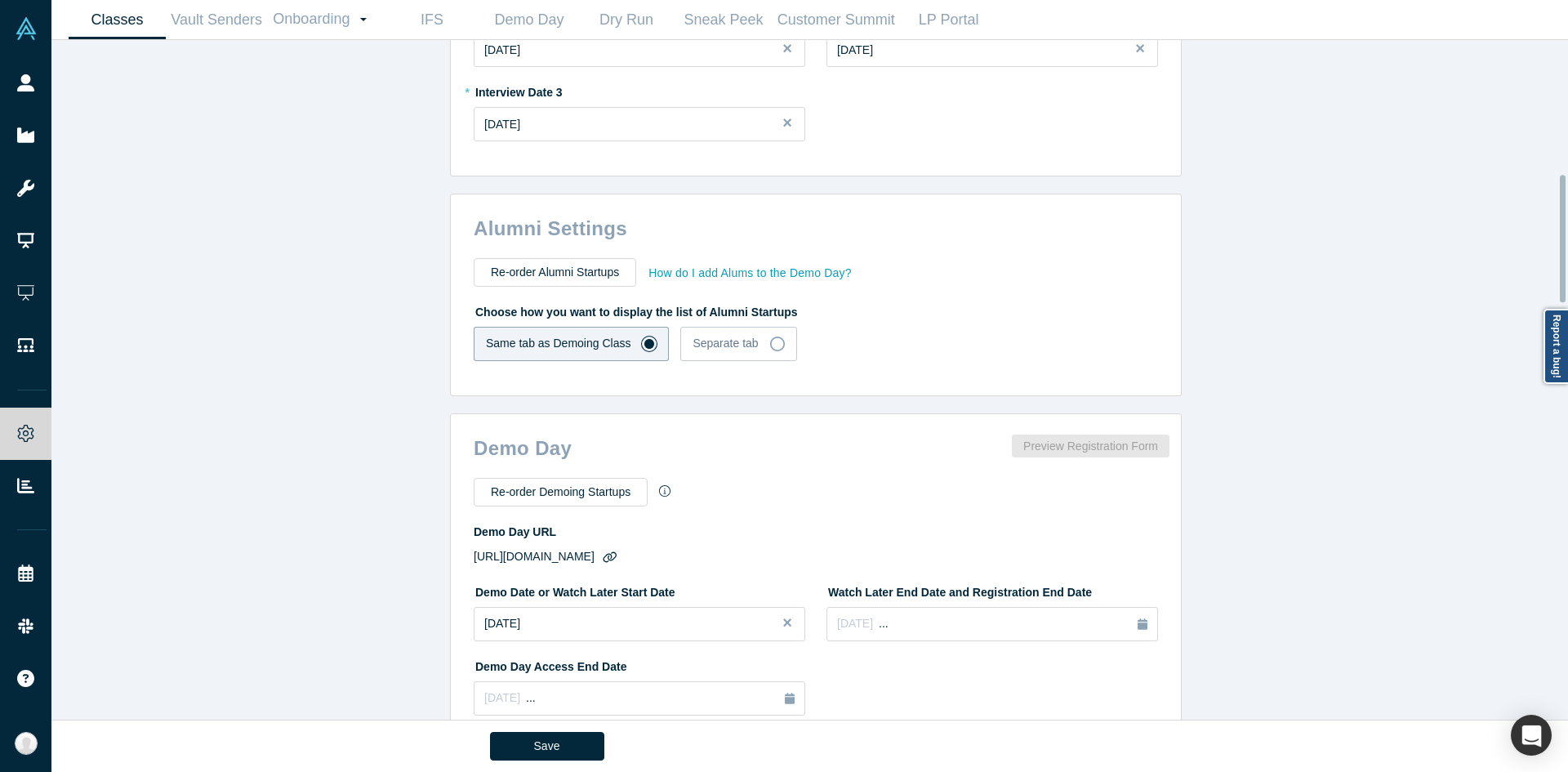
scroll to position [678, 0]
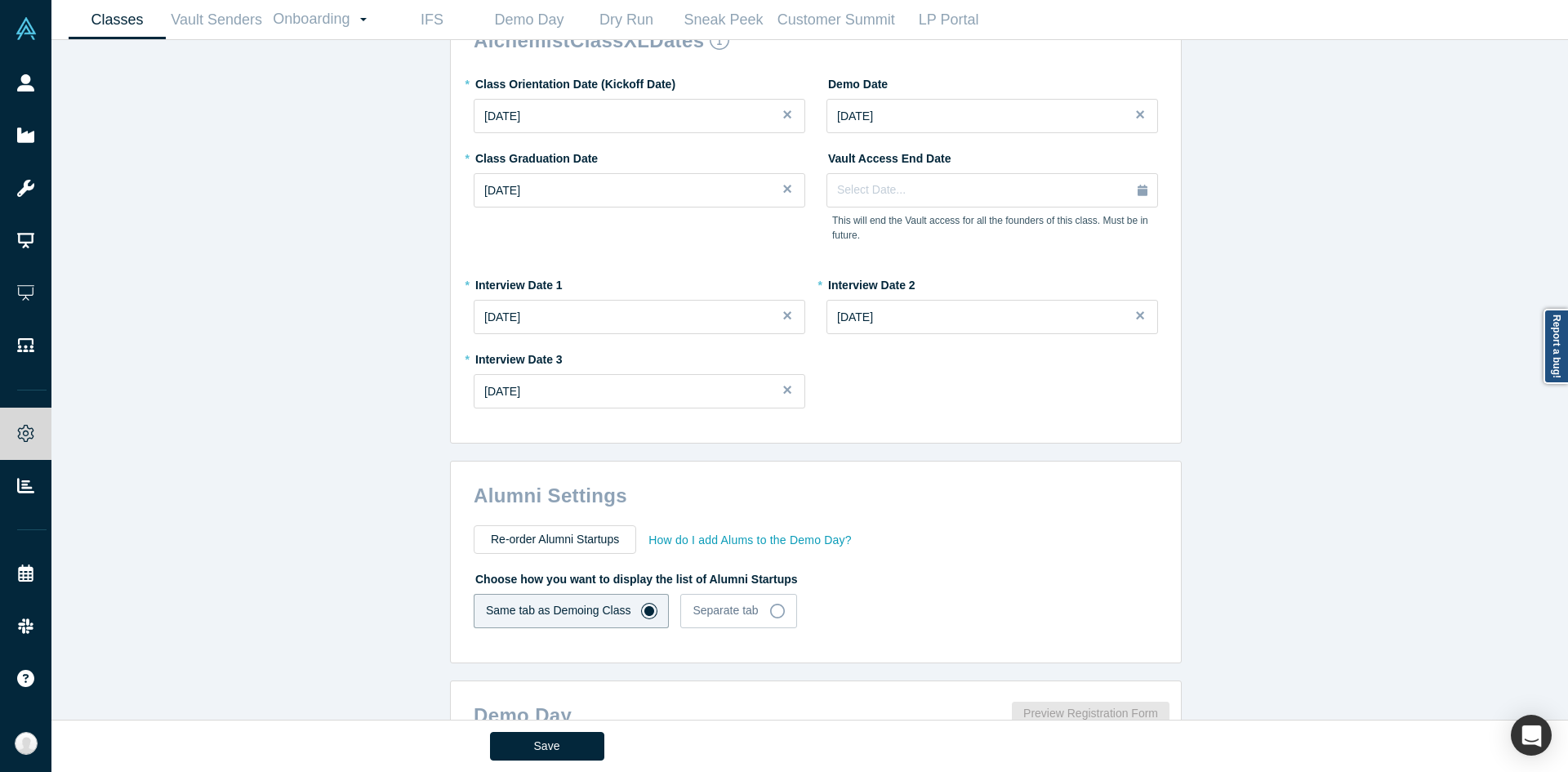
click at [327, 501] on div "Classes Active Alchemist Classes: 41, 40, GCCEI S.Korea 2025, 38, JETRO B2B GSA…" at bounding box center [816, 385] width 1529 height 692
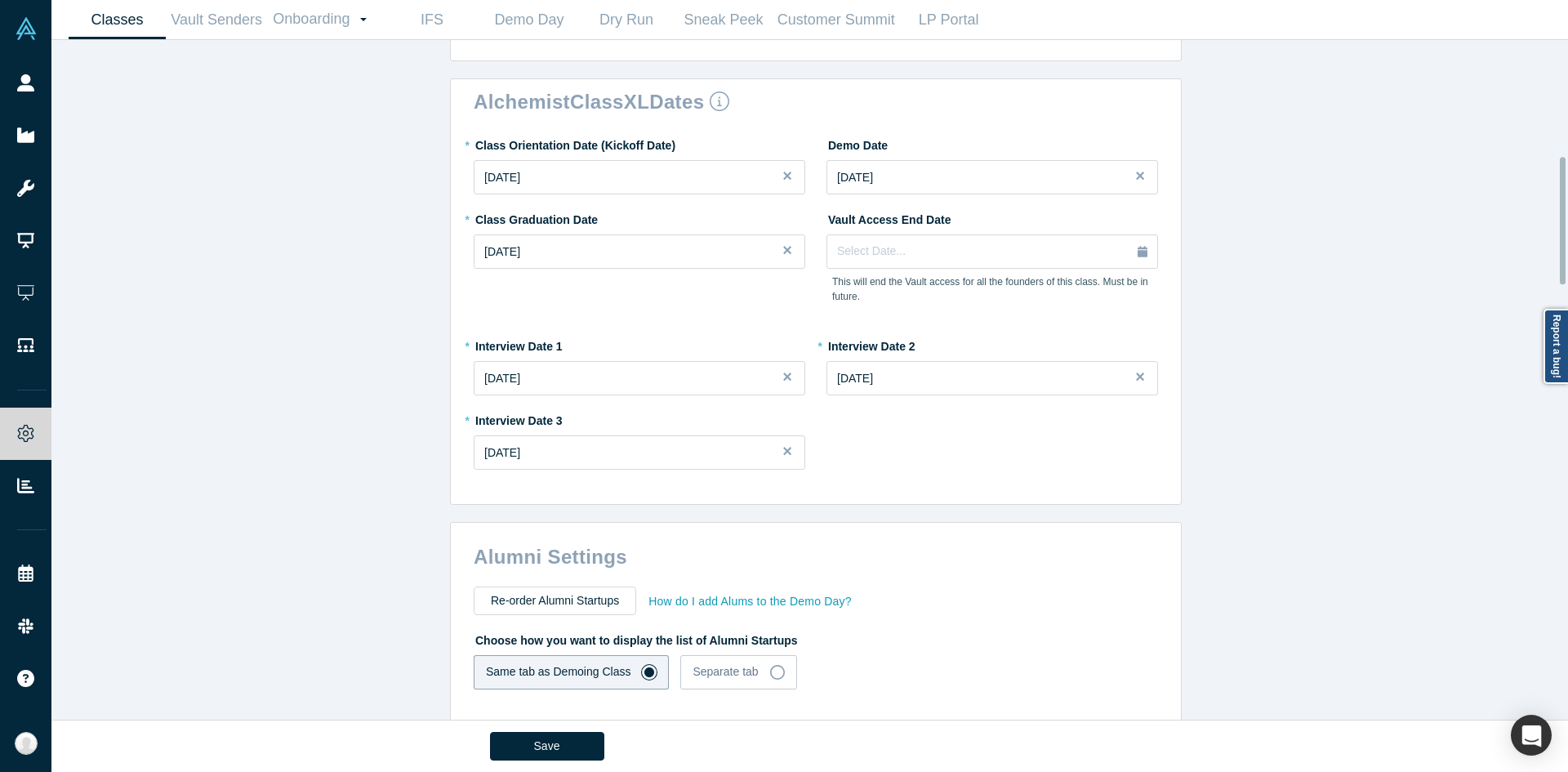
scroll to position [613, 0]
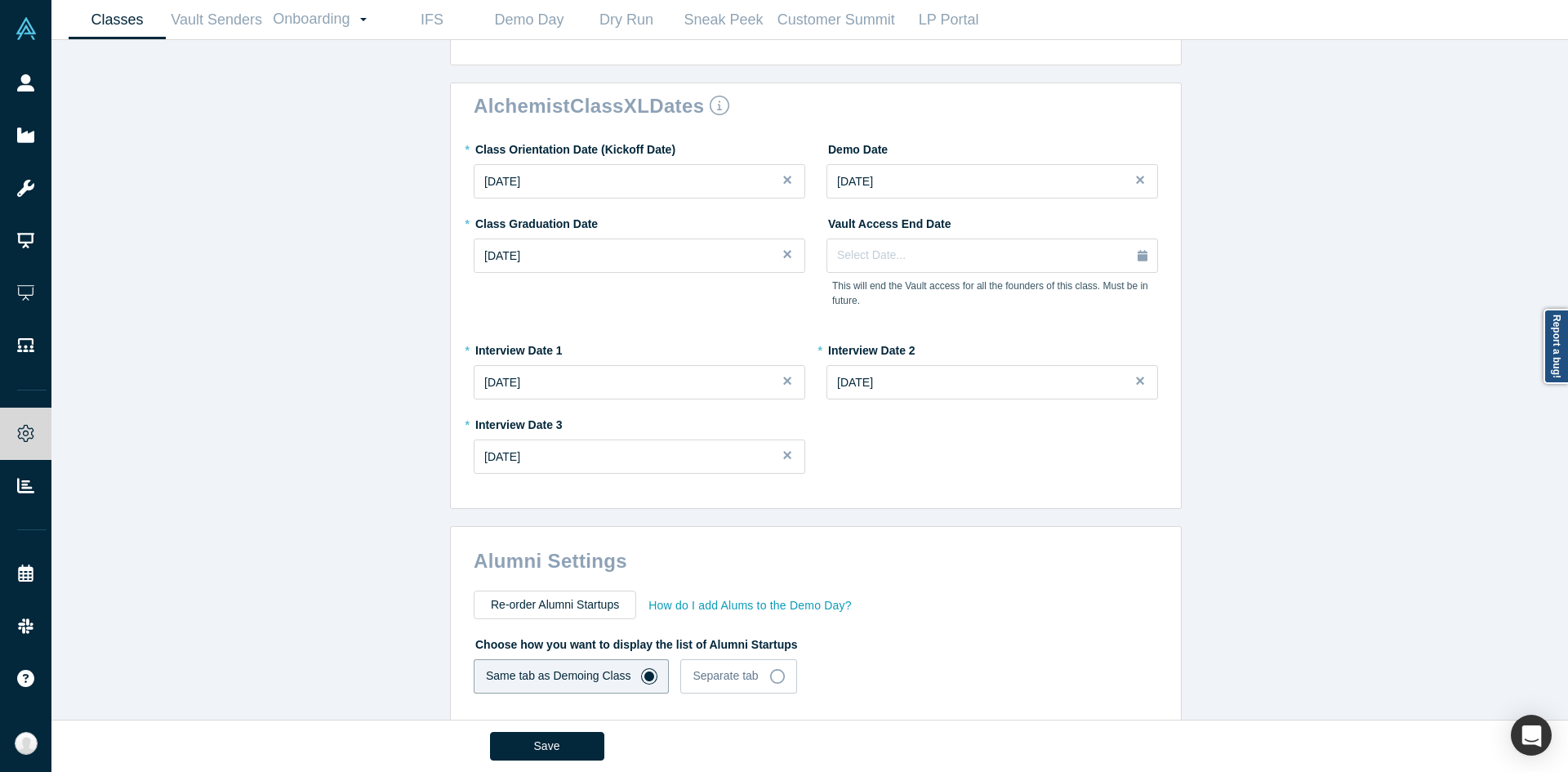
click at [333, 437] on div "Classes Active Alchemist Classes: 41, 40, GCCEI S.Korea 2025, 38, JETRO B2B GSA…" at bounding box center [816, 385] width 1529 height 692
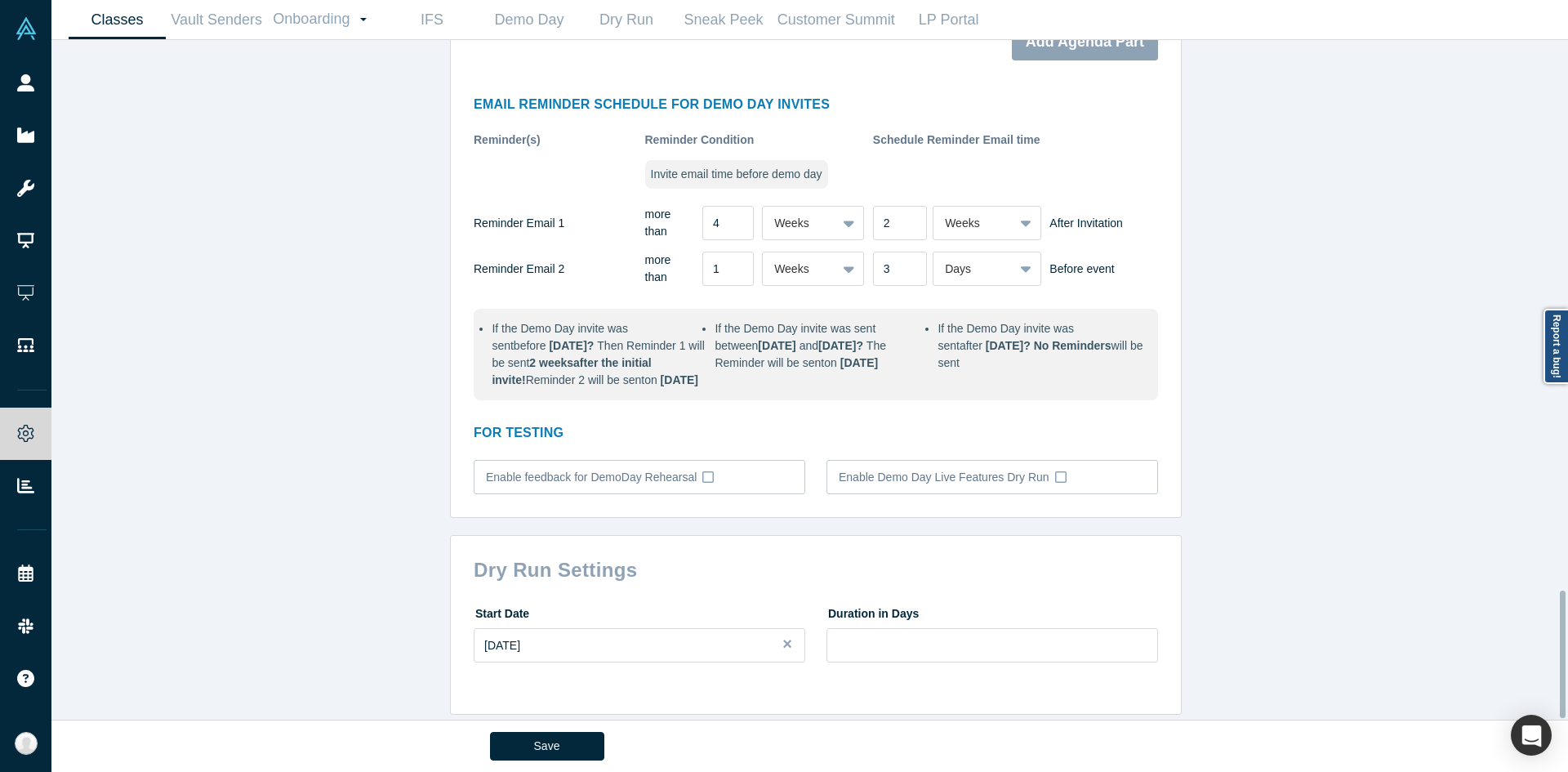
scroll to position [2932, 0]
click at [513, 731] on button "Save" at bounding box center [548, 745] width 114 height 29
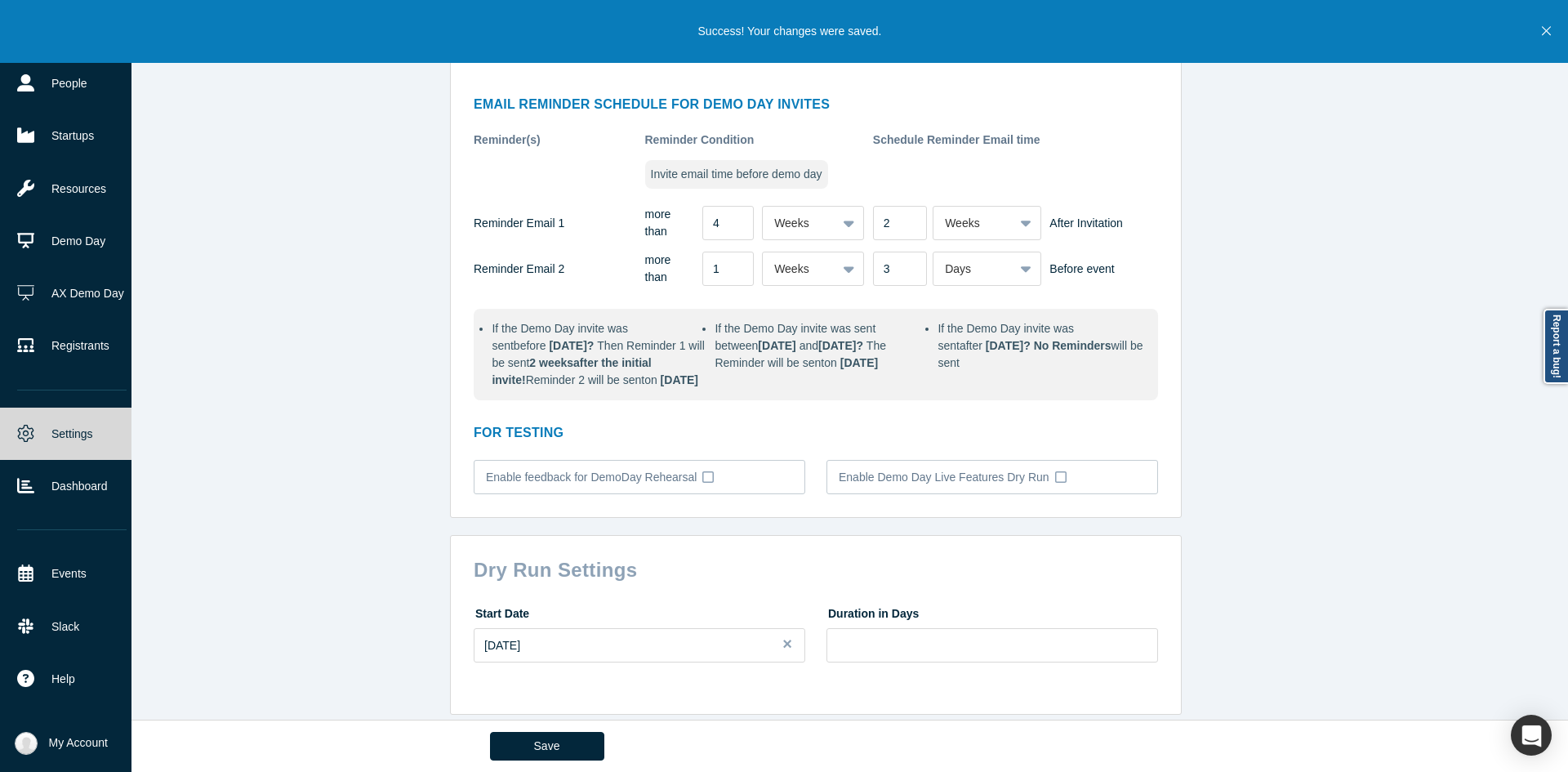
click at [58, 435] on link "Settings" at bounding box center [72, 433] width 144 height 52
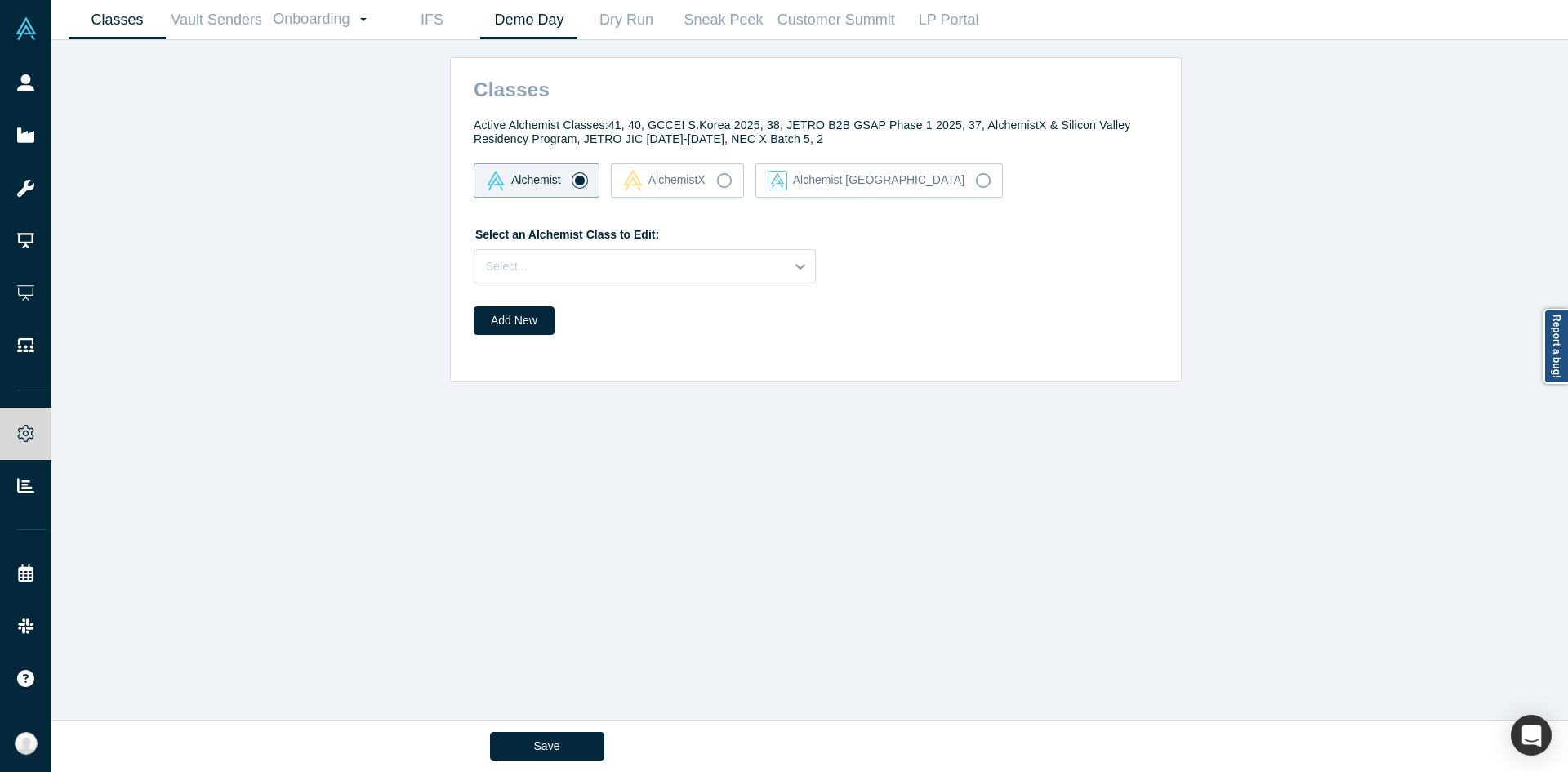
click at [535, 30] on link "Demo Day" at bounding box center [528, 20] width 97 height 38
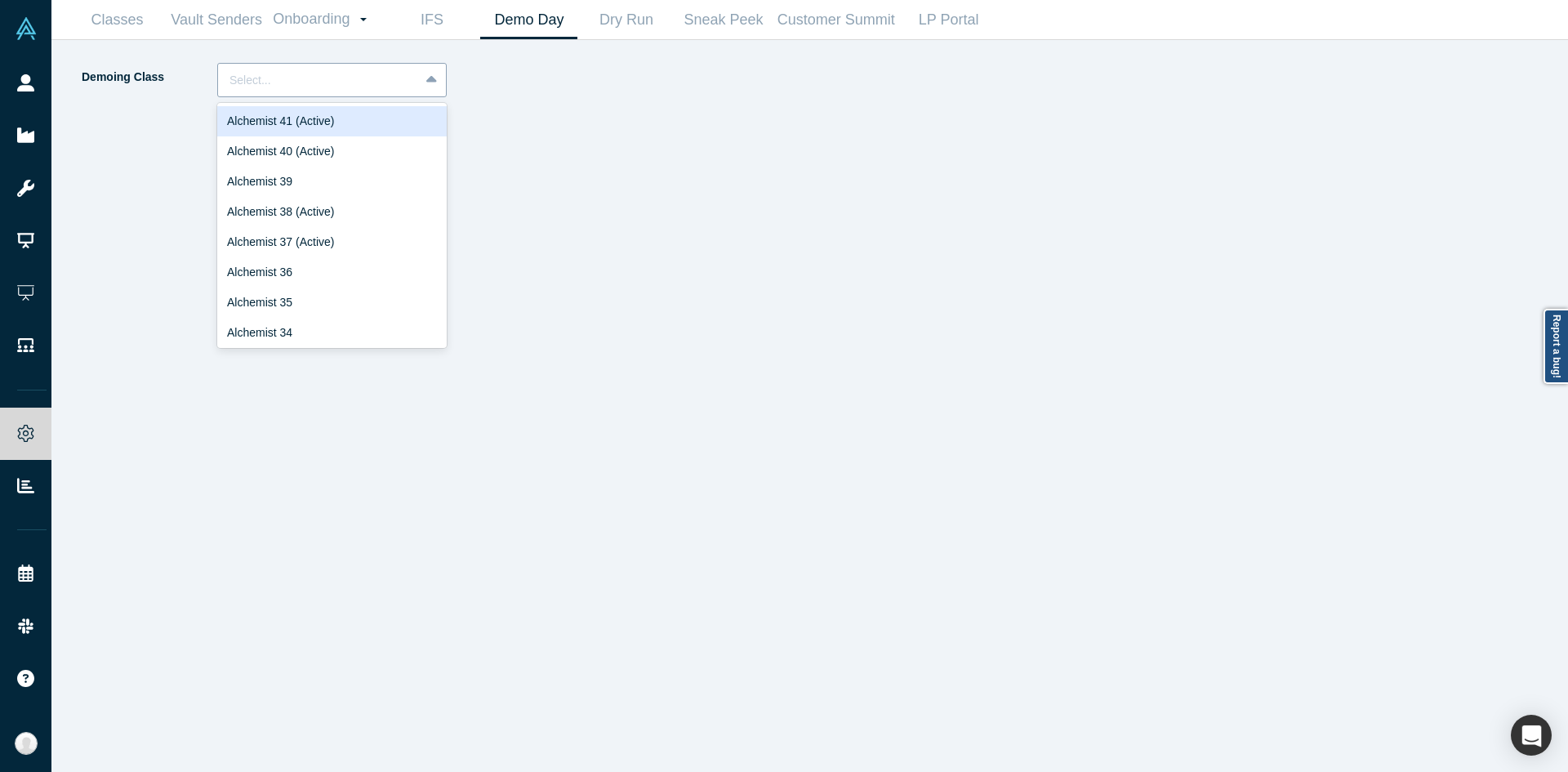
click at [373, 83] on div at bounding box center [318, 80] width 178 height 21
click at [326, 159] on div "Alchemist 40 (Active)" at bounding box center [331, 152] width 229 height 30
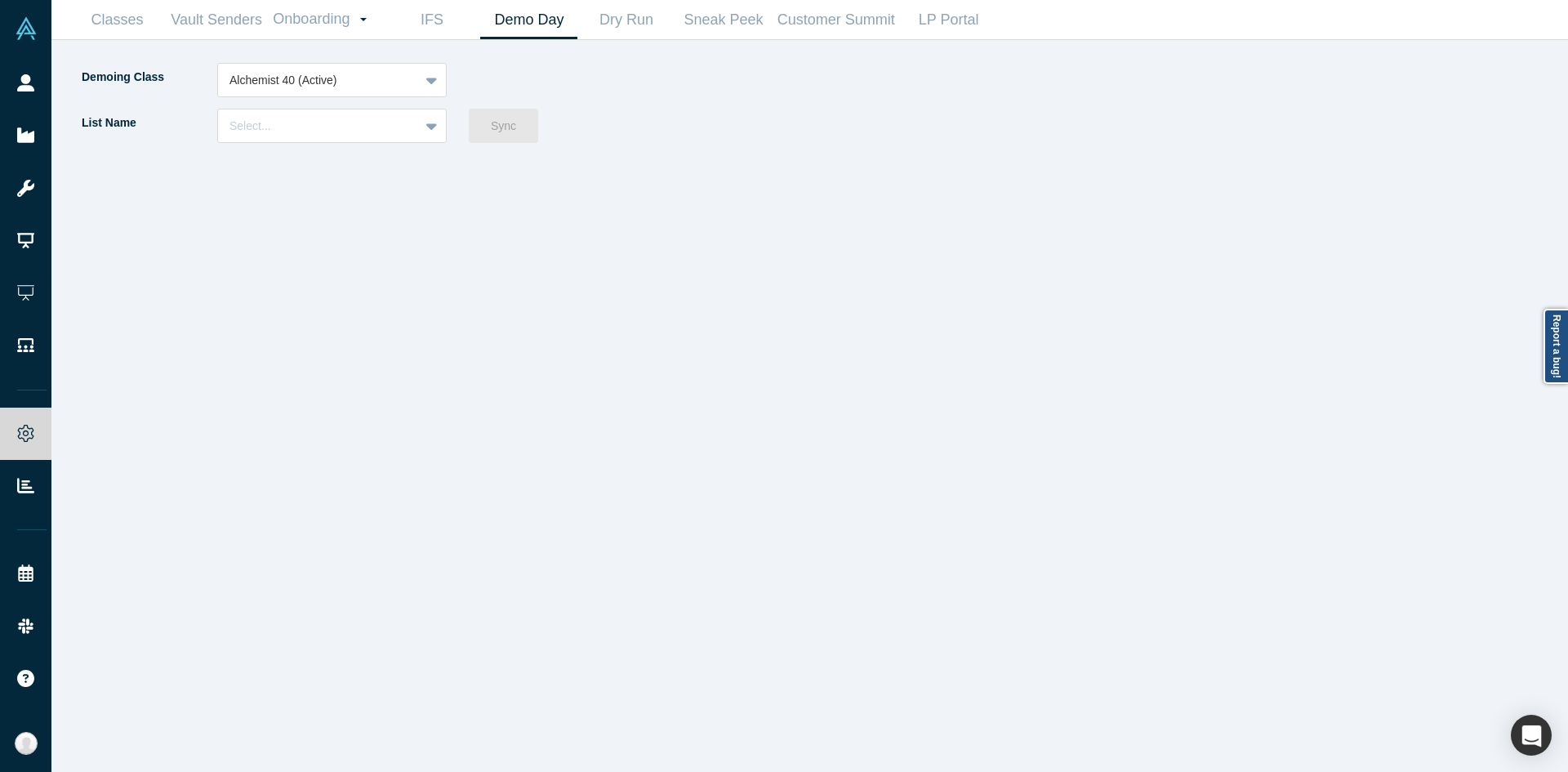
click at [321, 144] on div "List Name Select..." at bounding box center [274, 131] width 388 height 46
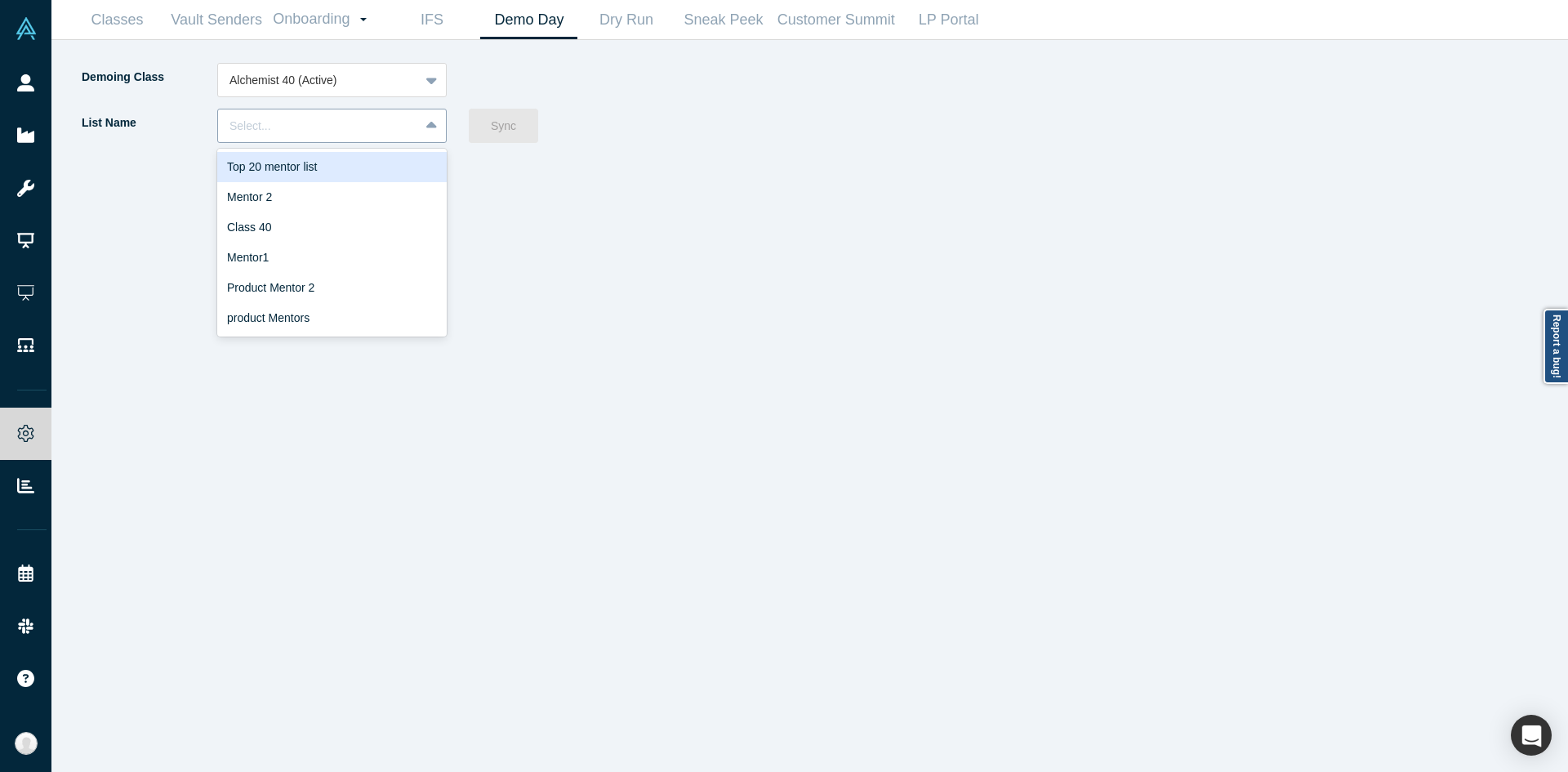
click at [321, 135] on div at bounding box center [318, 126] width 178 height 21
click at [304, 165] on div "Top 20 mentor list" at bounding box center [331, 166] width 229 height 30
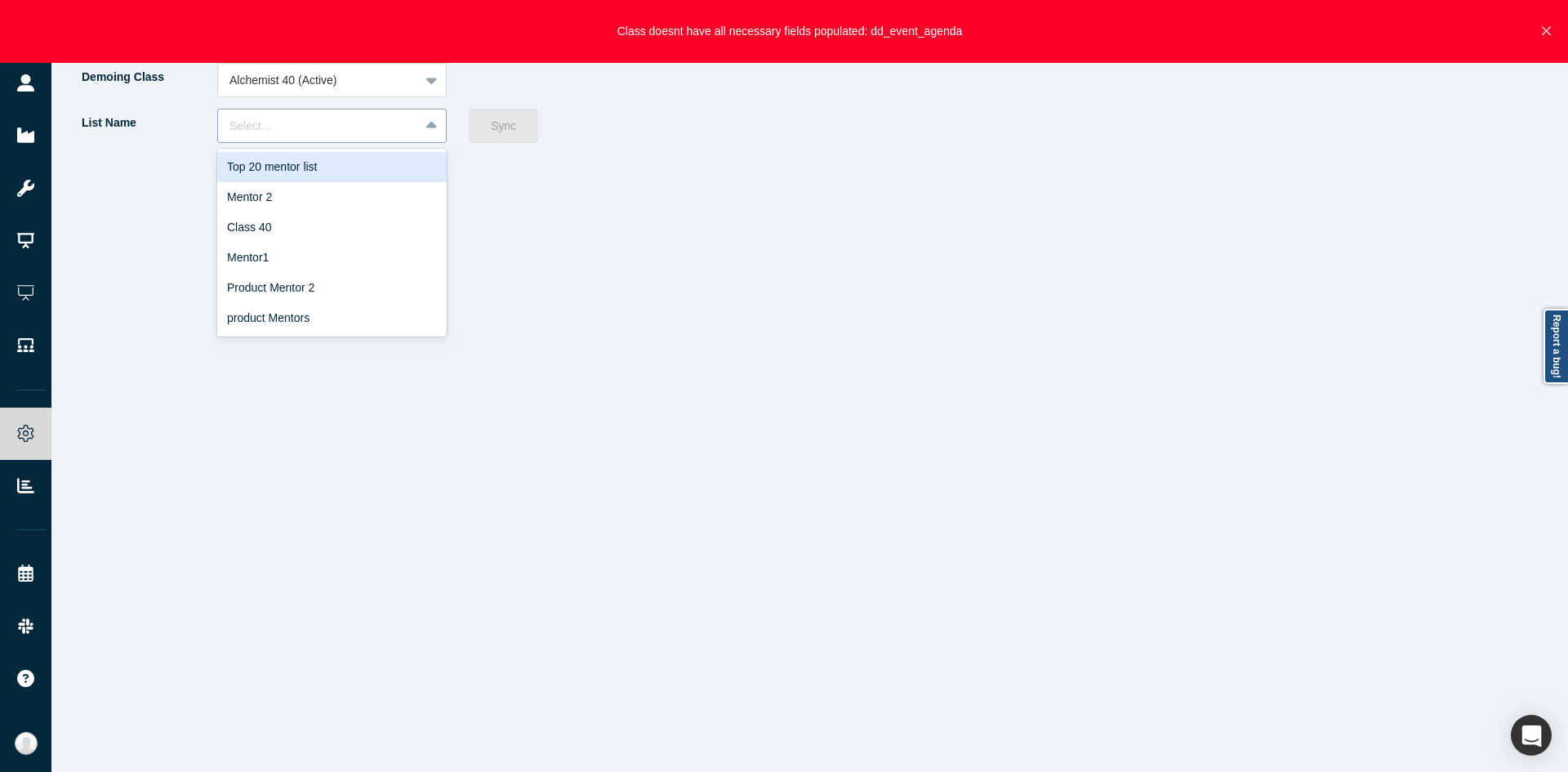
click at [382, 128] on div at bounding box center [318, 126] width 178 height 21
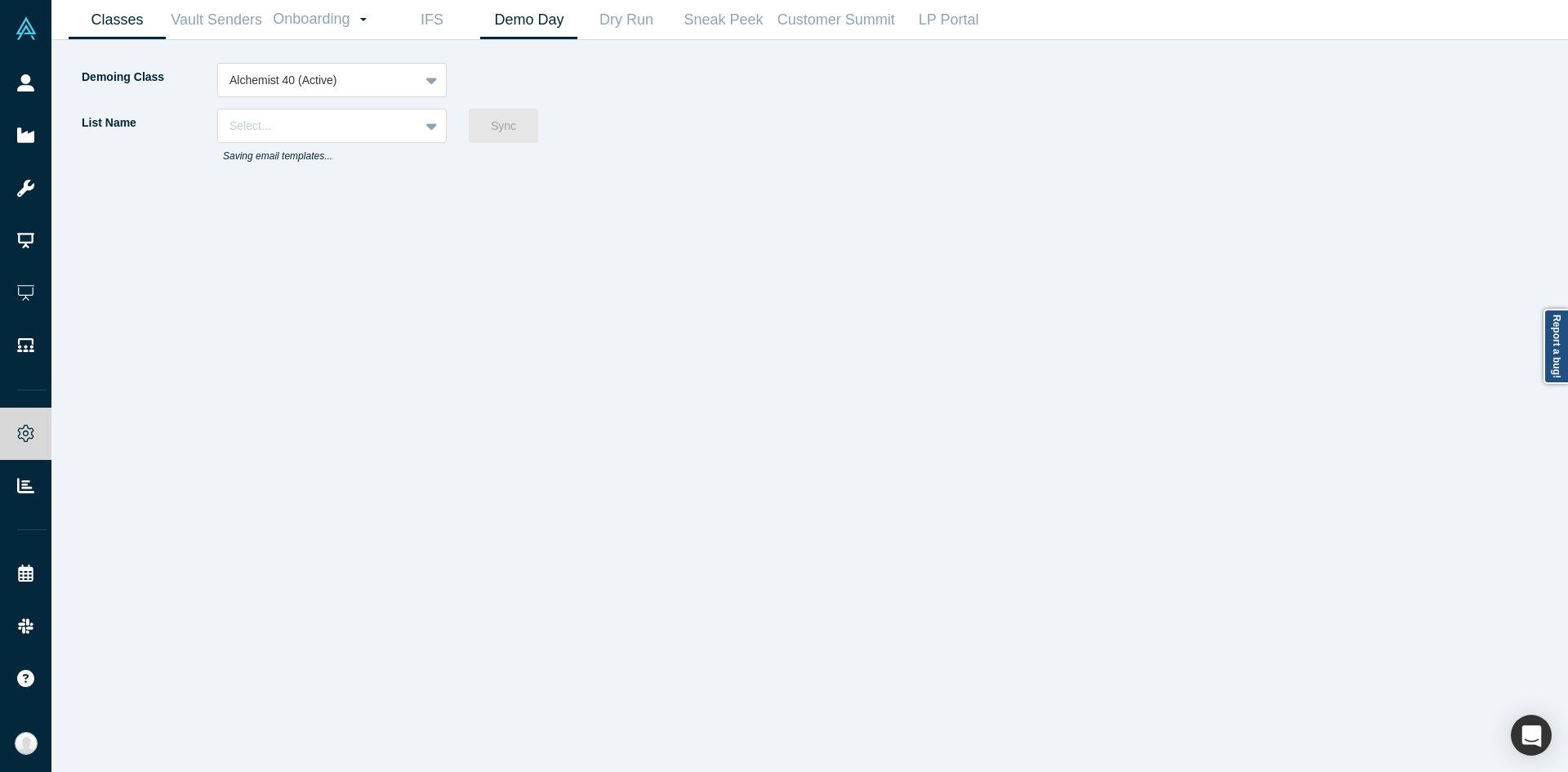
click at [118, 31] on link "Classes" at bounding box center [117, 20] width 97 height 38
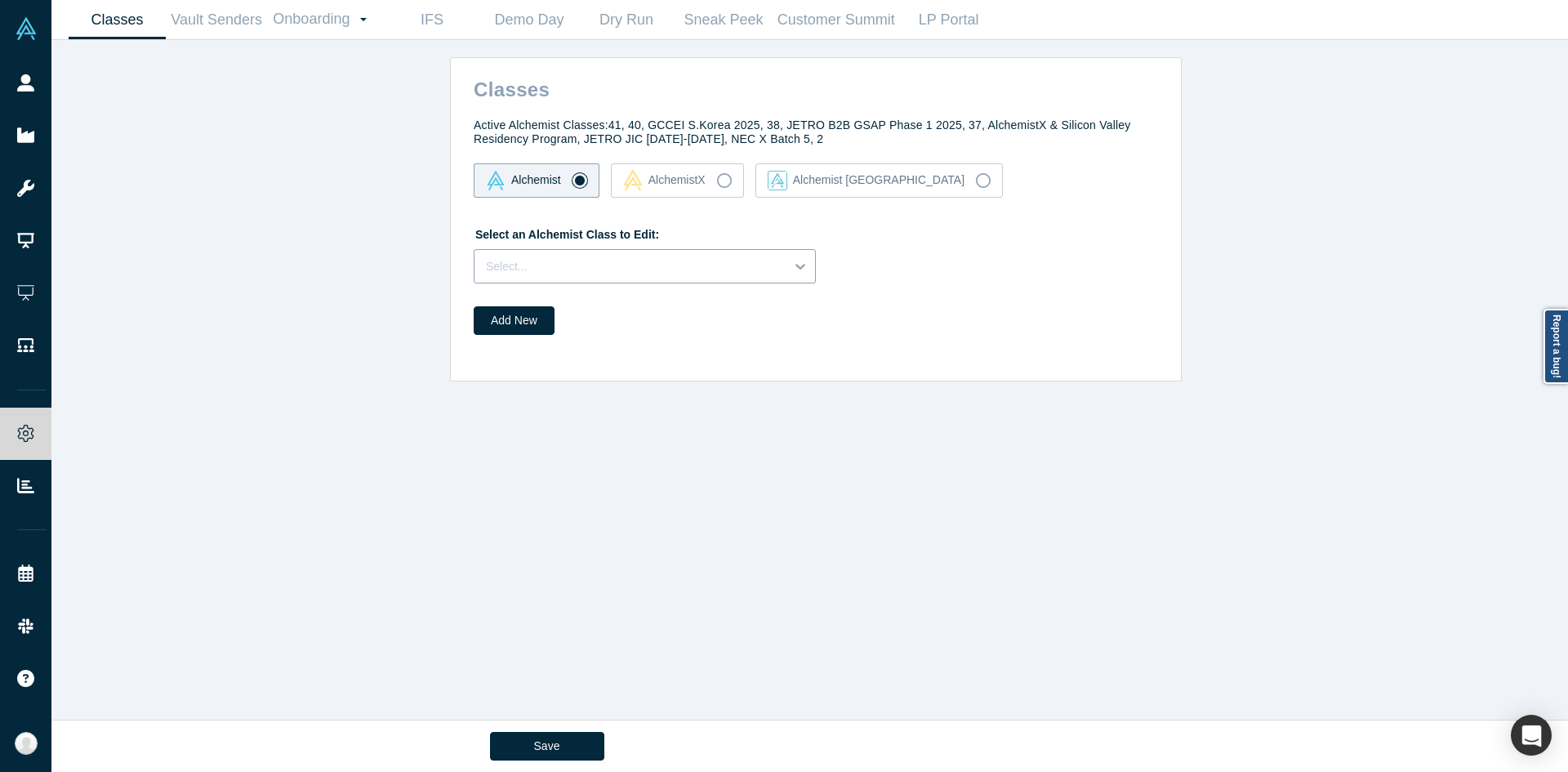
click at [663, 258] on div at bounding box center [630, 267] width 287 height 21
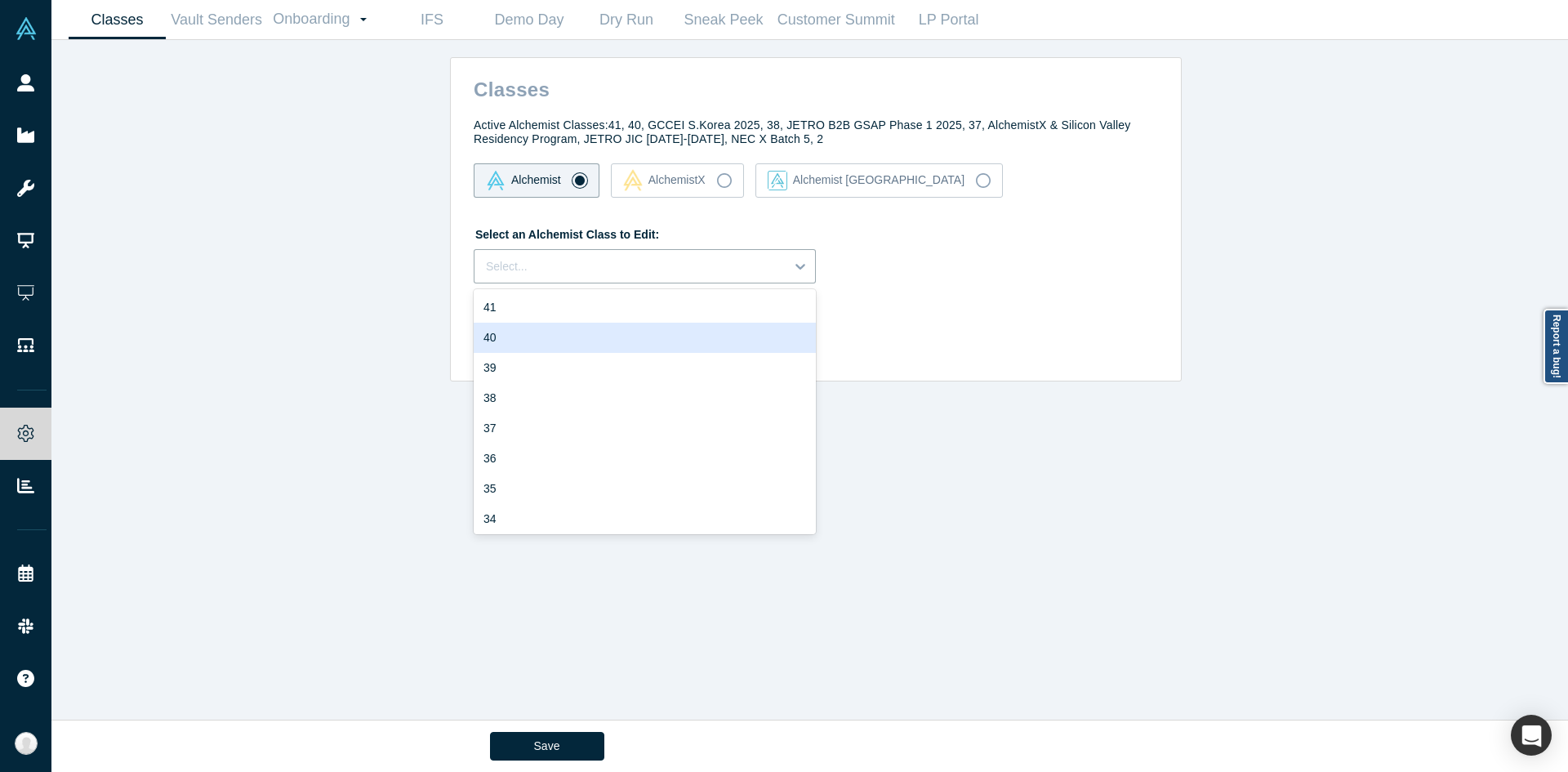
click at [614, 330] on div "40" at bounding box center [644, 337] width 342 height 30
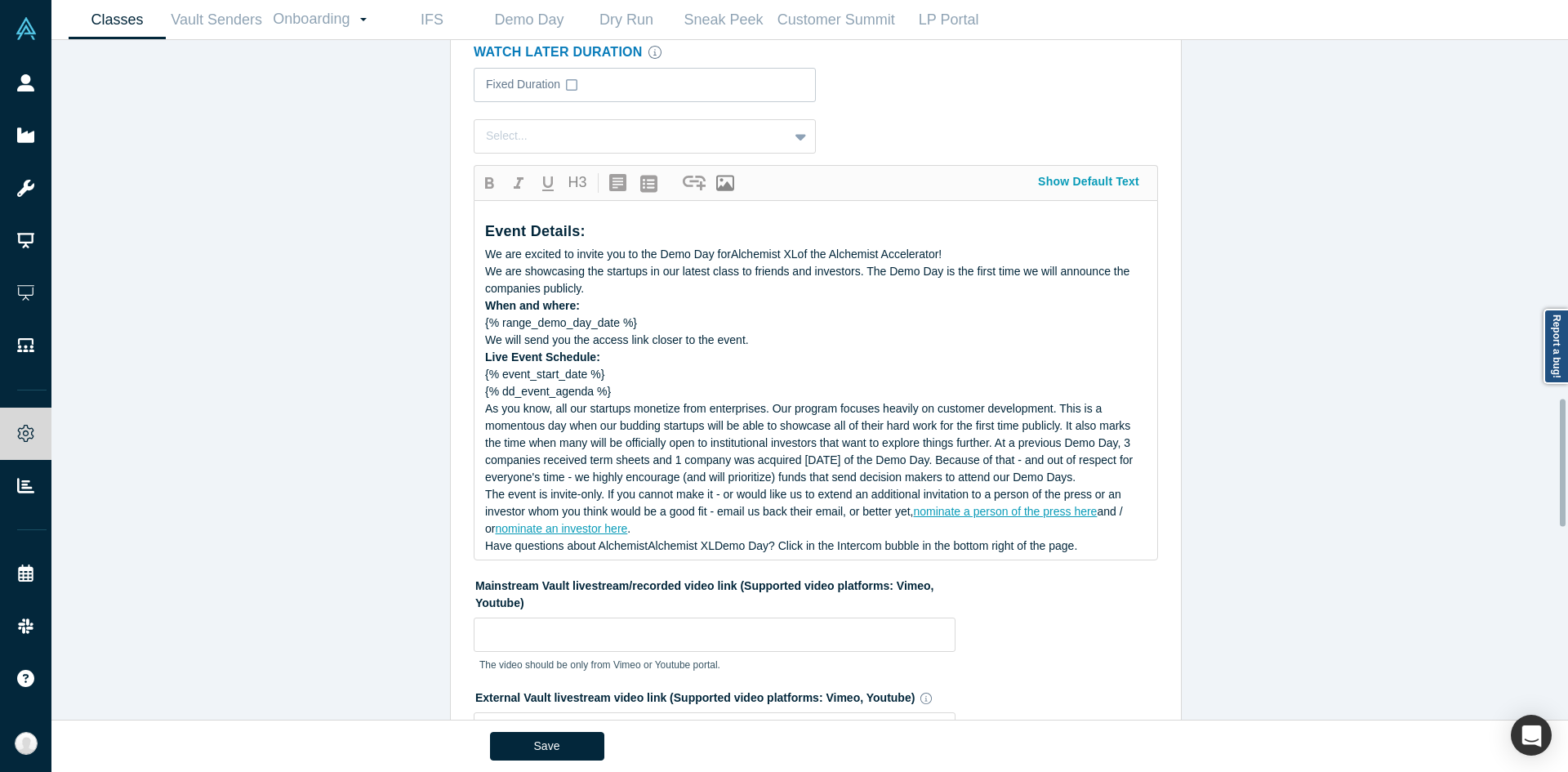
scroll to position [1909, 0]
click at [549, 303] on span "When and where:" at bounding box center [533, 305] width 94 height 13
drag, startPoint x: 549, startPoint y: 303, endPoint x: 451, endPoint y: 355, distance: 110.9
click at [456, 355] on div "General Remote Only Livestream Show Chat Show Investor Visits and Connections D…" at bounding box center [818, 277] width 725 height 1007
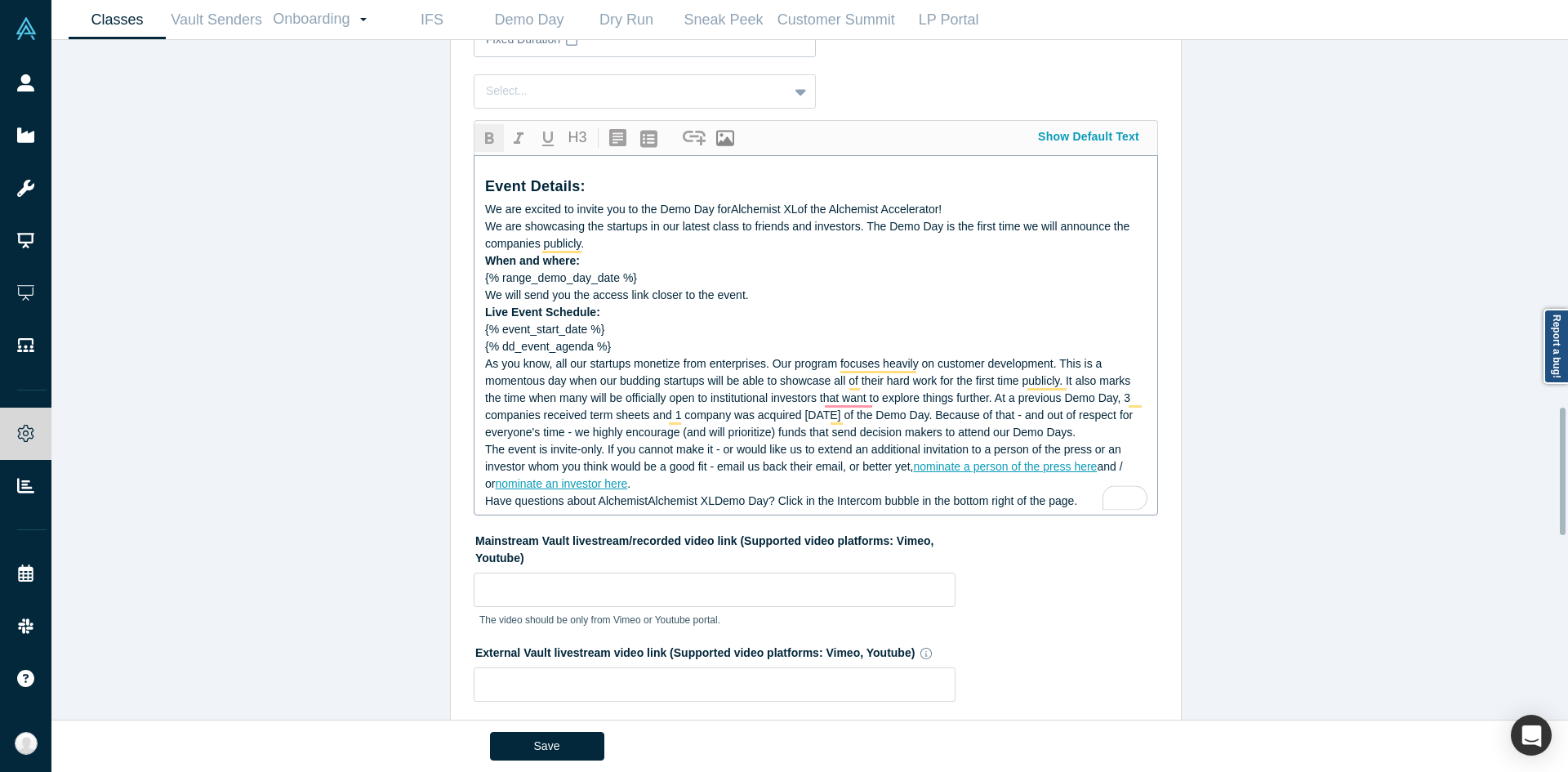
scroll to position [1955, 0]
click at [514, 383] on span "As you know, all our startups monetize from enterprises. Our program focuses he…" at bounding box center [811, 397] width 651 height 82
click at [350, 471] on div "Classes Active Alchemist Classes: 41, 40, GCCEI S.Korea 2025, 38, JETRO B2B GSA…" at bounding box center [816, 385] width 1529 height 692
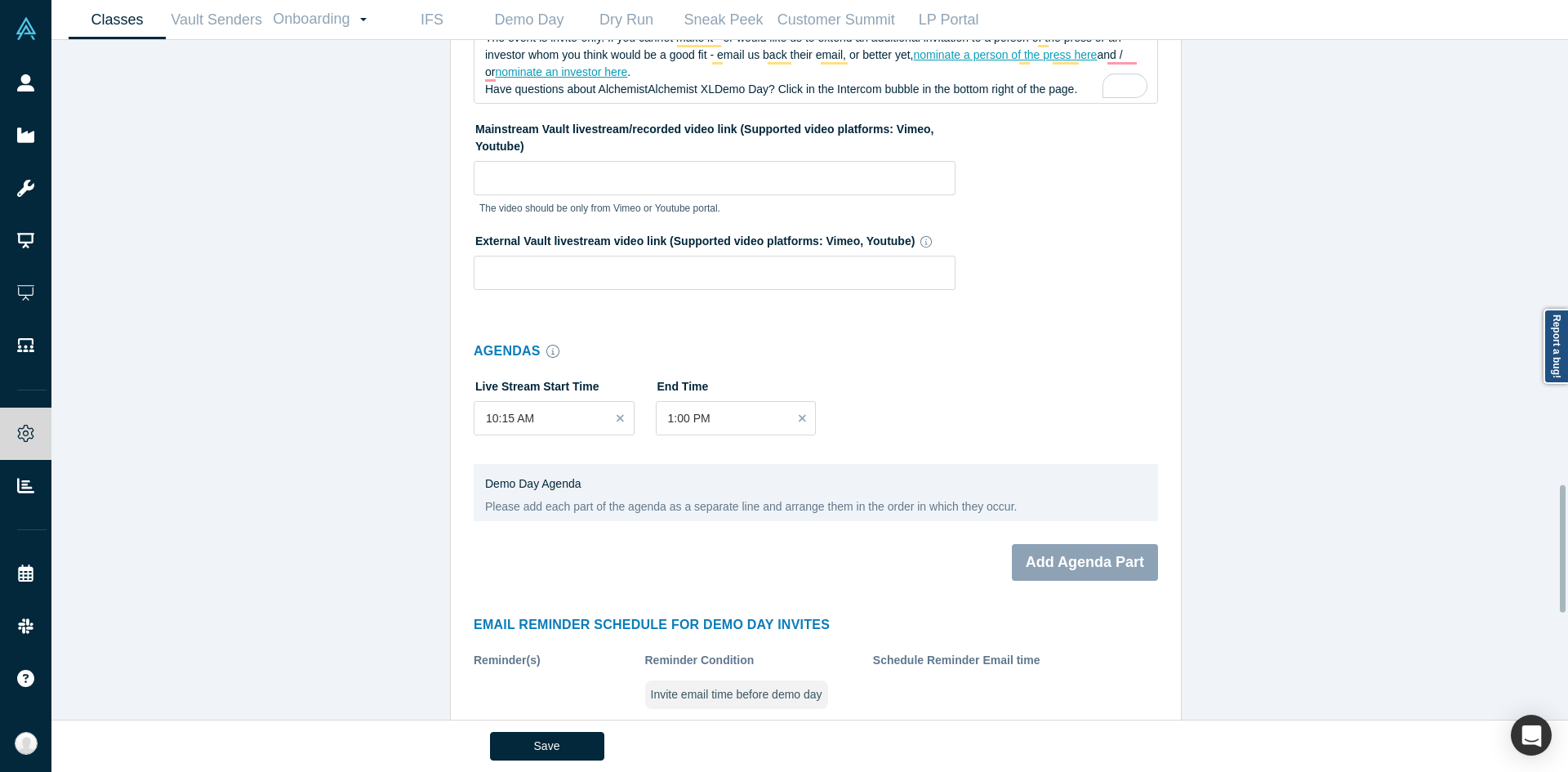
scroll to position [2368, 0]
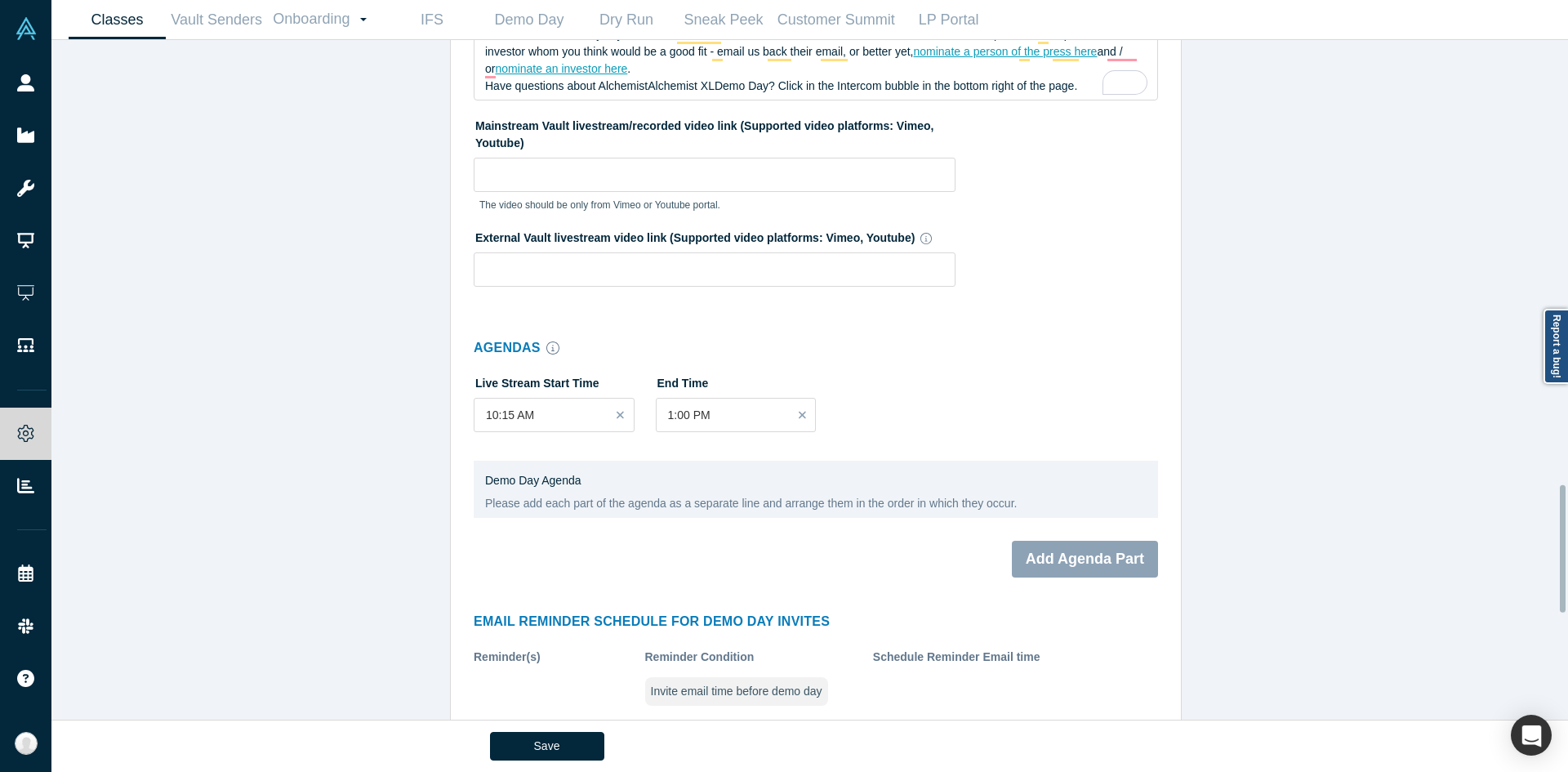
click at [350, 471] on div "Classes Active Alchemist Classes: 41, 40, GCCEI S.Korea 2025, 38, JETRO B2B GSA…" at bounding box center [816, 385] width 1529 height 692
click at [1050, 548] on button "Add Agenda Part" at bounding box center [1085, 559] width 147 height 36
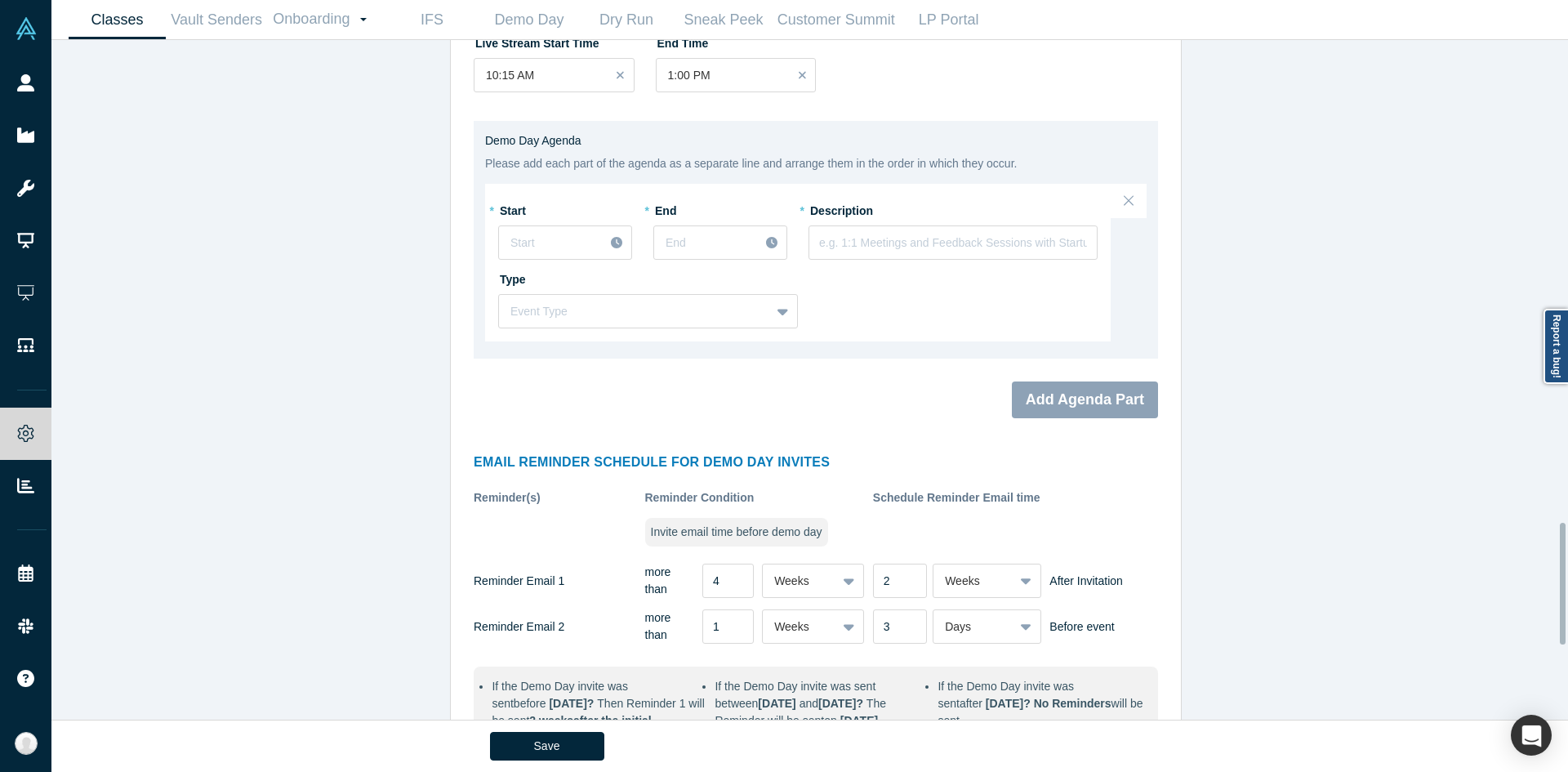
scroll to position [2676, 0]
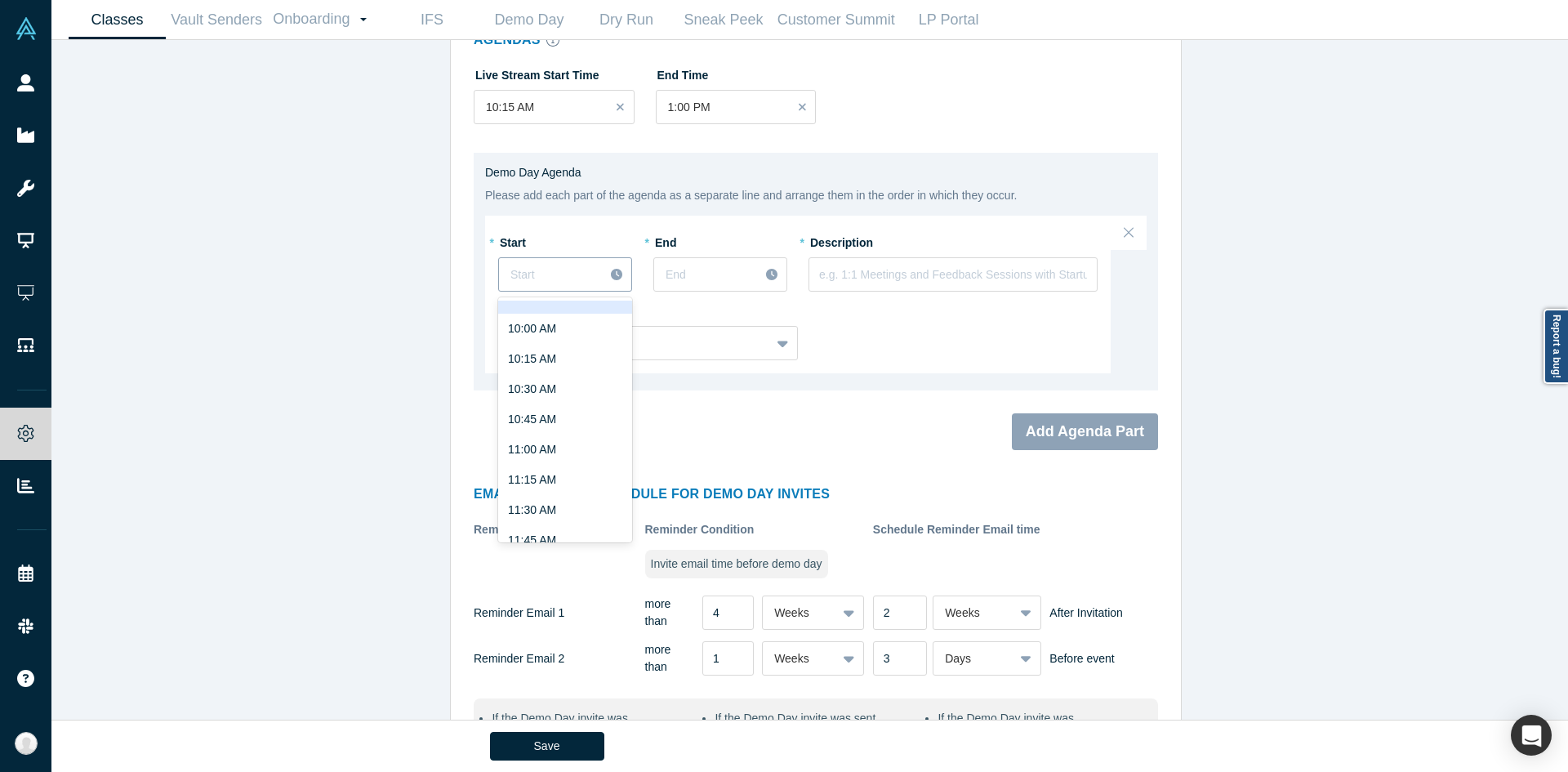
click at [544, 284] on div at bounding box center [551, 274] width 82 height 21
click at [556, 354] on div "10:15 AM" at bounding box center [565, 359] width 134 height 30
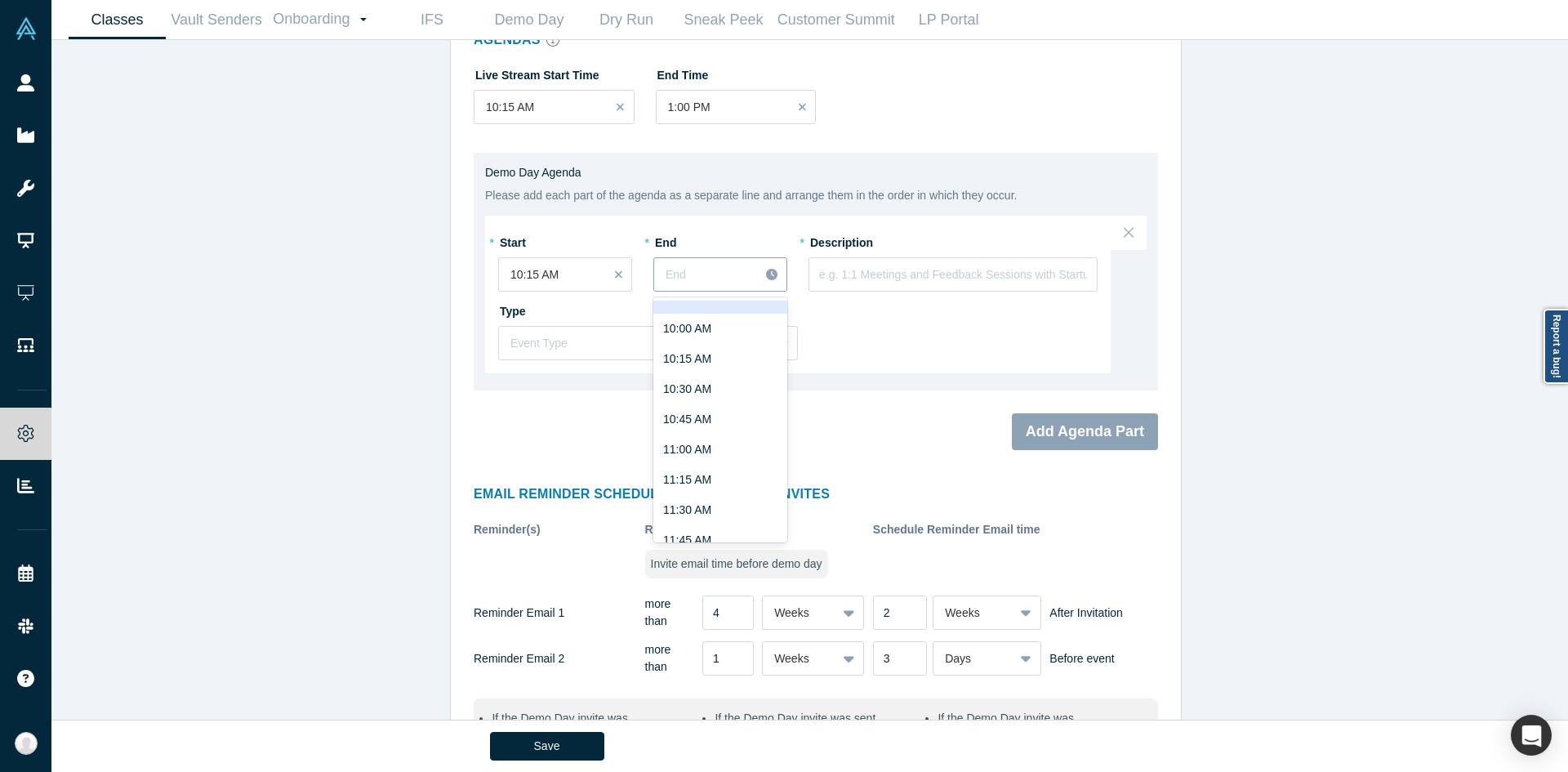
click at [675, 273] on div at bounding box center [707, 274] width 82 height 21
click at [697, 381] on div "10:30 AM" at bounding box center [721, 389] width 134 height 30
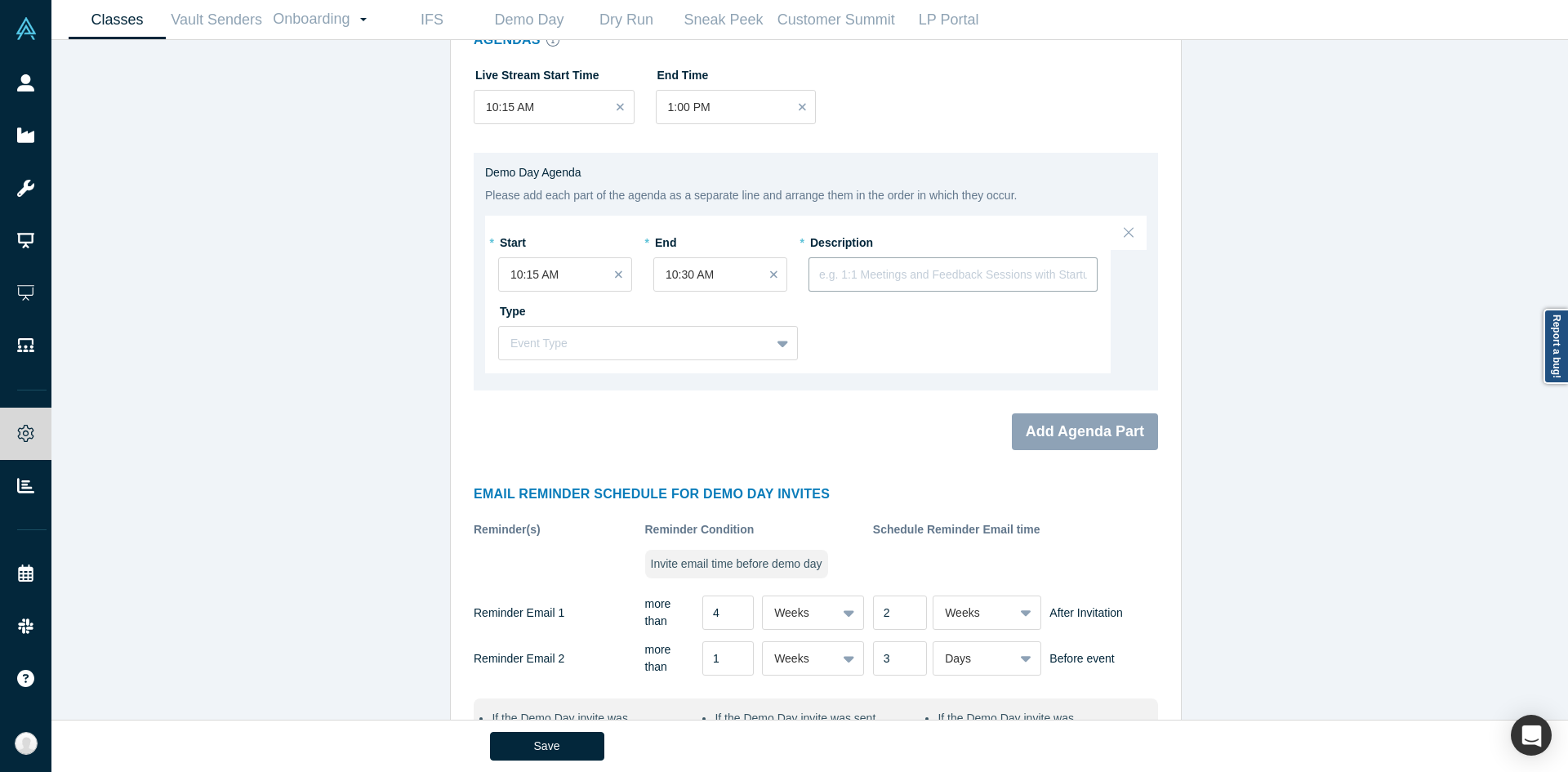
click at [835, 263] on input "text" at bounding box center [953, 274] width 289 height 34
type input "Join Virtually"
click at [621, 359] on div "Event Type" at bounding box center [648, 342] width 300 height 34
click at [611, 376] on div "Demoday" at bounding box center [648, 384] width 300 height 30
click at [1049, 430] on button "Add Agenda Part" at bounding box center [1085, 432] width 147 height 36
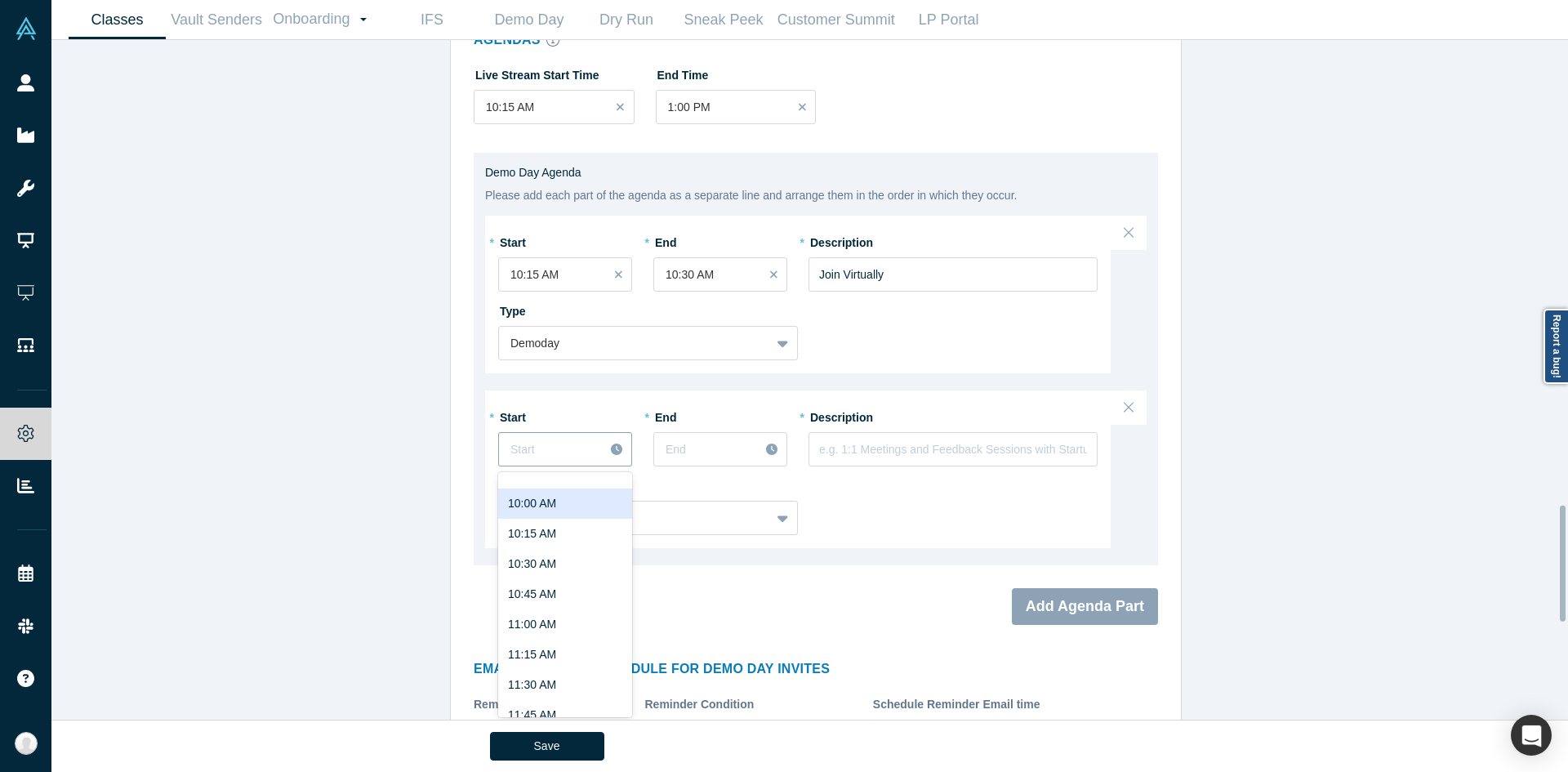
scroll to position [2720, 0]
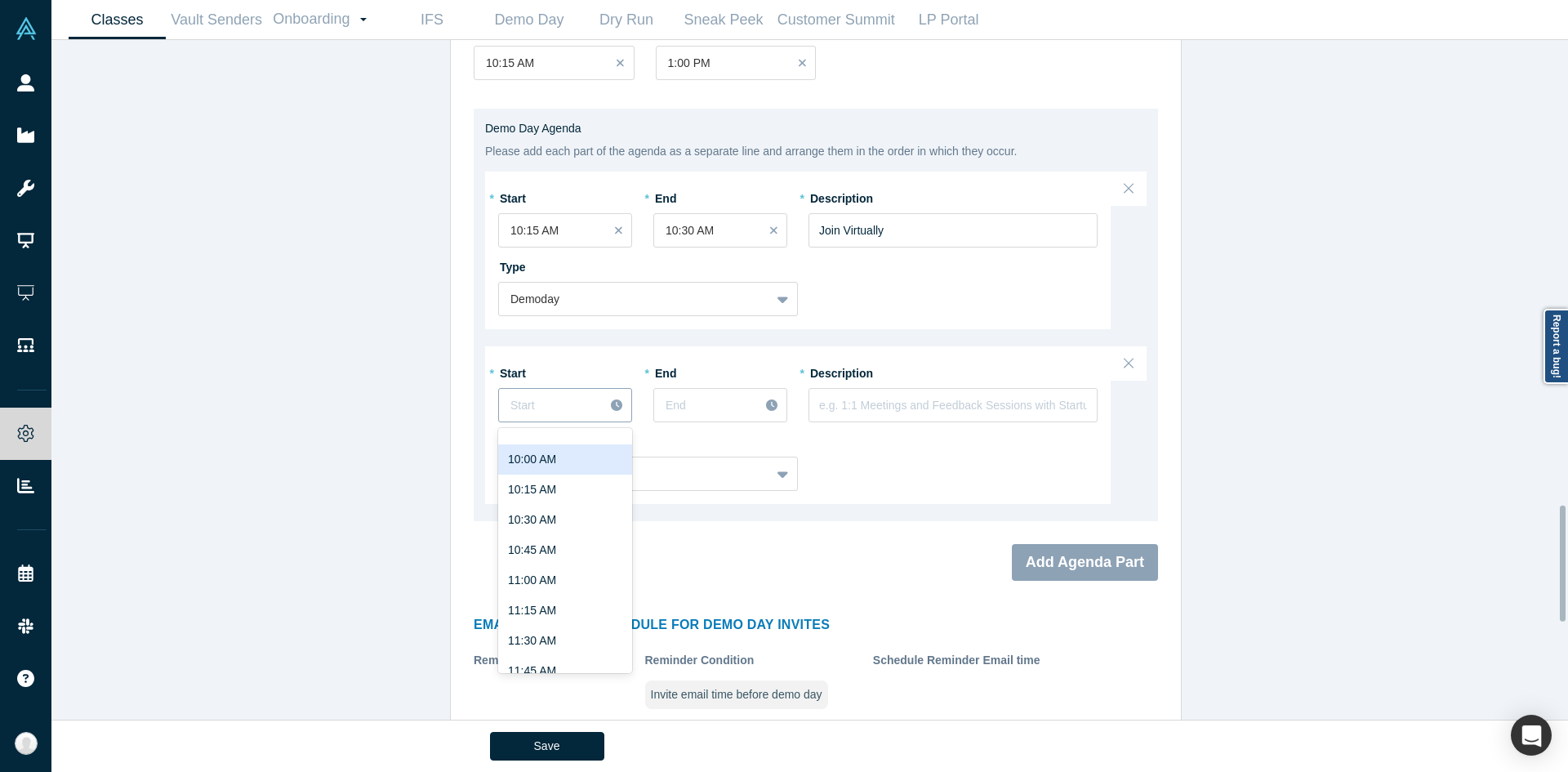
click at [587, 422] on div "97 results available. Use Up and Down to choose options, press Enter to select …" at bounding box center [565, 404] width 134 height 34
click at [556, 517] on div "10:30 AM" at bounding box center [565, 519] width 134 height 30
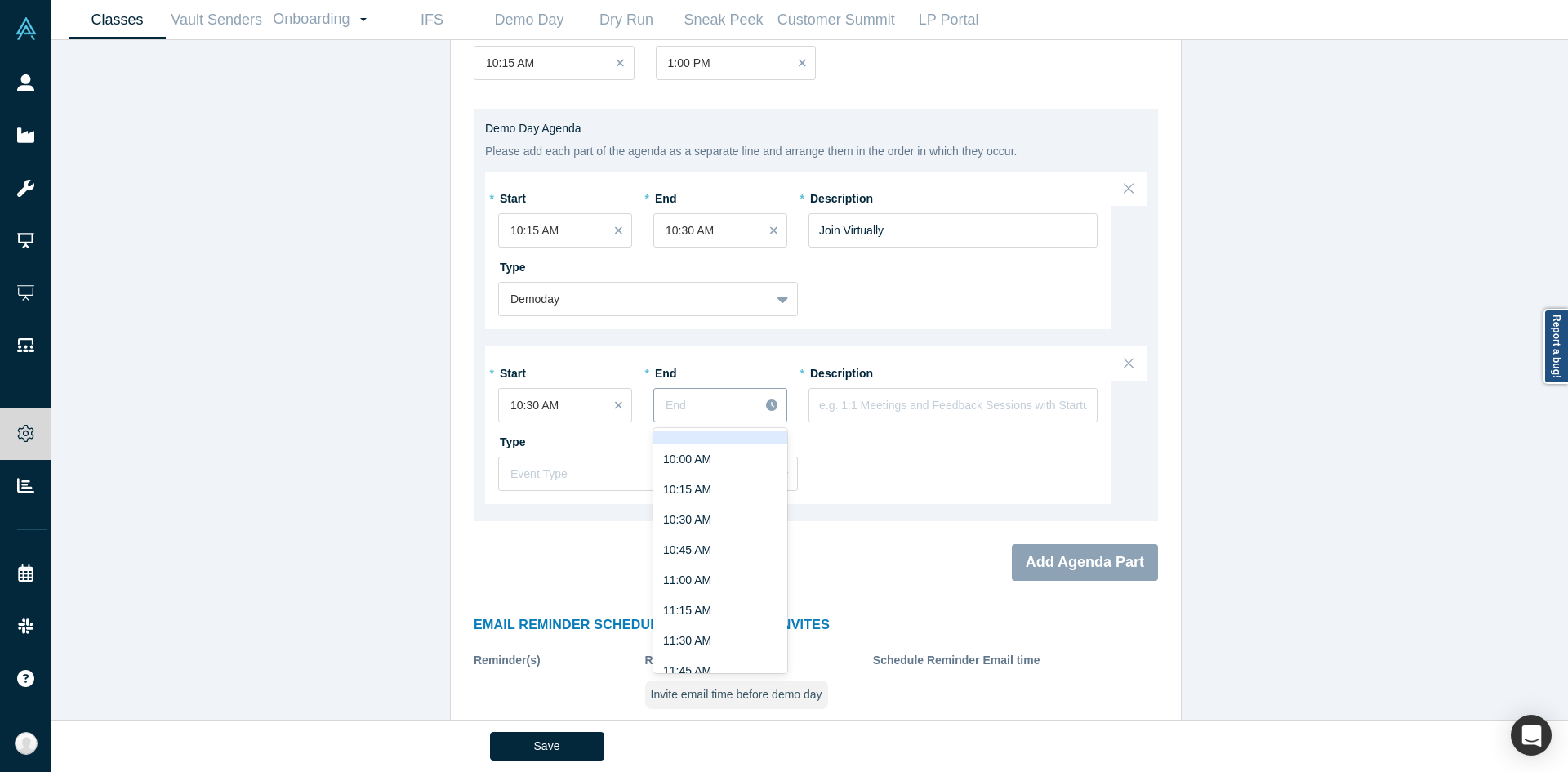
click at [738, 405] on div at bounding box center [707, 405] width 82 height 21
click at [692, 642] on div "1:00 PM" at bounding box center [721, 638] width 134 height 30
click at [875, 398] on input "text" at bounding box center [953, 404] width 289 height 34
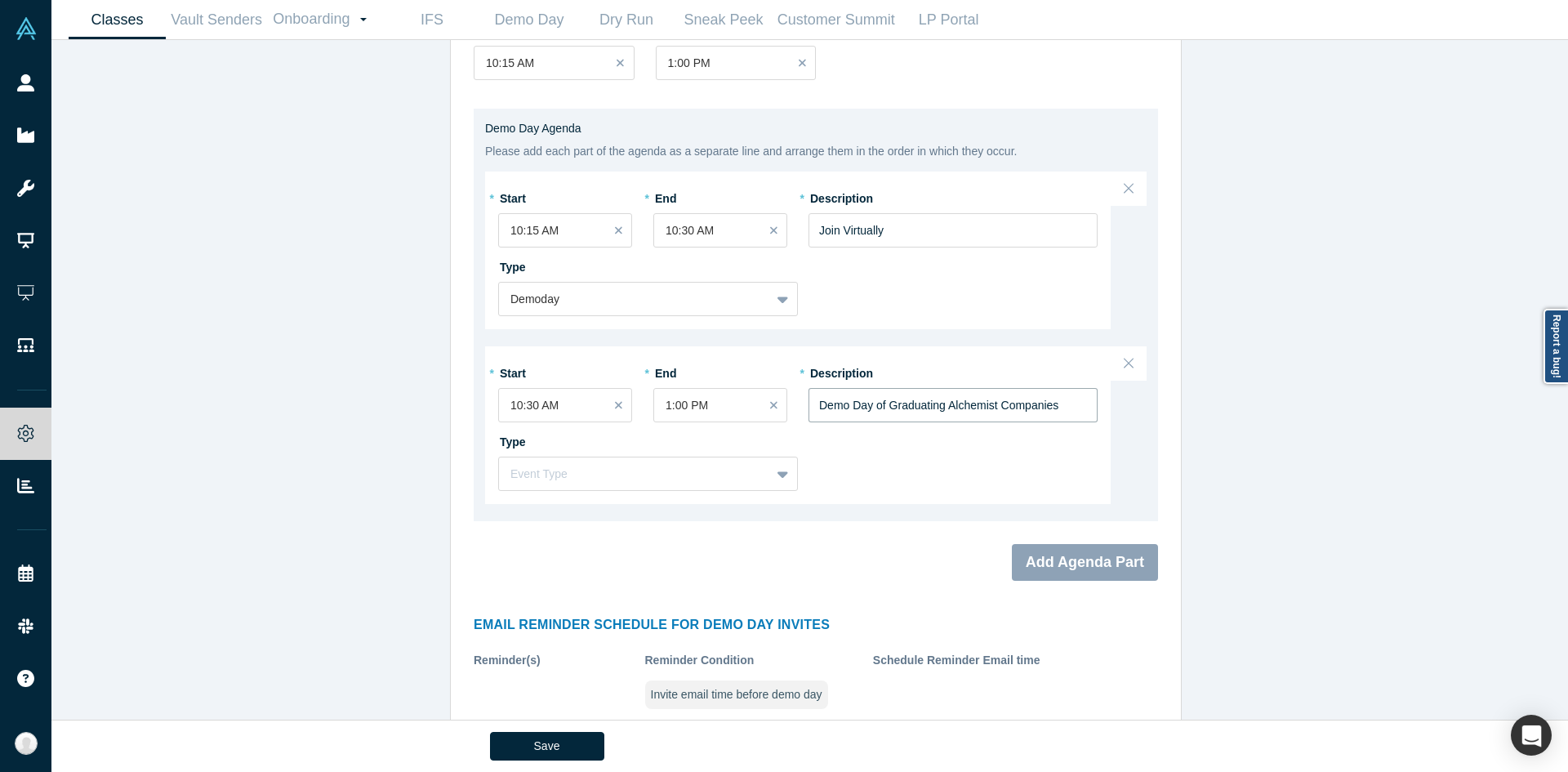
type input "Demo Day of Graduating Alchemist Companies"
drag, startPoint x: 674, startPoint y: 446, endPoint x: 669, endPoint y: 464, distance: 18.7
click at [669, 464] on div "Type Event Type" at bounding box center [648, 460] width 300 height 63
click at [669, 464] on div "Event Type" at bounding box center [634, 474] width 271 height 21
click at [605, 504] on div "Demoday" at bounding box center [648, 514] width 300 height 30
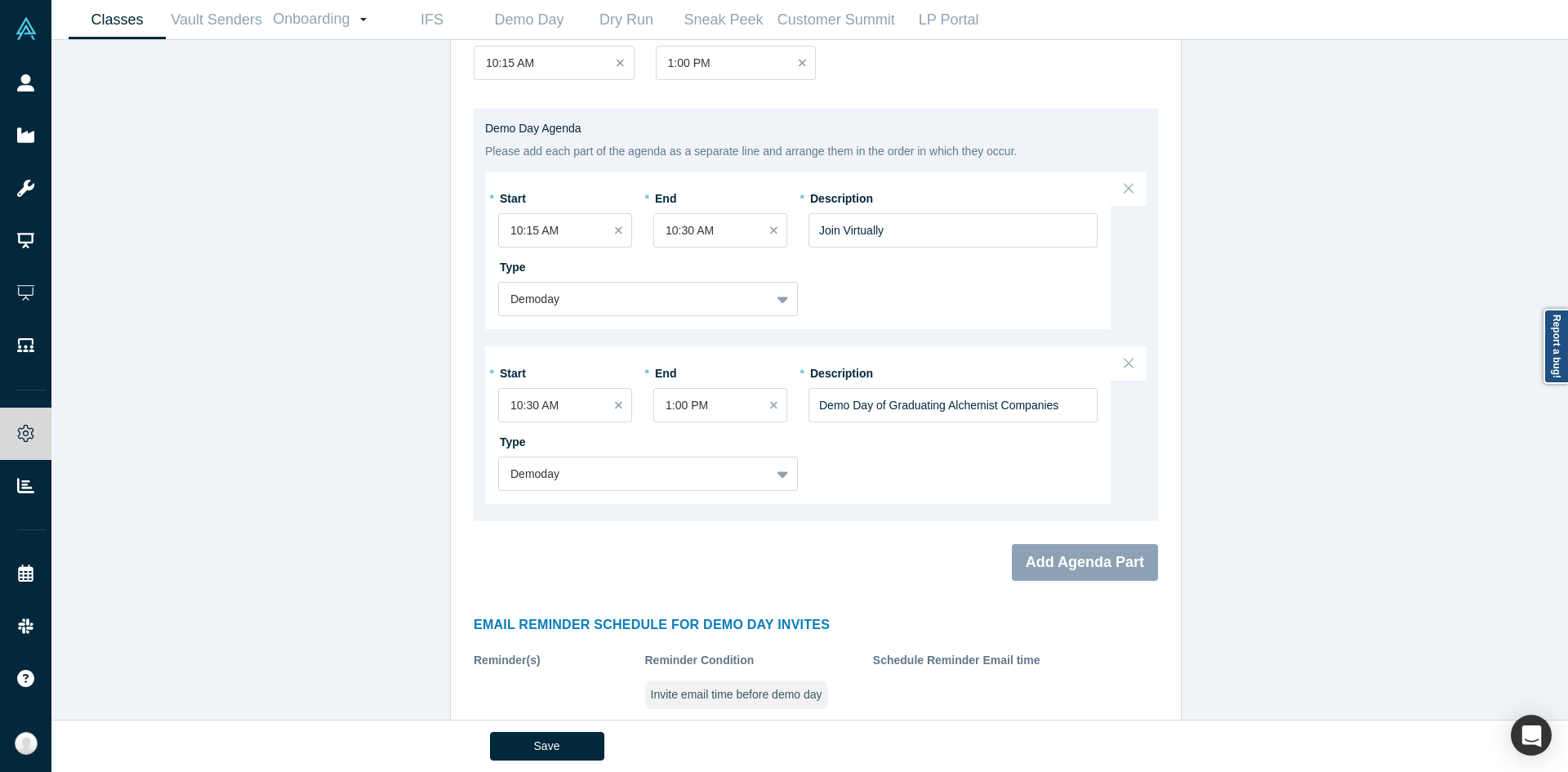
click at [324, 506] on div "Classes Active Alchemist Classes: 41, 40, GCCEI S.Korea 2025, 38, JETRO B2B GSA…" at bounding box center [816, 385] width 1529 height 692
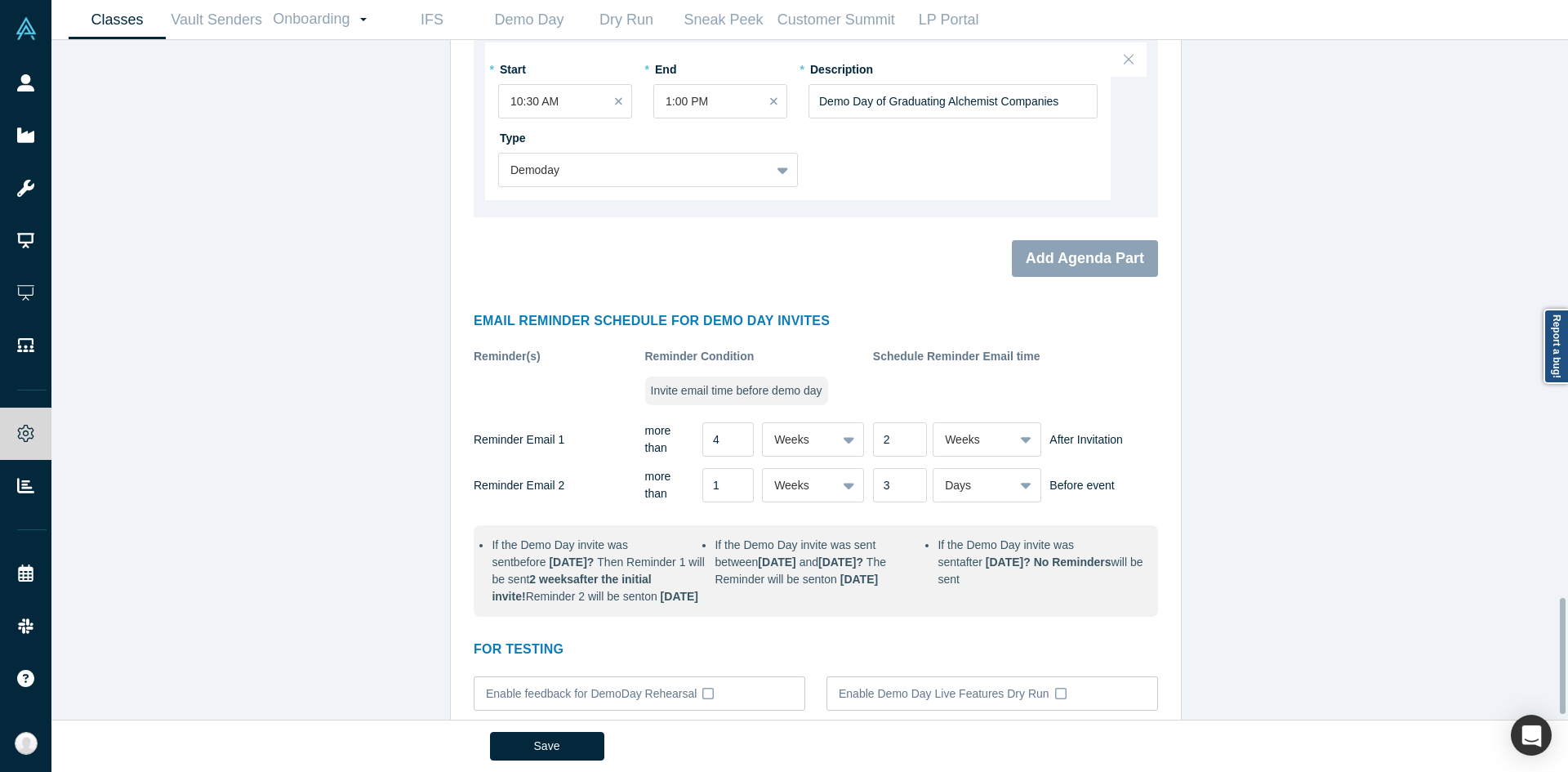
scroll to position [3288, 0]
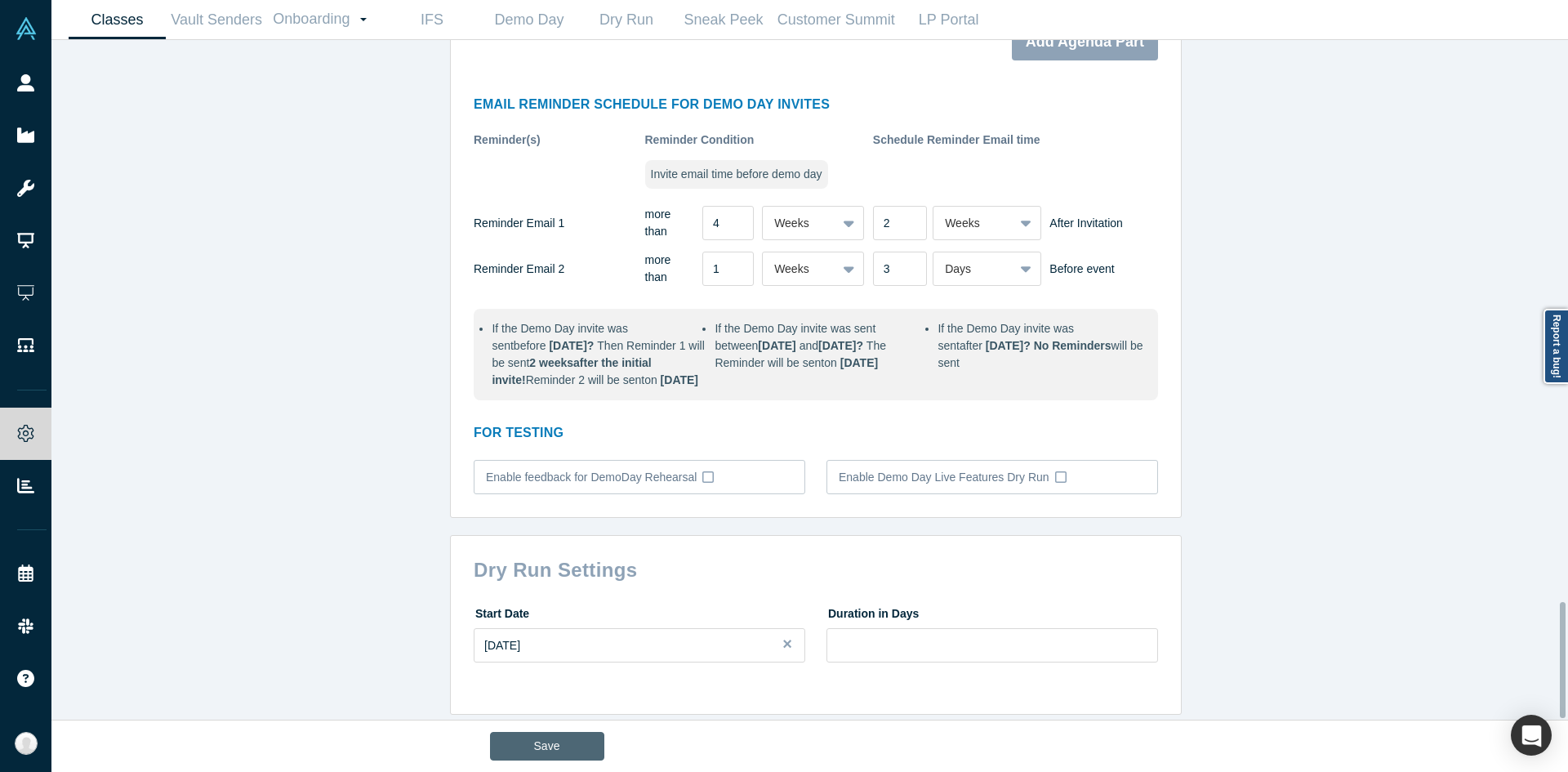
drag, startPoint x: 589, startPoint y: 731, endPoint x: 585, endPoint y: 739, distance: 8.9
click at [585, 739] on div "Save" at bounding box center [810, 746] width 640 height 51
click at [585, 739] on button "Save" at bounding box center [548, 745] width 114 height 29
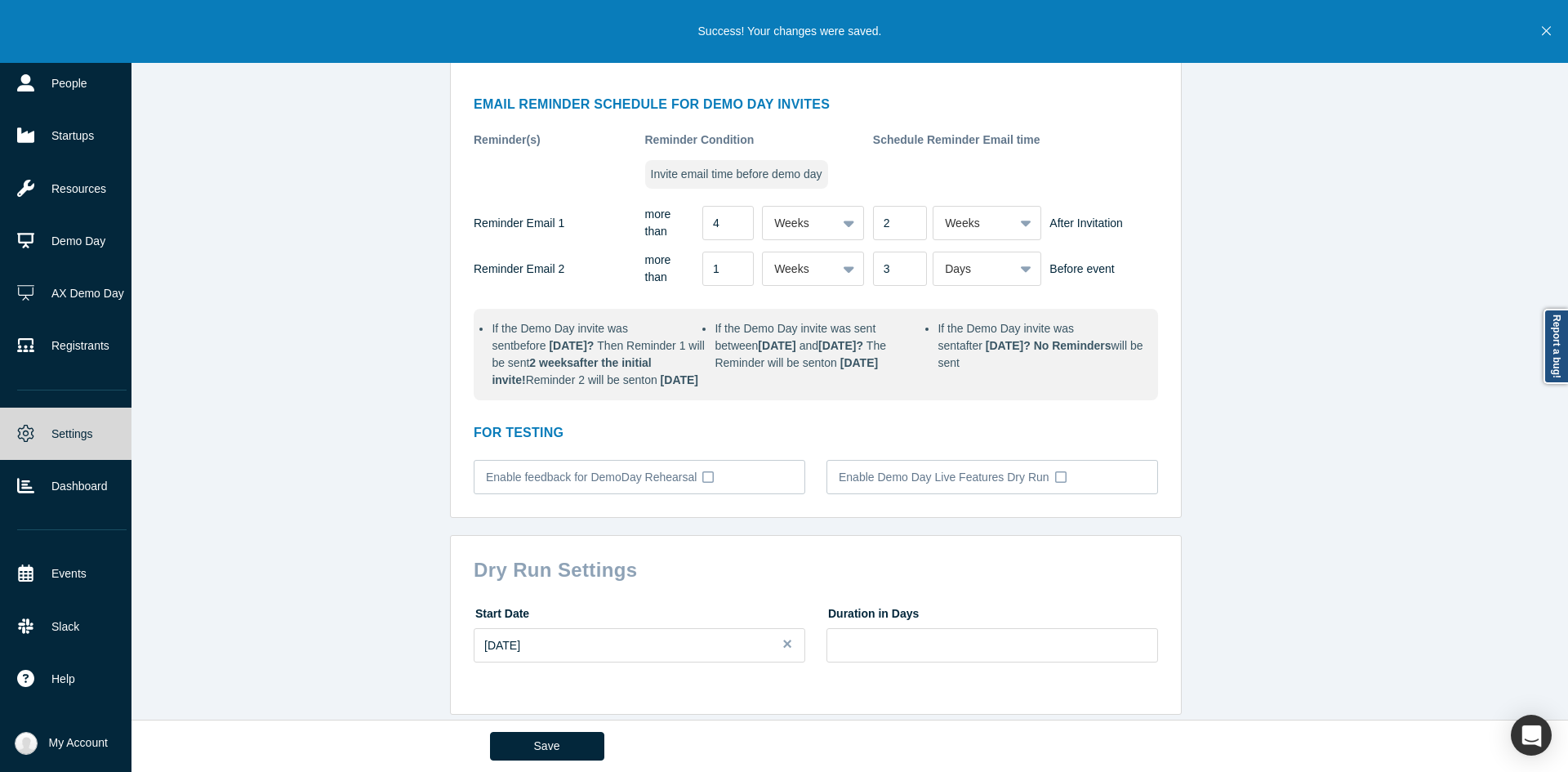
click at [31, 415] on link "Settings" at bounding box center [72, 433] width 144 height 52
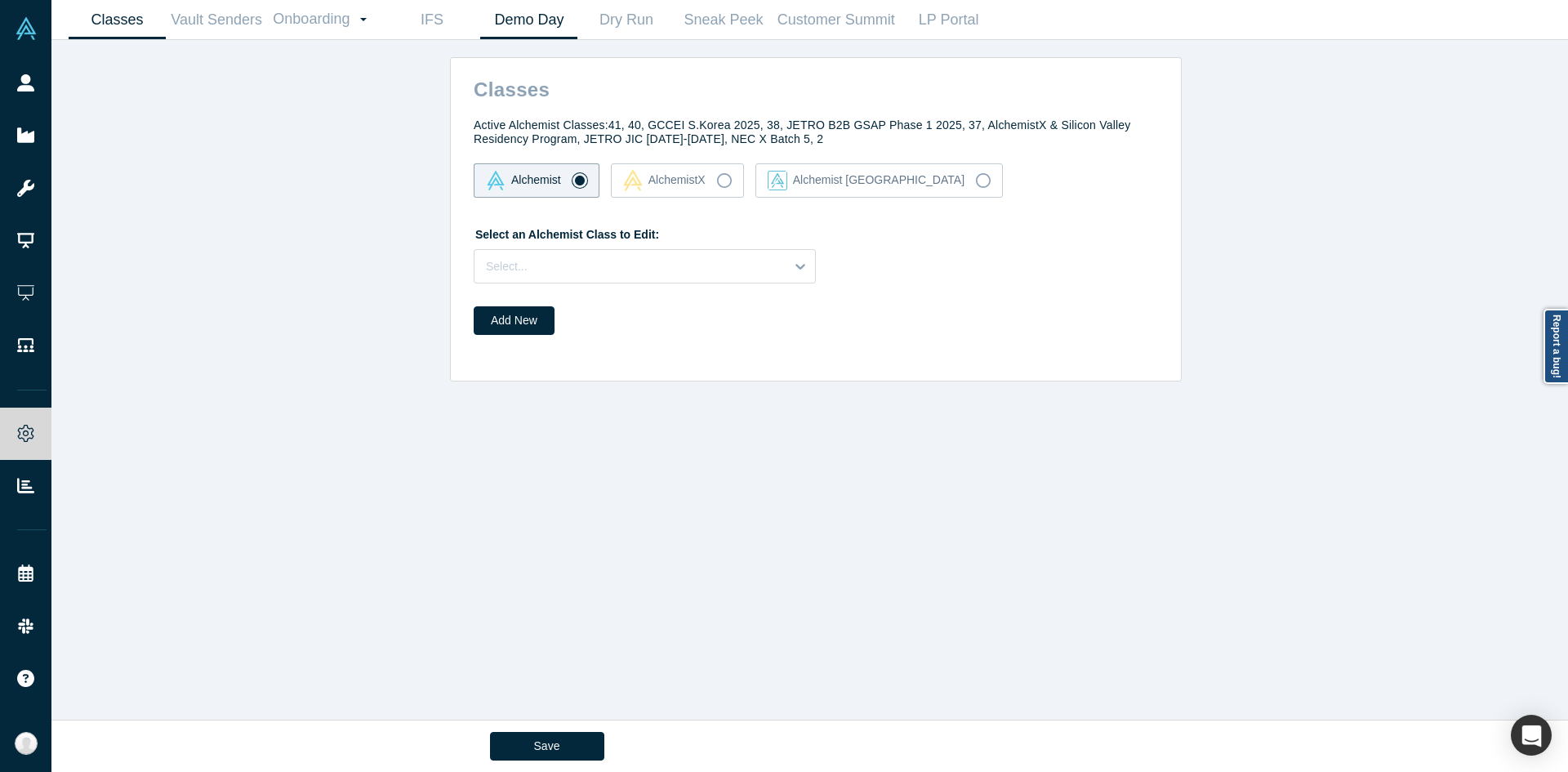
click at [563, 22] on link "Demo Day" at bounding box center [528, 20] width 97 height 38
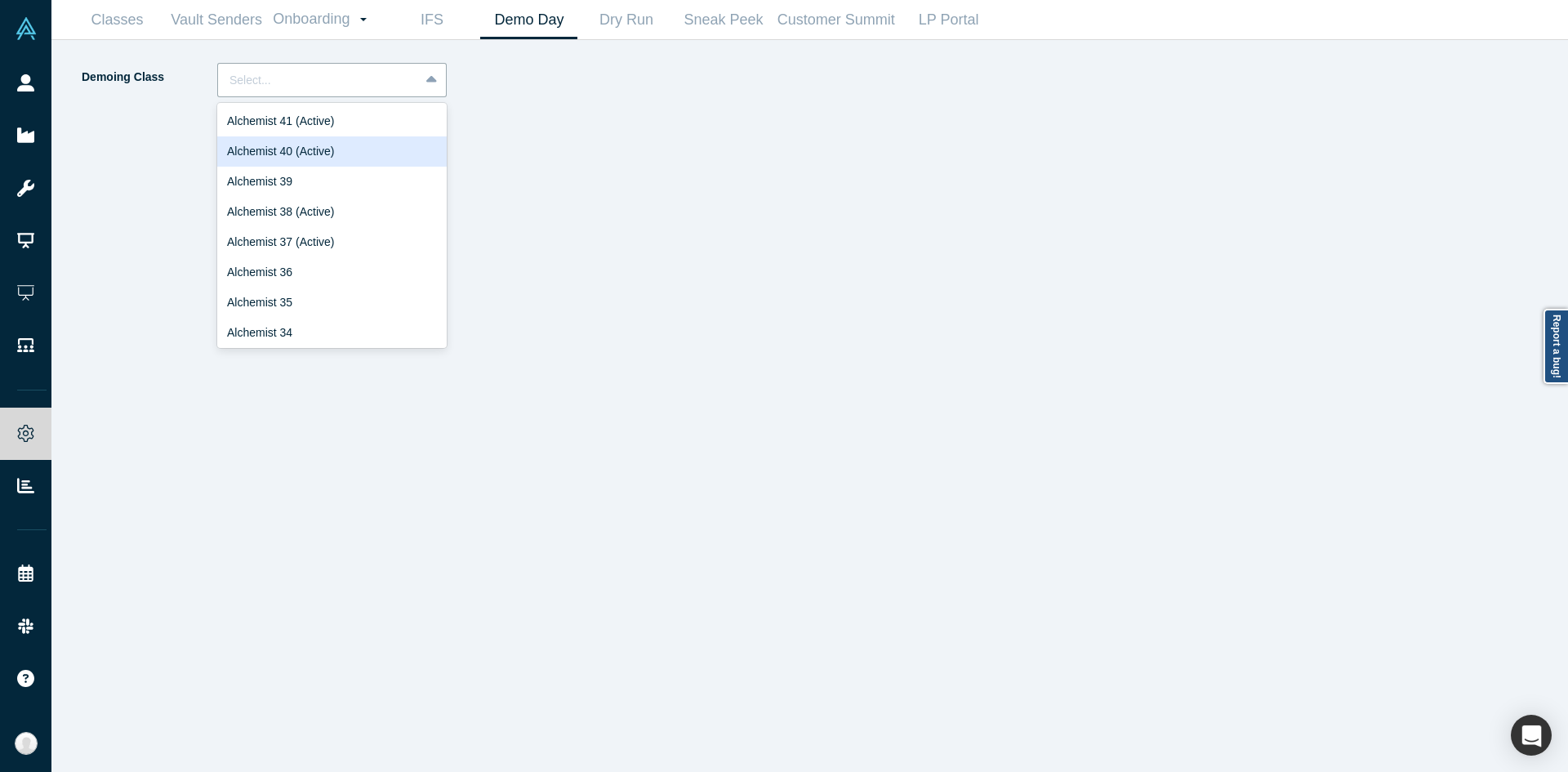
drag, startPoint x: 359, startPoint y: 83, endPoint x: 314, endPoint y: 142, distance: 74.2
click at [314, 97] on div "24 results available. Use Up and Down to choose options, press Enter to select …" at bounding box center [331, 80] width 229 height 34
click at [289, 147] on div "Alchemist 40 (Active)" at bounding box center [331, 152] width 229 height 30
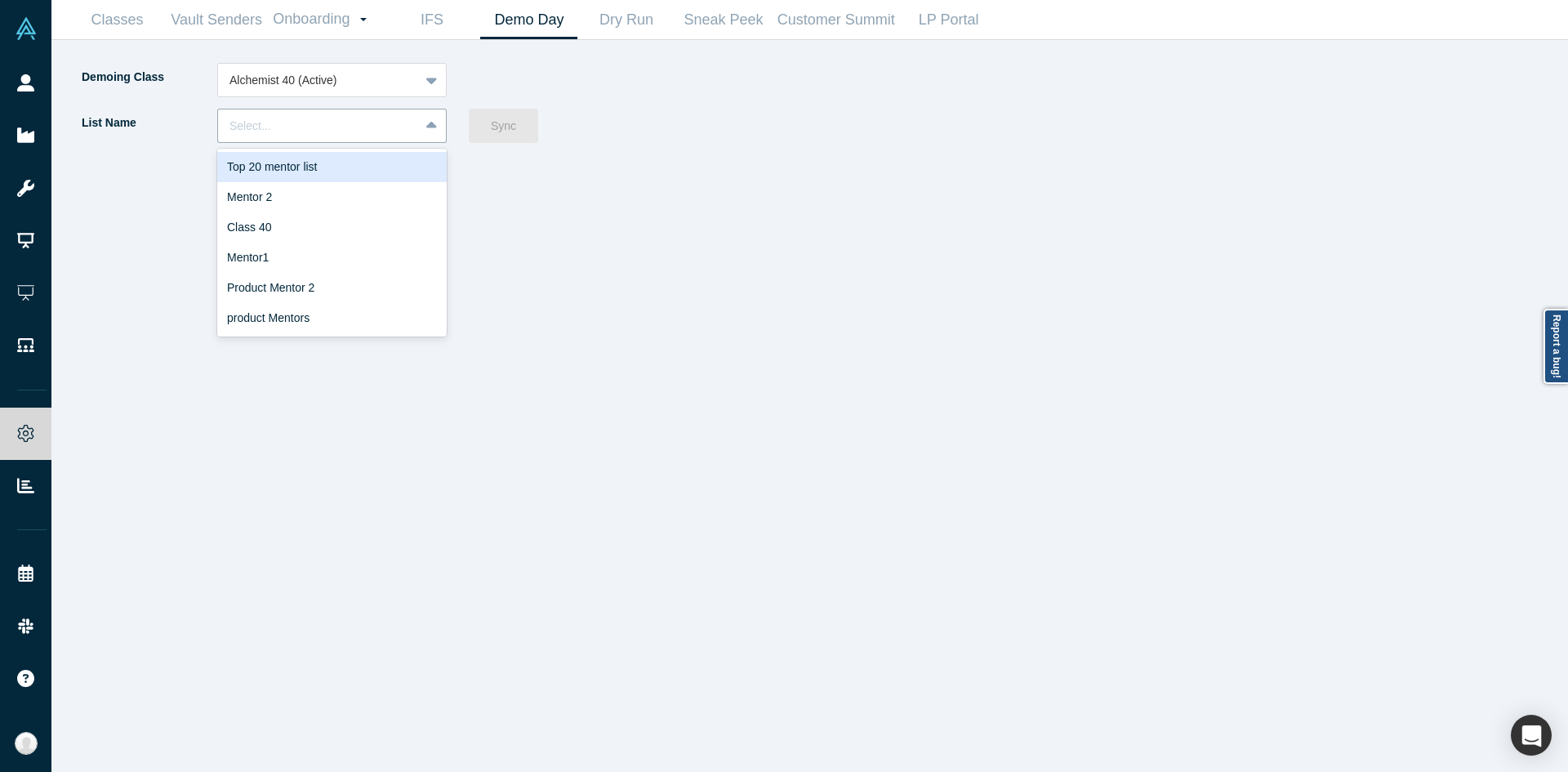
drag, startPoint x: 290, startPoint y: 133, endPoint x: 261, endPoint y: 229, distance: 100.3
click at [261, 229] on div "Class 40" at bounding box center [331, 227] width 229 height 30
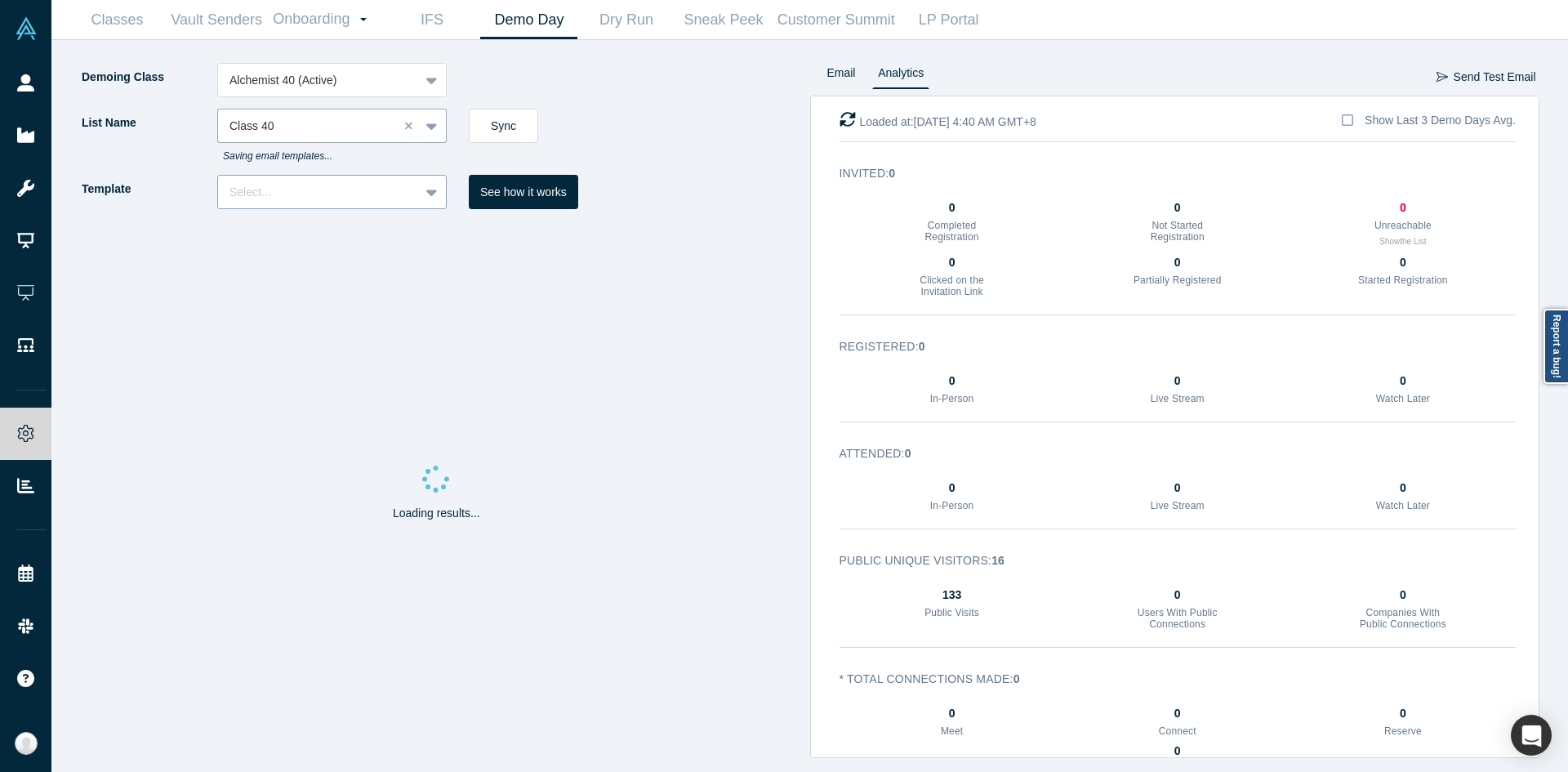
click at [351, 183] on div at bounding box center [318, 192] width 178 height 21
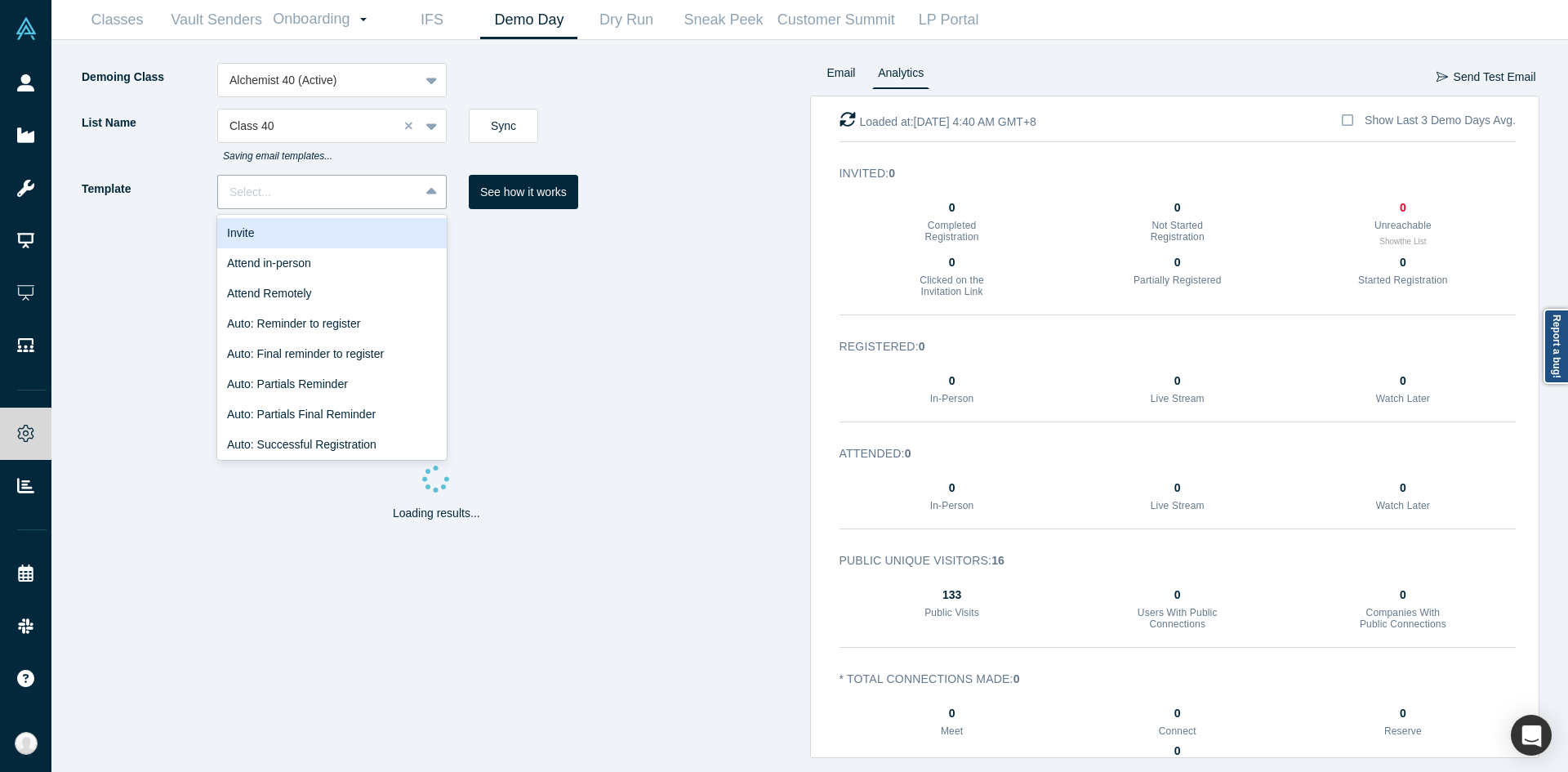
click at [330, 245] on div "Invite" at bounding box center [331, 233] width 229 height 30
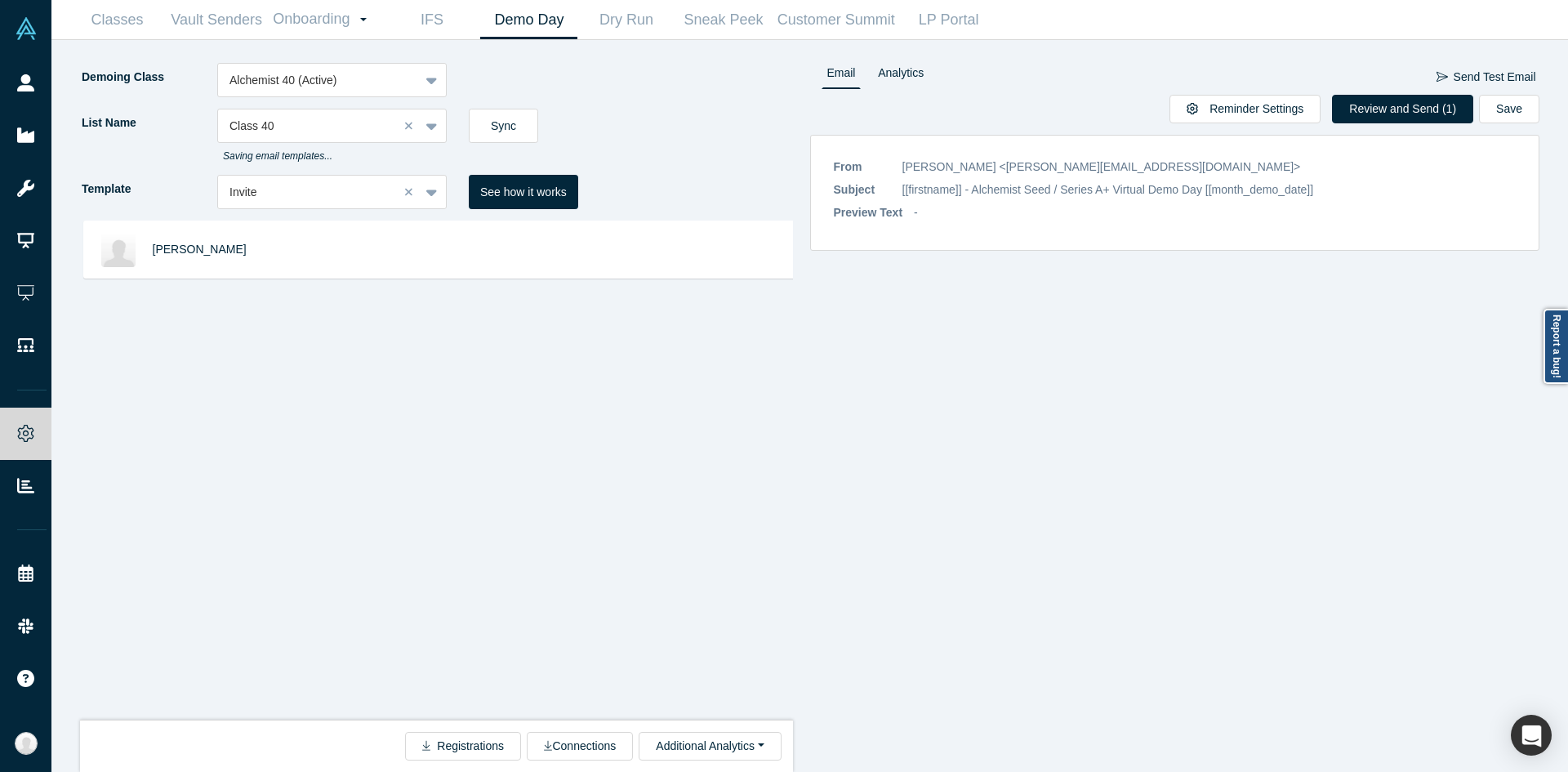
click at [779, 446] on div "[PERSON_NAME]" at bounding box center [443, 475] width 726 height 511
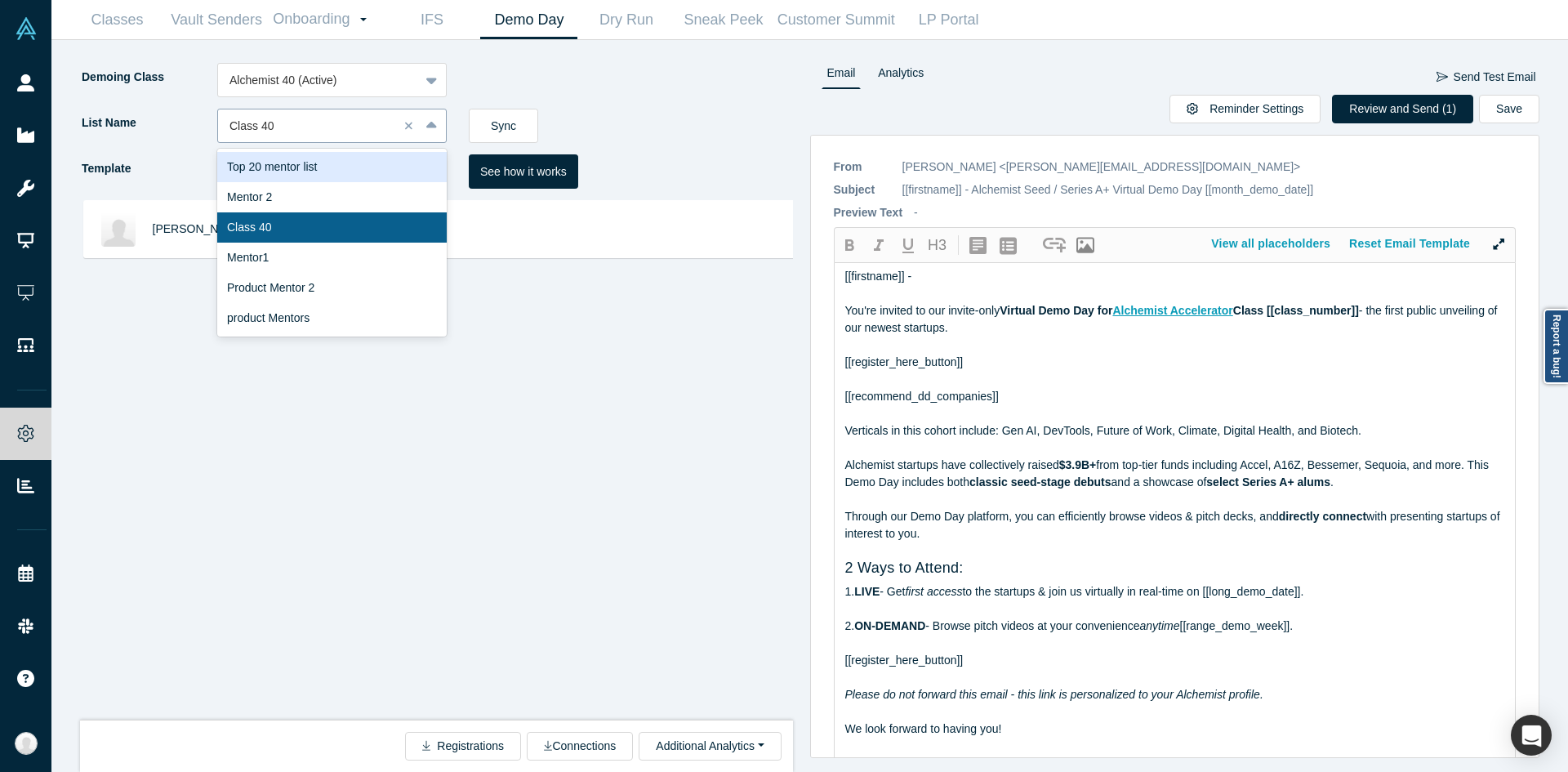
click at [437, 120] on icon at bounding box center [432, 126] width 11 height 17
click at [350, 207] on div "Mentor 2" at bounding box center [331, 197] width 229 height 30
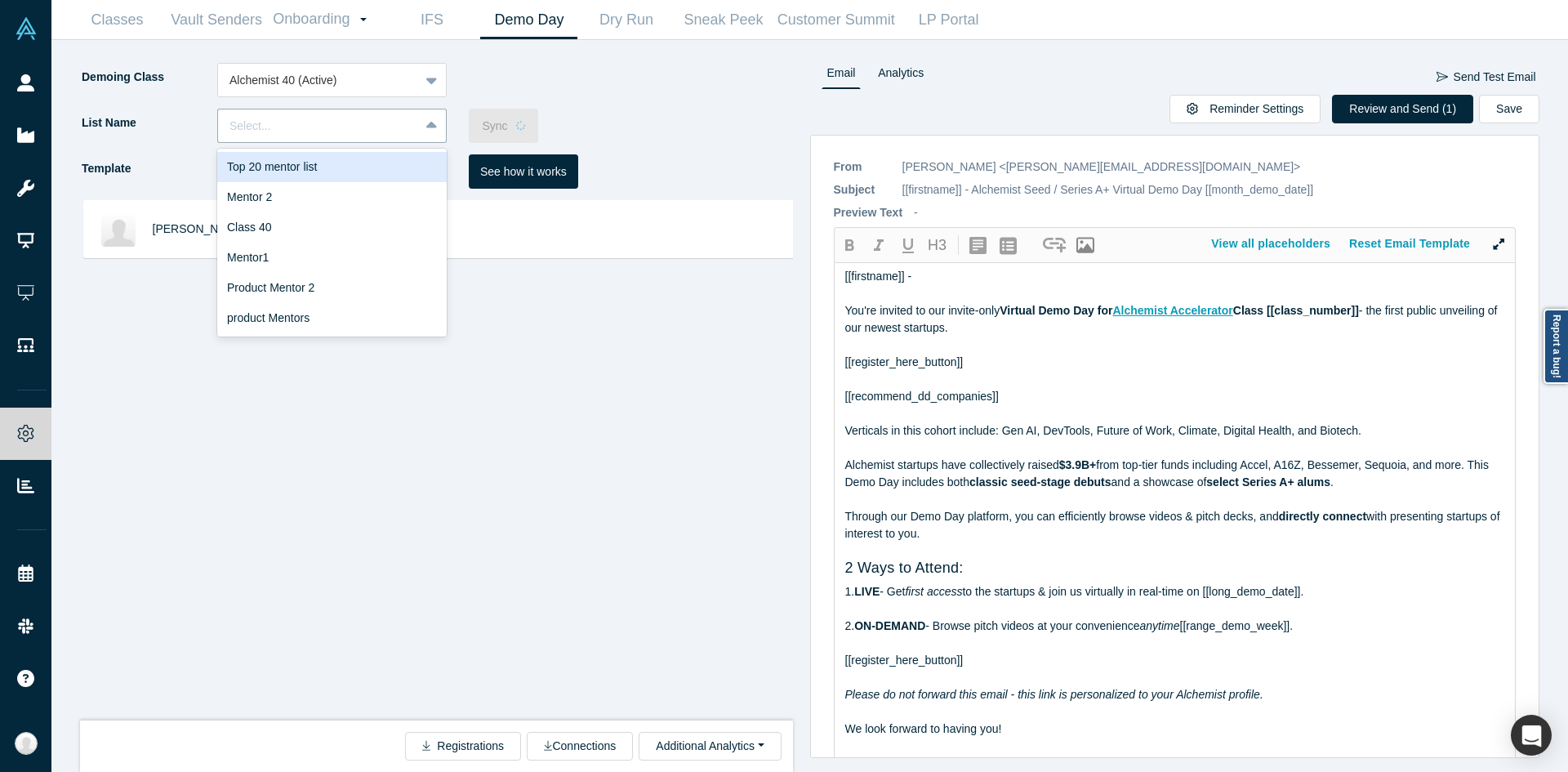
click at [408, 131] on div "Select..." at bounding box center [318, 126] width 201 height 27
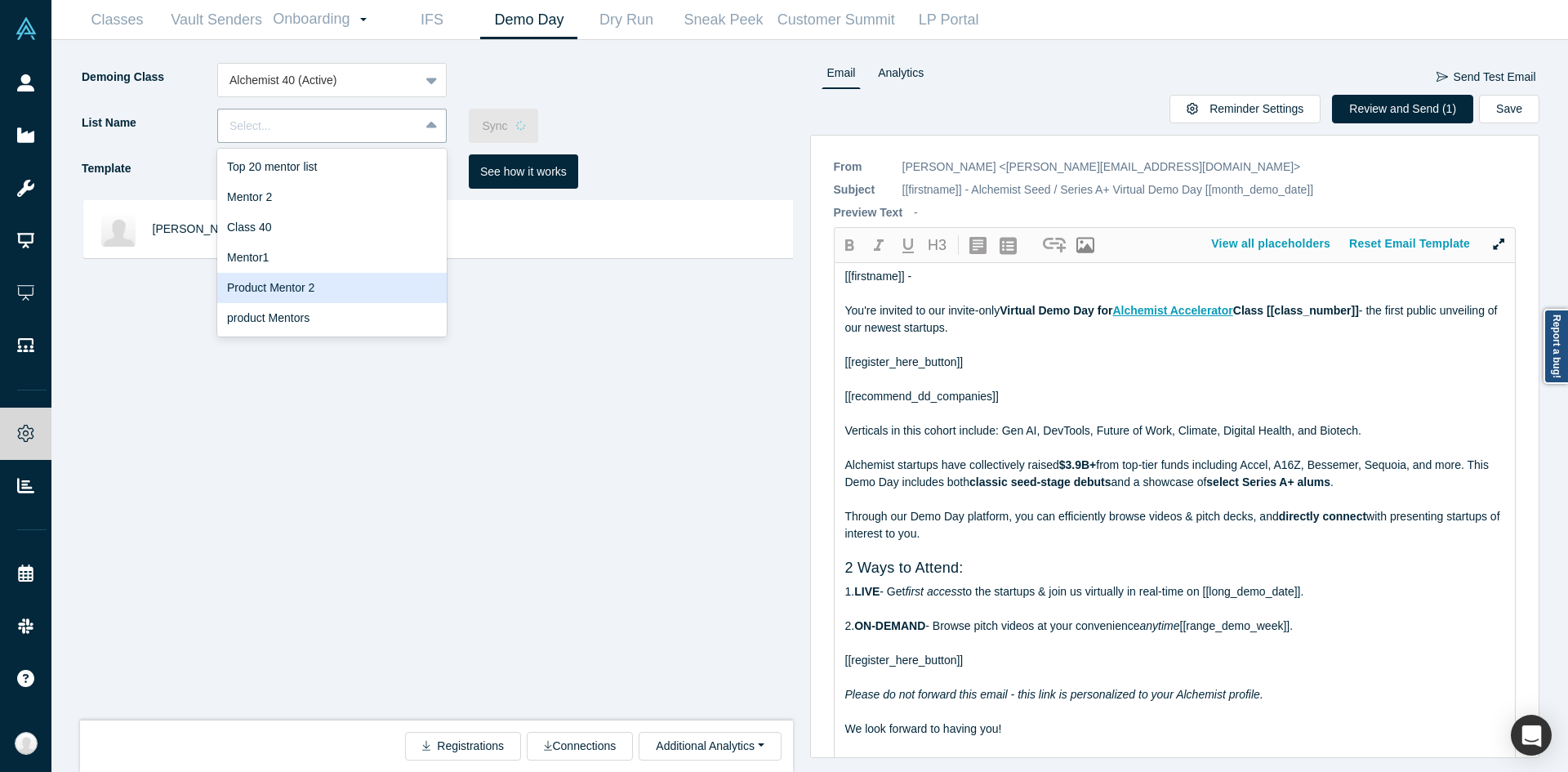
click at [327, 299] on div "Product Mentor 2" at bounding box center [331, 287] width 229 height 30
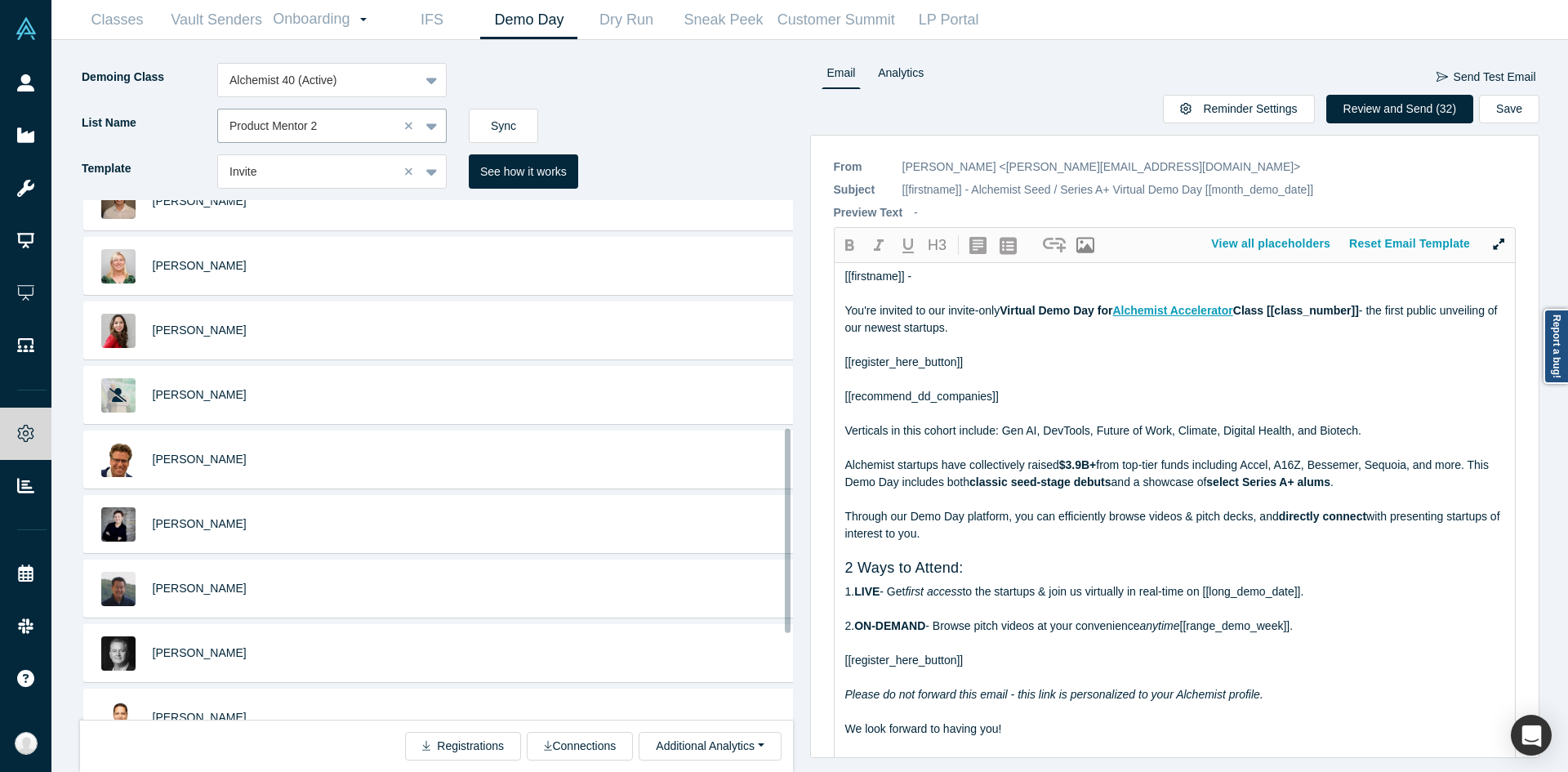
scroll to position [799, 0]
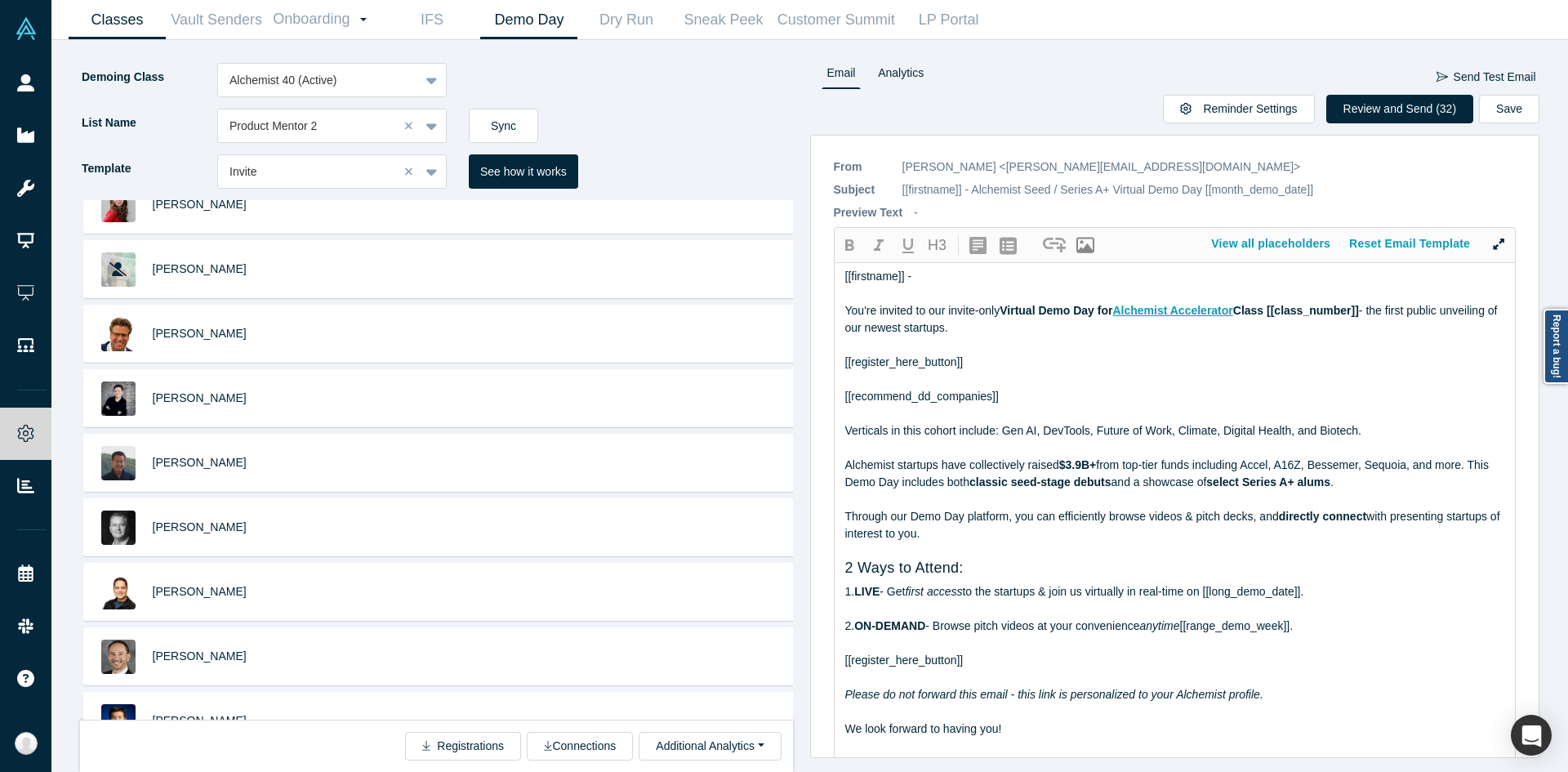
click at [111, 17] on link "Classes" at bounding box center [117, 20] width 97 height 38
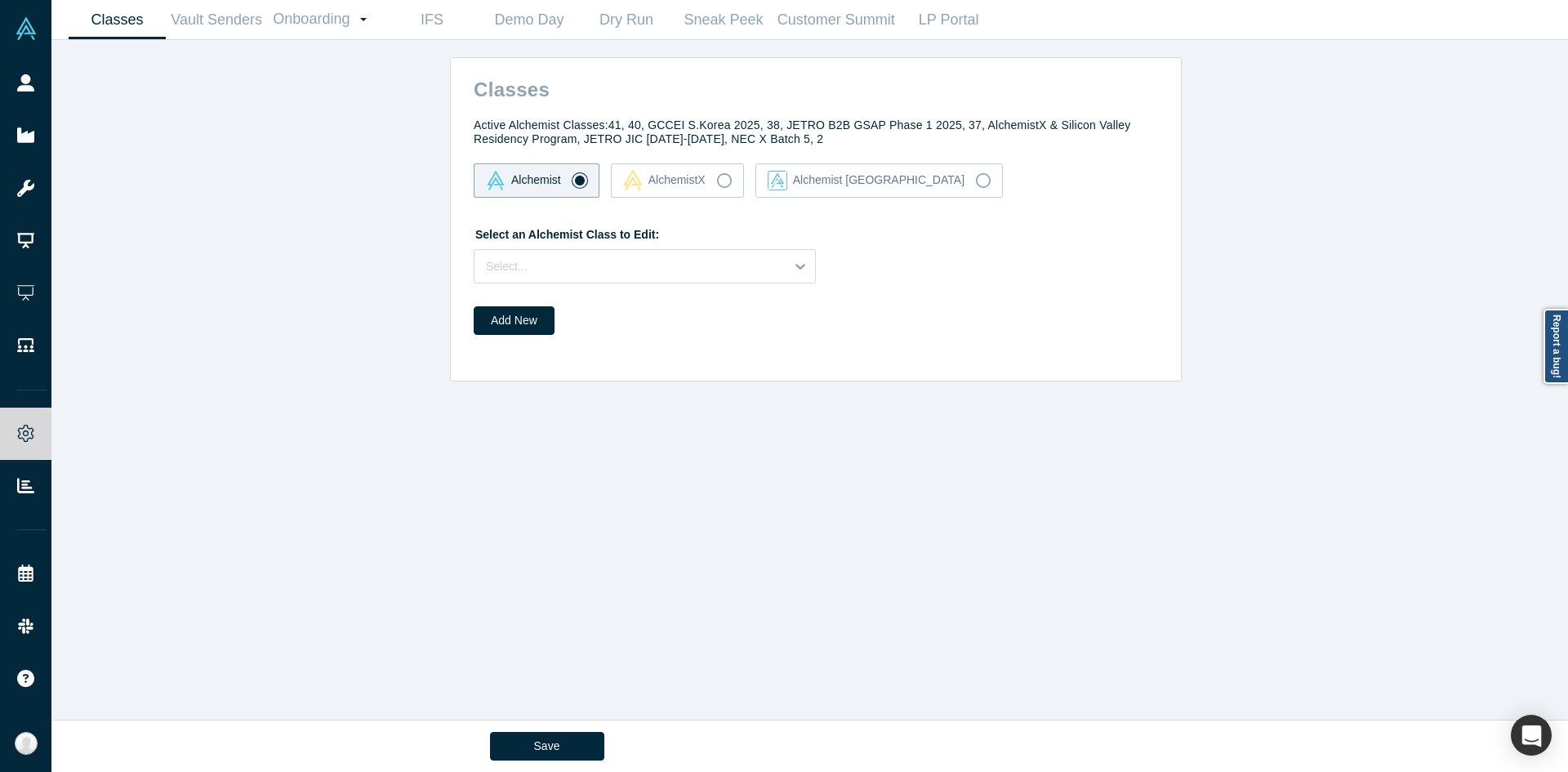
click at [773, 142] on h4 "Active Alchemist Classes: 41, 40, GCCEI S.Korea 2025, 38, JETRO B2B GSAP Phase …" at bounding box center [816, 133] width 684 height 28
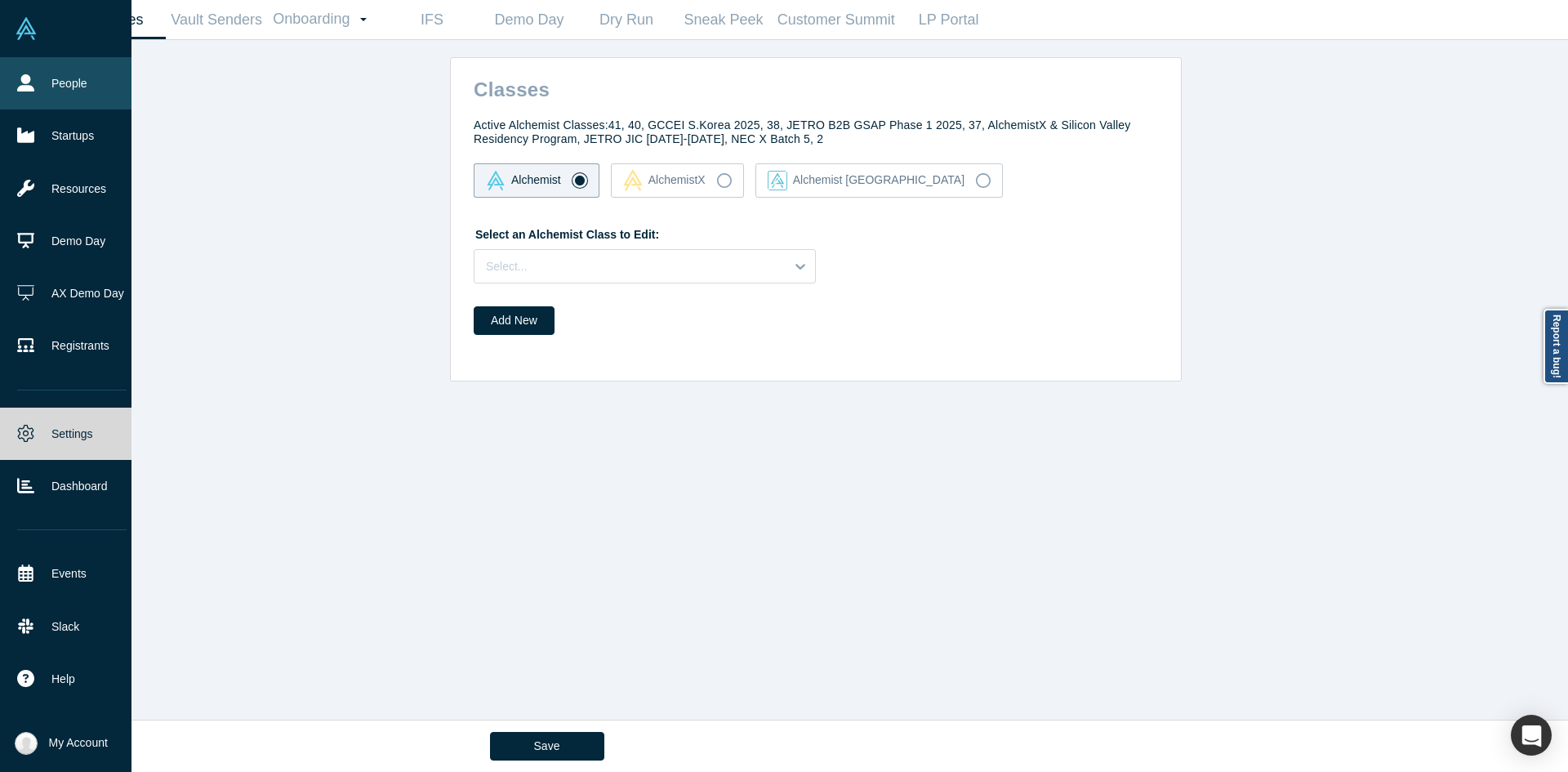
click at [32, 92] on link "People" at bounding box center [72, 83] width 144 height 52
